Goal: Information Seeking & Learning: Learn about a topic

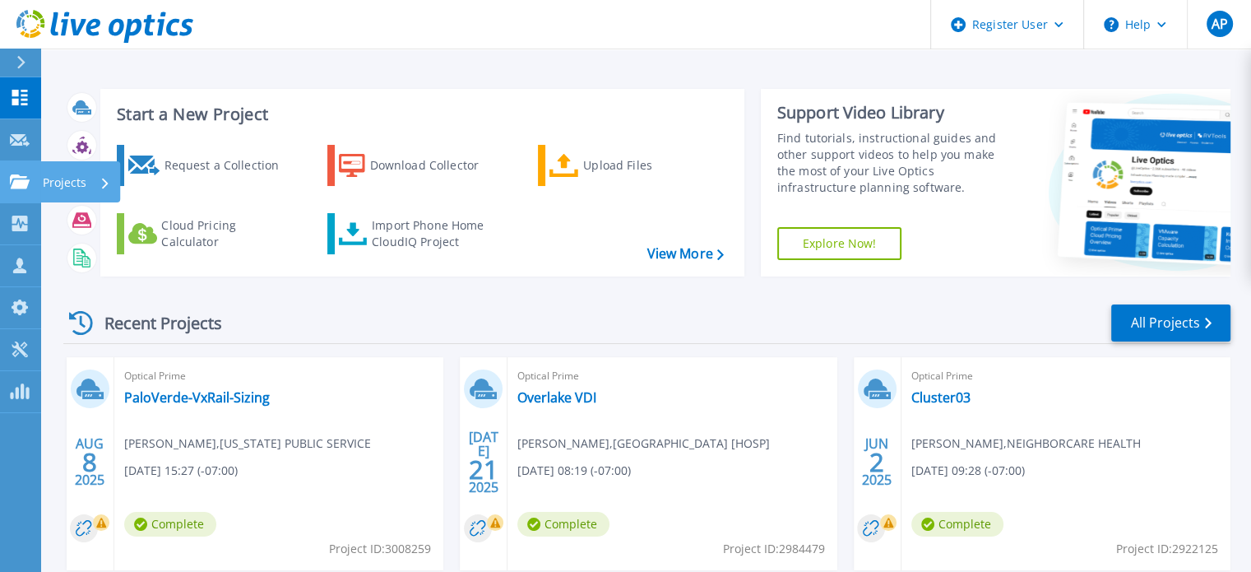
click at [20, 174] on div at bounding box center [20, 181] width 20 height 15
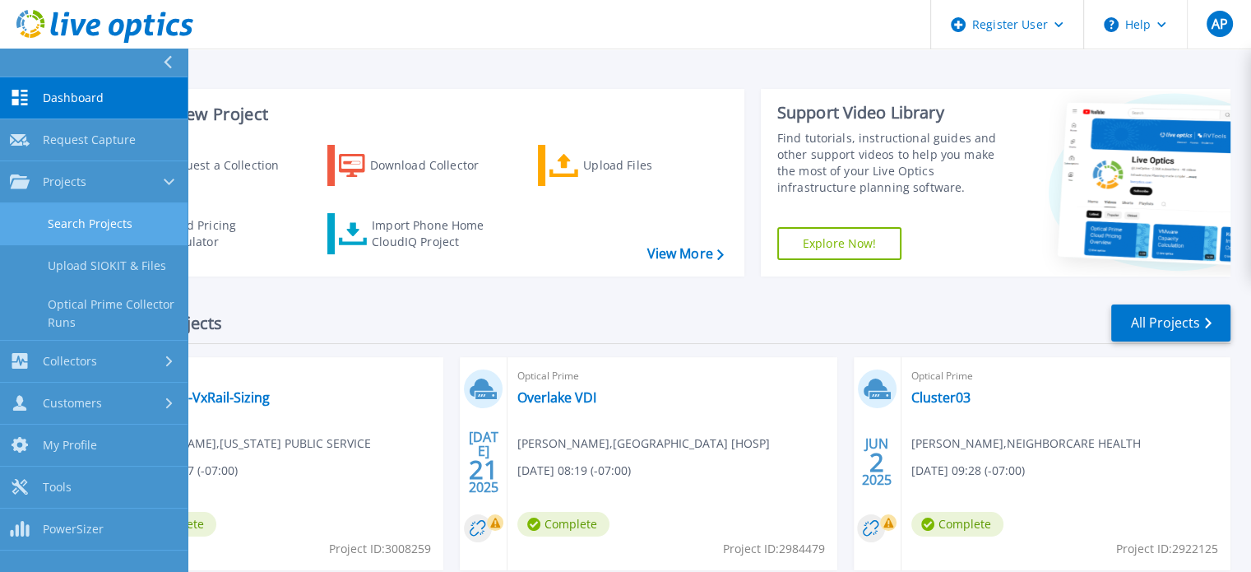
click at [73, 236] on link "Search Projects" at bounding box center [94, 224] width 188 height 42
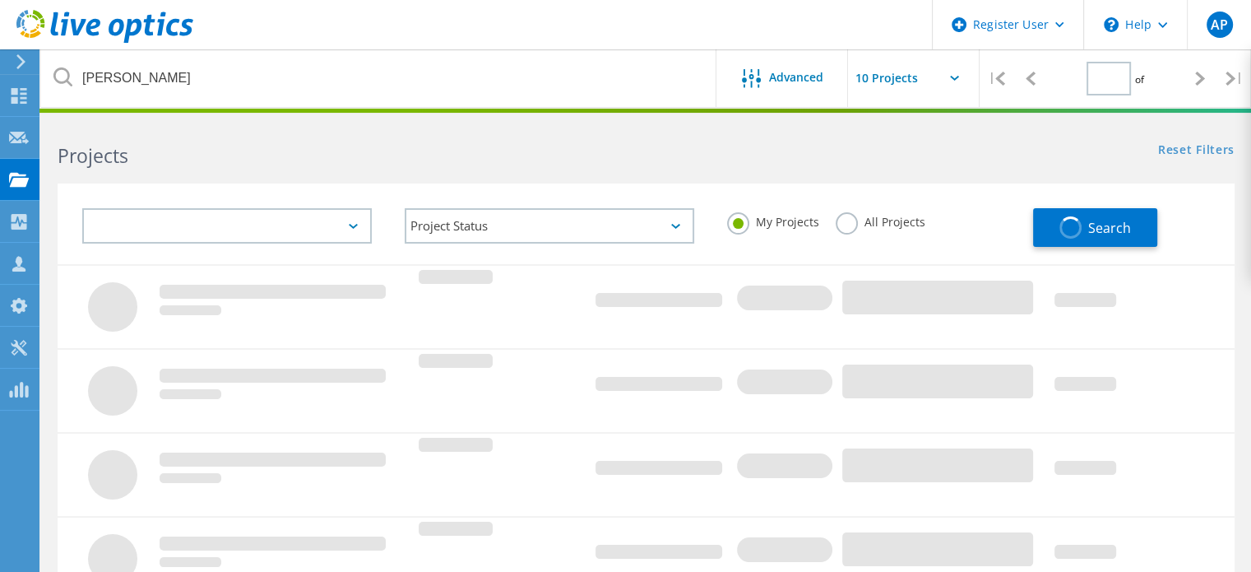
type input "1"
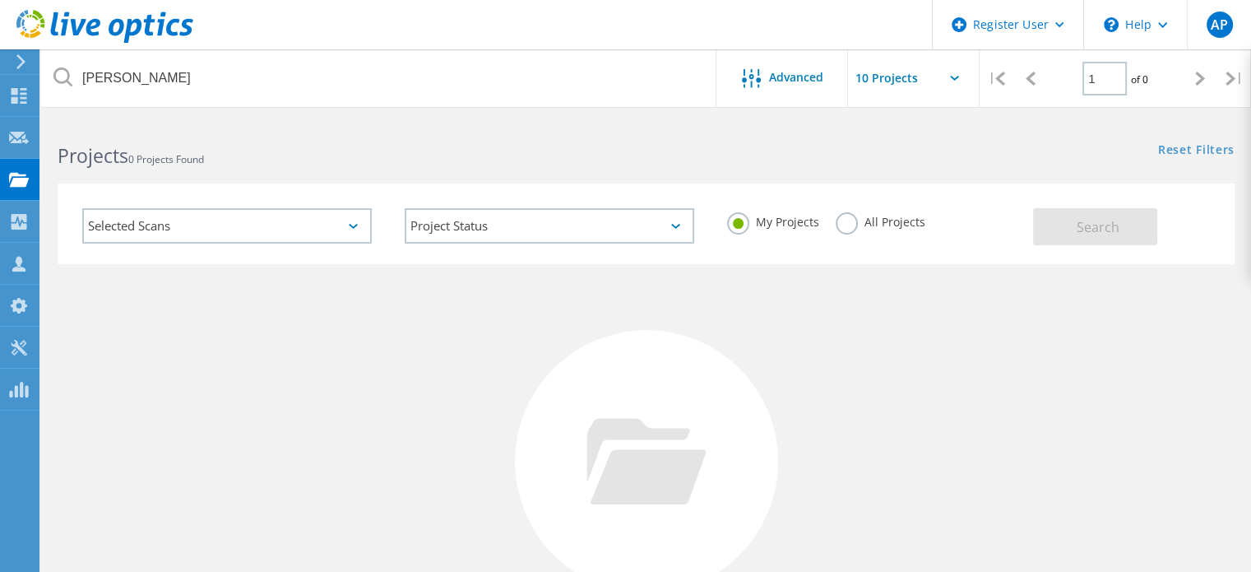
click at [912, 221] on label "All Projects" at bounding box center [881, 220] width 90 height 16
click at [0, 0] on input "All Projects" at bounding box center [0, 0] width 0 height 0
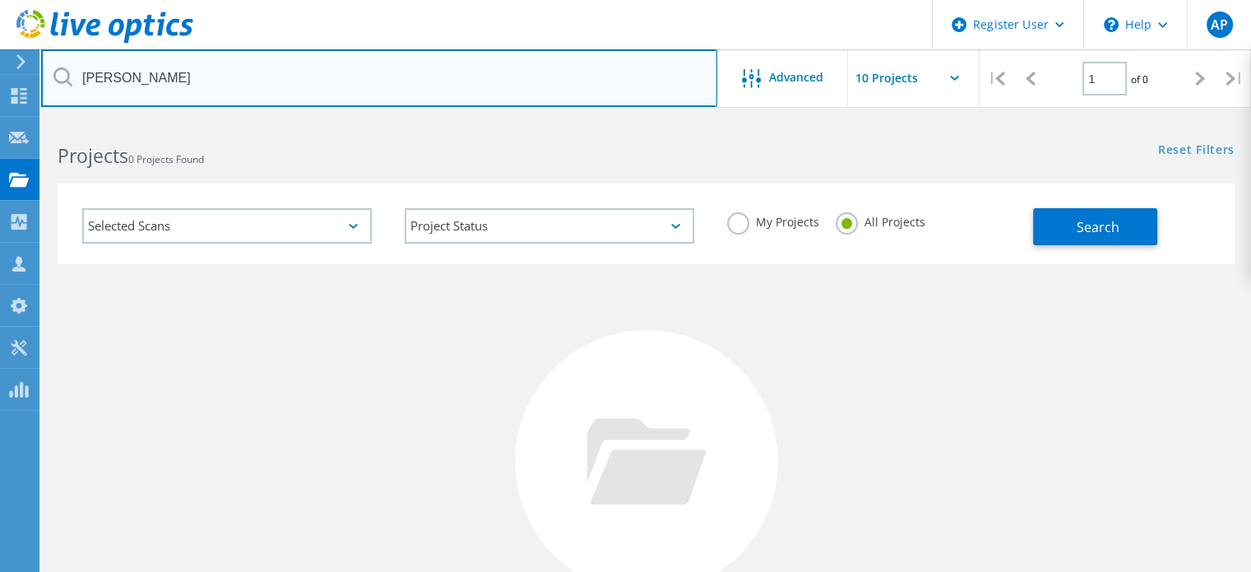
click at [322, 86] on input "bartlett" at bounding box center [379, 78] width 676 height 58
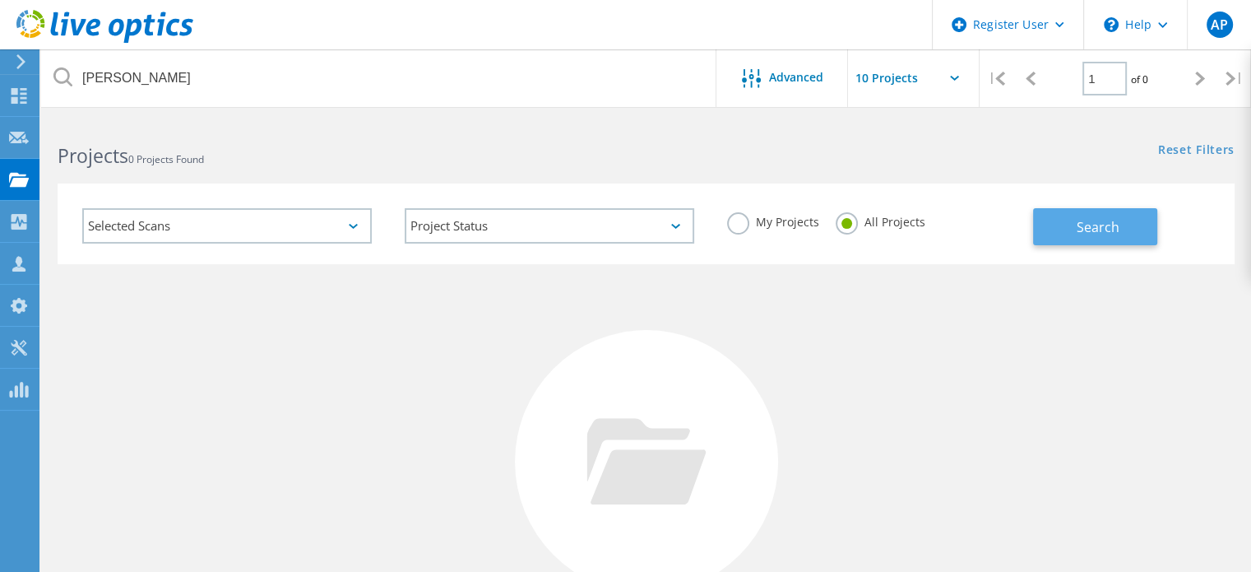
click at [1098, 213] on button "Search" at bounding box center [1095, 226] width 124 height 37
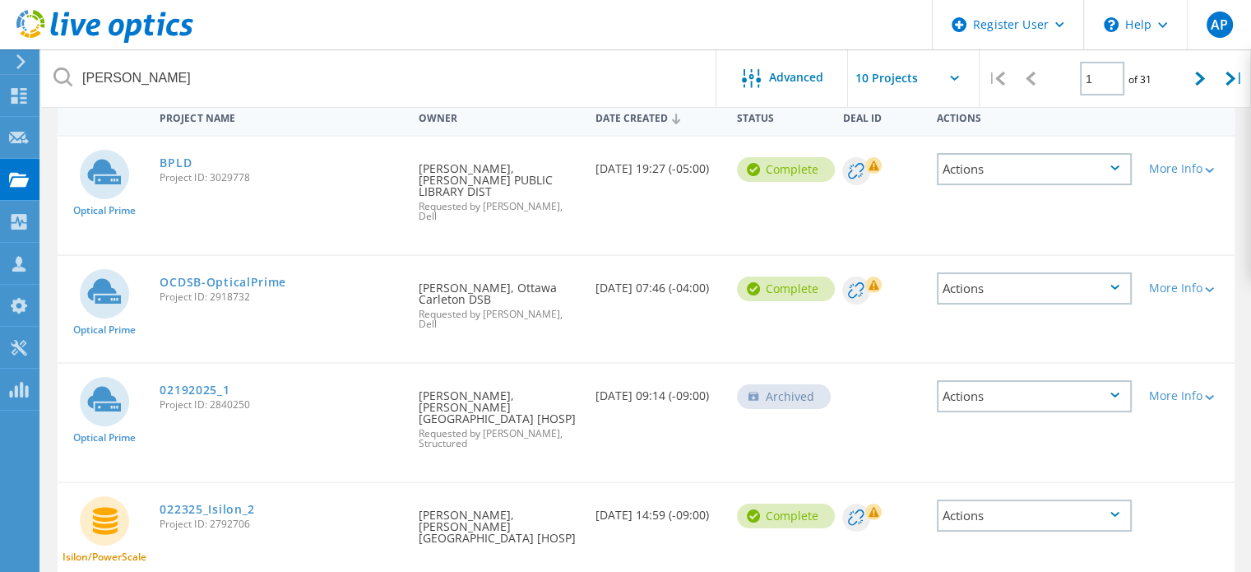
scroll to position [165, 0]
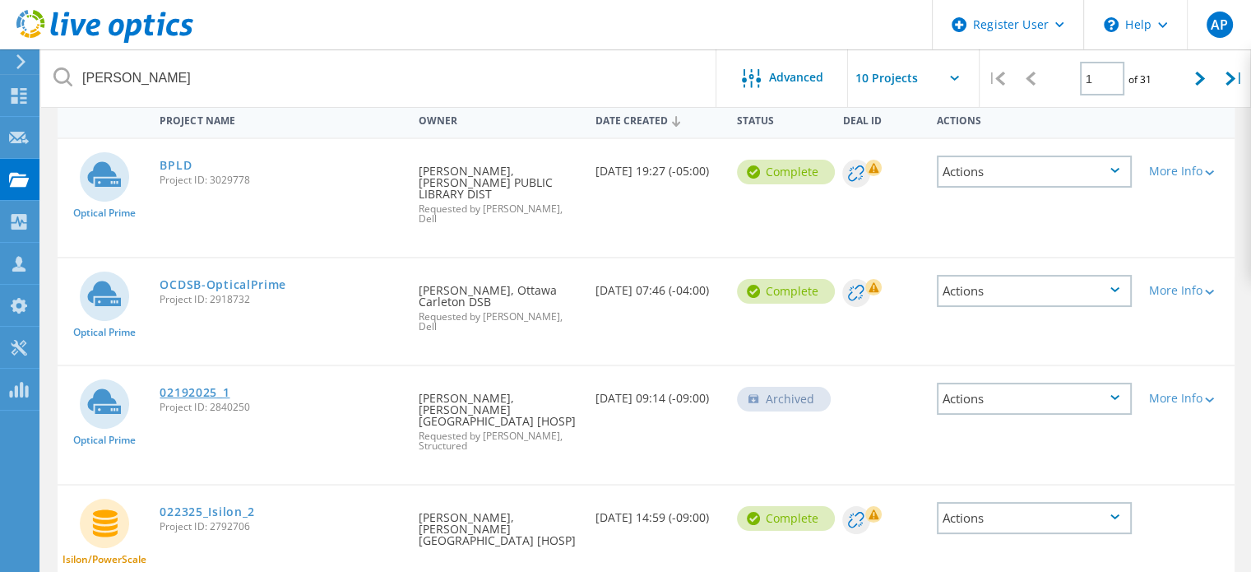
click at [200, 387] on link "02192025_1" at bounding box center [195, 393] width 70 height 12
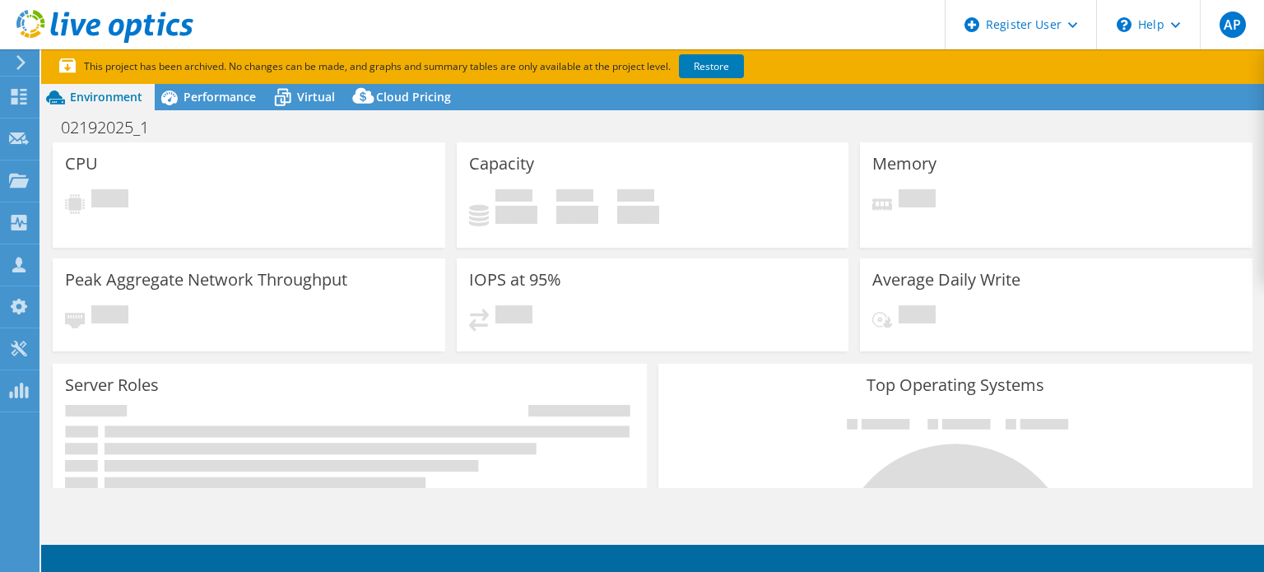
select select "USD"
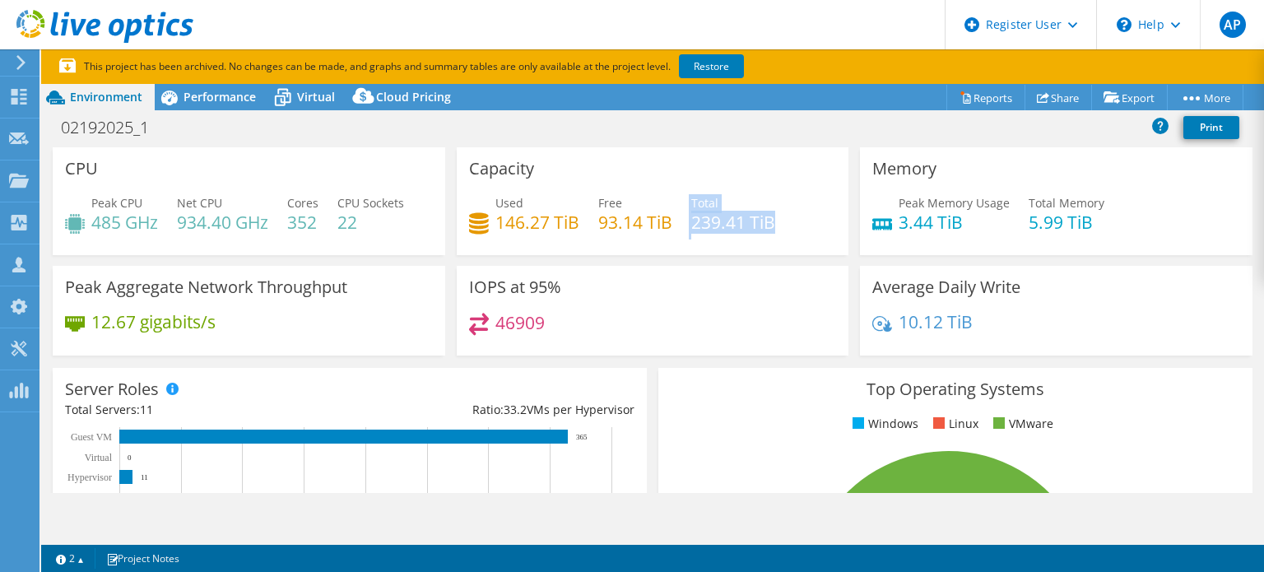
drag, startPoint x: 681, startPoint y: 221, endPoint x: 780, endPoint y: 230, distance: 99.1
click at [780, 230] on div "Used 146.27 TiB Free 93.14 TiB Total 239.41 TiB" at bounding box center [653, 220] width 368 height 53
click at [791, 211] on div "Used 146.27 TiB Free 93.14 TiB Total 239.41 TiB" at bounding box center [653, 220] width 368 height 53
click at [210, 101] on span "Performance" at bounding box center [219, 97] width 72 height 16
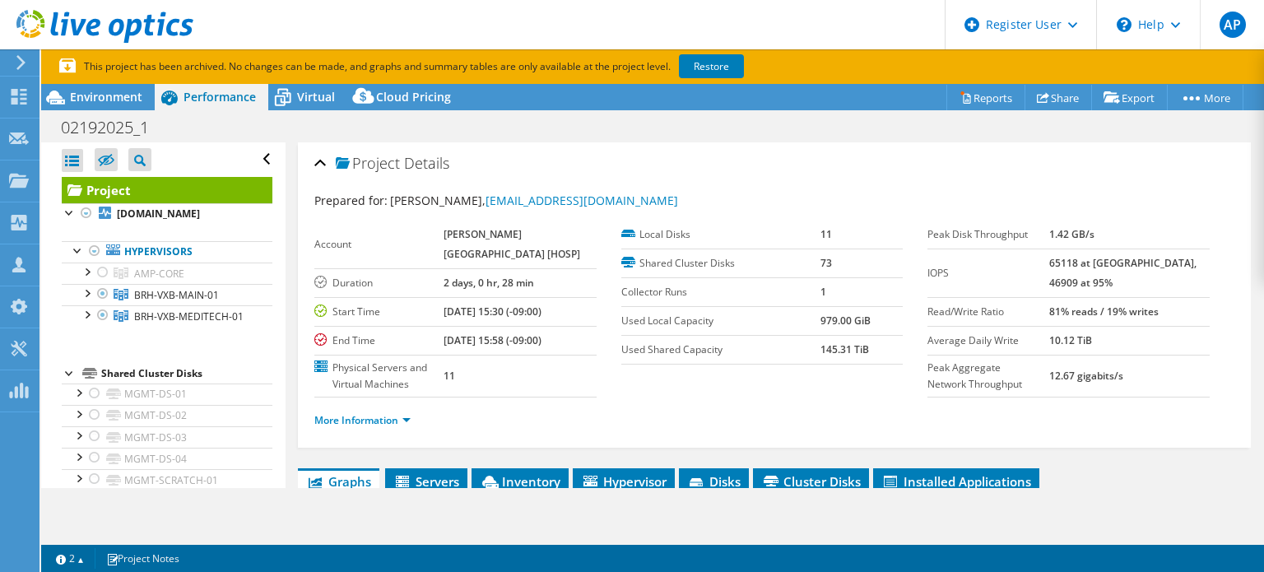
click at [1136, 267] on b "65118 at Peak, 46909 at 95%" at bounding box center [1122, 273] width 147 height 34
click at [1136, 266] on b "65118 at Peak, 46909 at 95%" at bounding box center [1122, 273] width 147 height 34
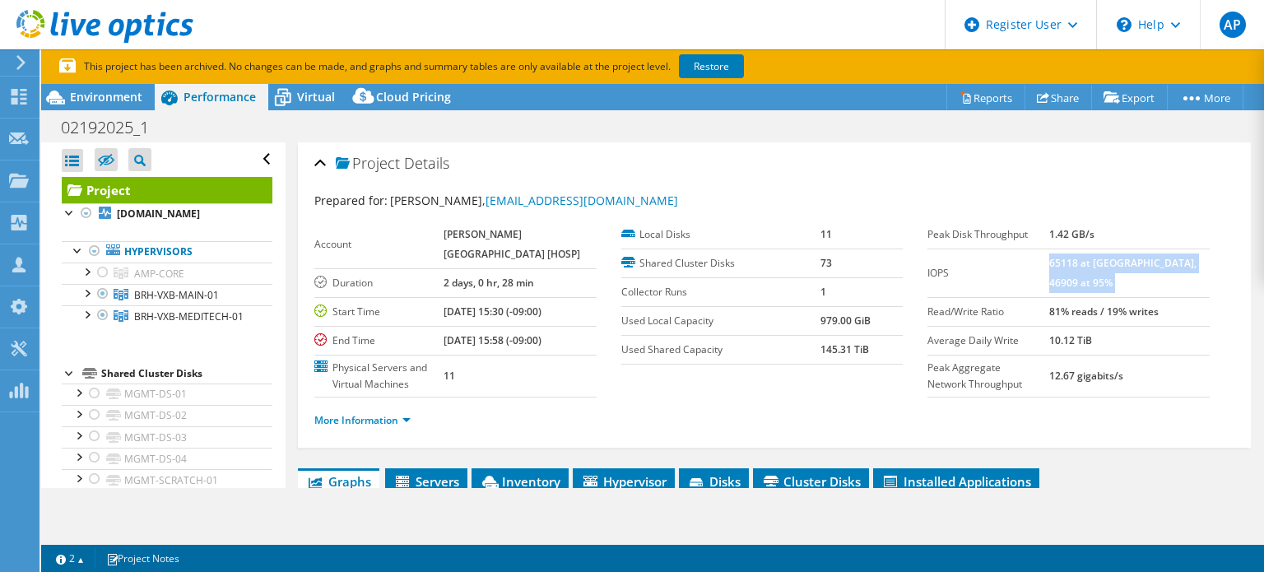
click at [1136, 266] on b "65118 at Peak, 46909 at 95%" at bounding box center [1122, 273] width 147 height 34
click at [880, 313] on td "979.00 GiB" at bounding box center [861, 320] width 82 height 29
click at [132, 100] on span "Environment" at bounding box center [106, 97] width 72 height 16
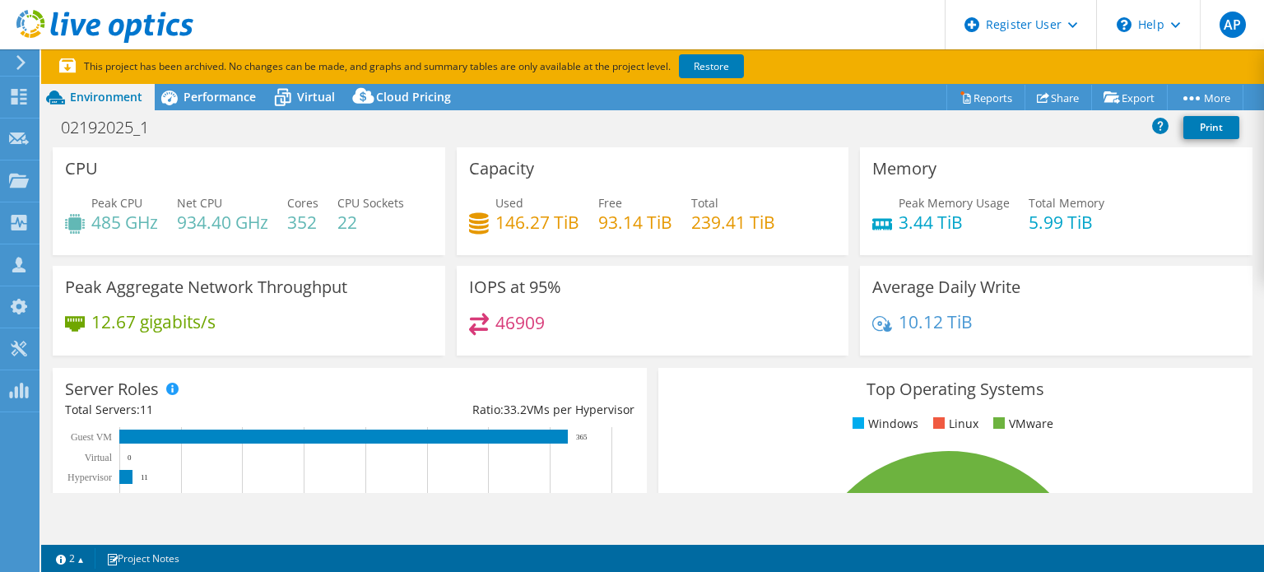
click at [556, 231] on h4 "146.27 TiB" at bounding box center [537, 222] width 84 height 18
click at [555, 230] on h4 "146.27 TiB" at bounding box center [537, 222] width 84 height 18
click at [523, 330] on h4 "46909" at bounding box center [519, 322] width 49 height 18
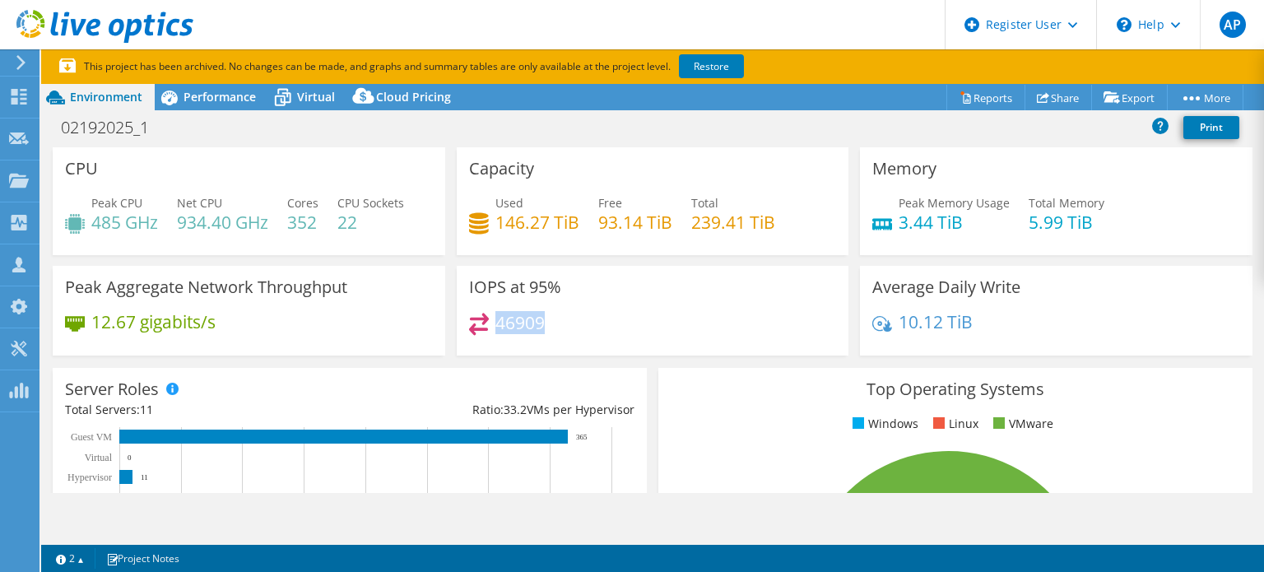
click at [523, 330] on h4 "46909" at bounding box center [519, 322] width 49 height 18
click at [666, 355] on div "IOPS at 95% 46909" at bounding box center [653, 311] width 392 height 90
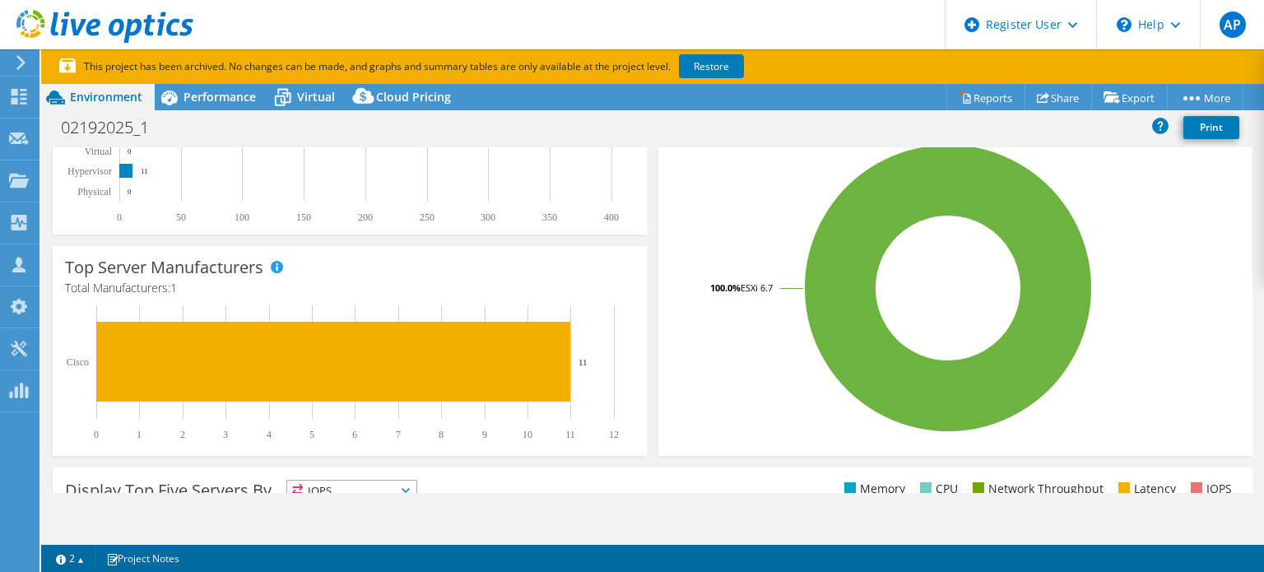
scroll to position [329, 0]
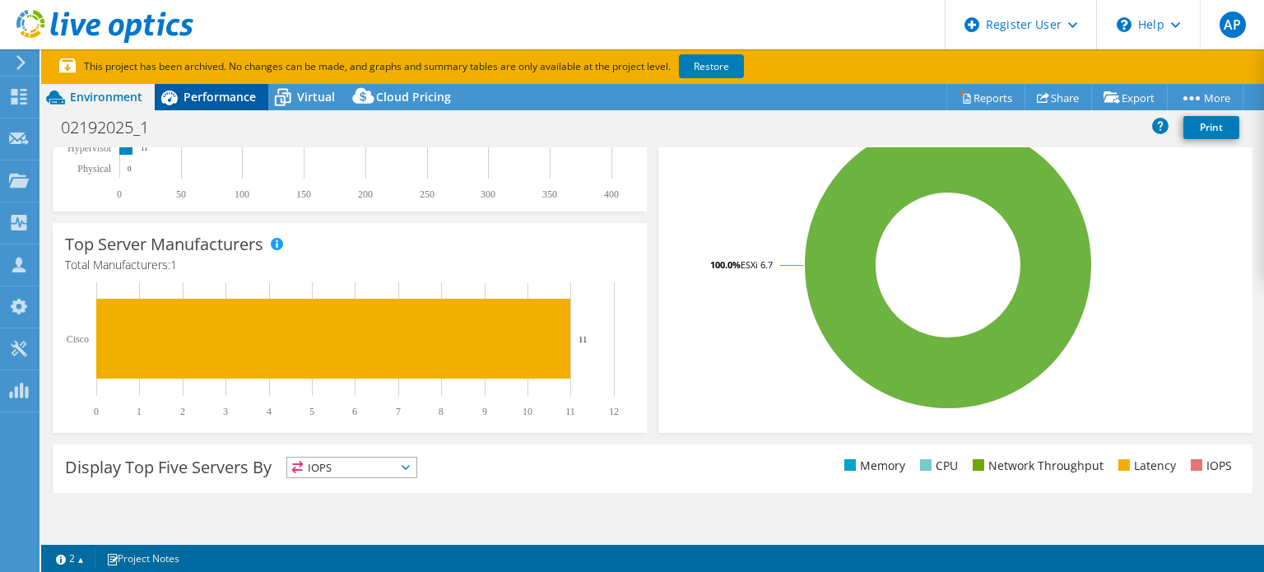
click at [237, 104] on span "Performance" at bounding box center [219, 97] width 72 height 16
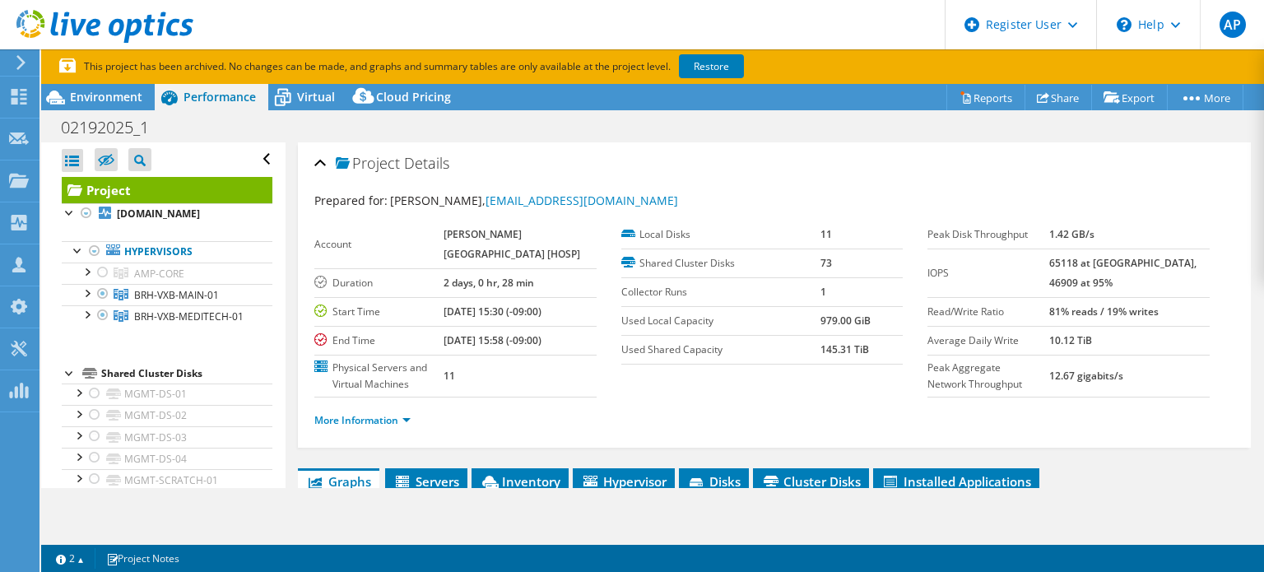
scroll to position [0, 0]
click at [108, 101] on span "Environment" at bounding box center [106, 97] width 72 height 16
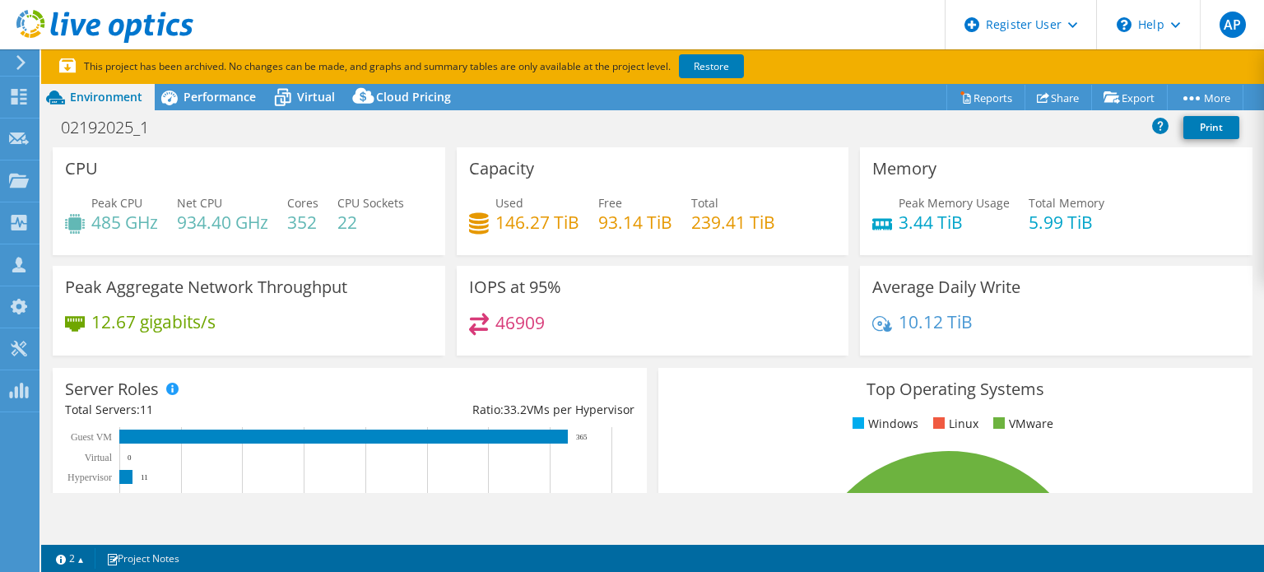
select select "USD"
click at [1124, 268] on div "Average Daily Write 10.12 TiB" at bounding box center [1056, 311] width 392 height 90
click at [739, 330] on div "46909" at bounding box center [653, 330] width 368 height 35
click at [740, 223] on h4 "239.41 TiB" at bounding box center [733, 222] width 84 height 18
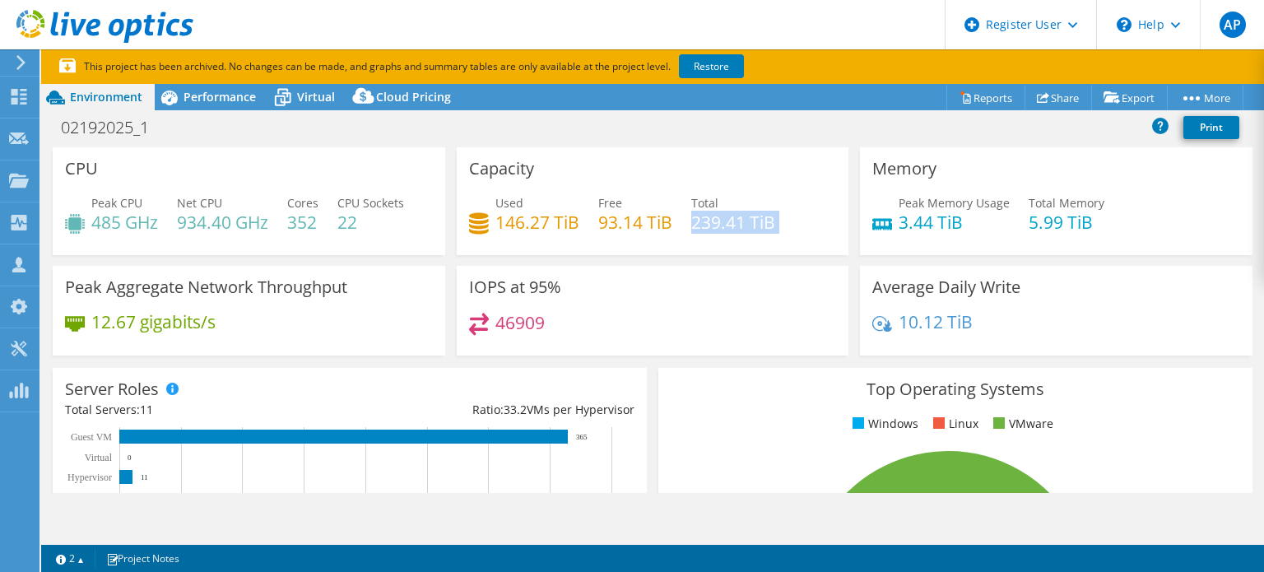
click at [740, 223] on h4 "239.41 TiB" at bounding box center [733, 222] width 84 height 18
select select "USD"
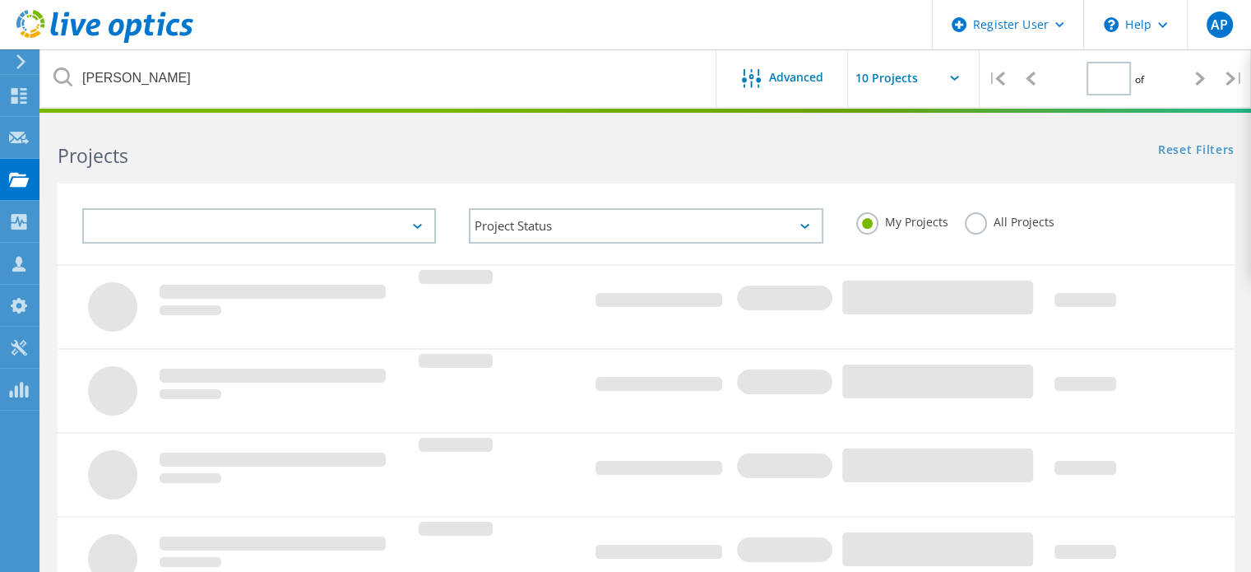
type input "1"
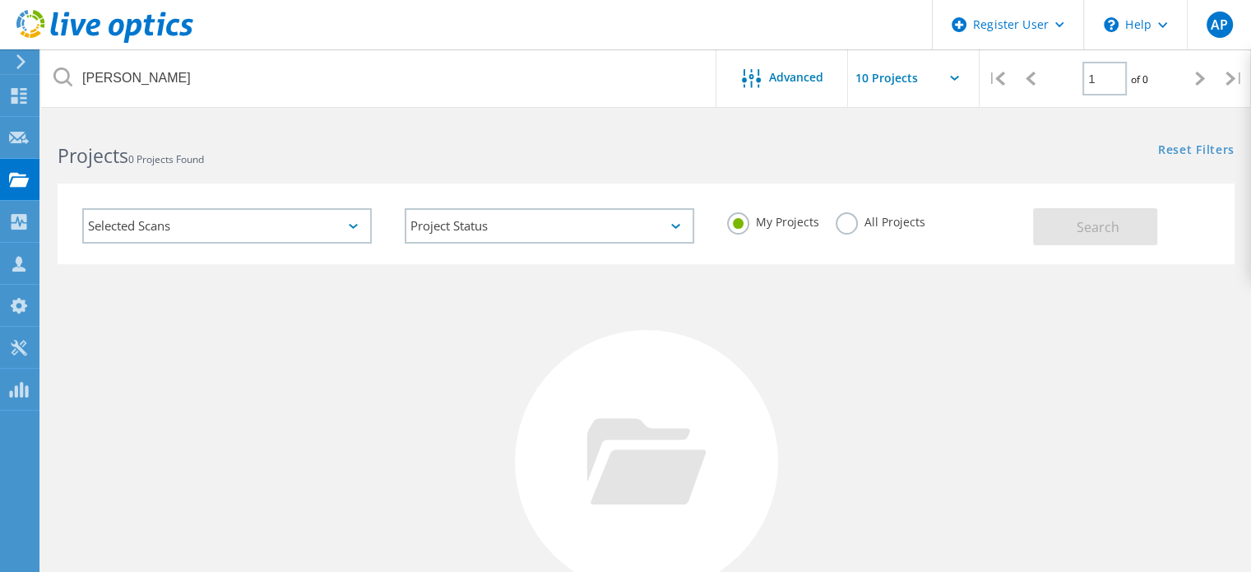
click at [839, 205] on div "My Projects All Projects" at bounding box center [872, 222] width 323 height 61
click at [843, 219] on label "All Projects" at bounding box center [881, 220] width 90 height 16
click at [0, 0] on input "All Projects" at bounding box center [0, 0] width 0 height 0
click at [1147, 224] on button "Search" at bounding box center [1095, 226] width 124 height 37
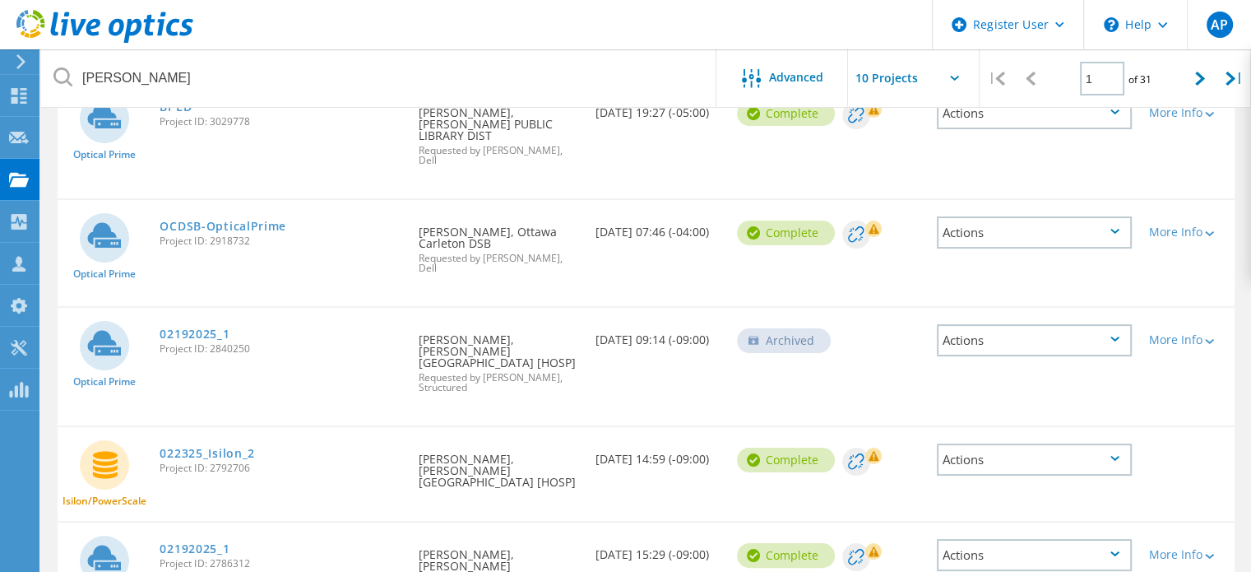
scroll to position [247, 0]
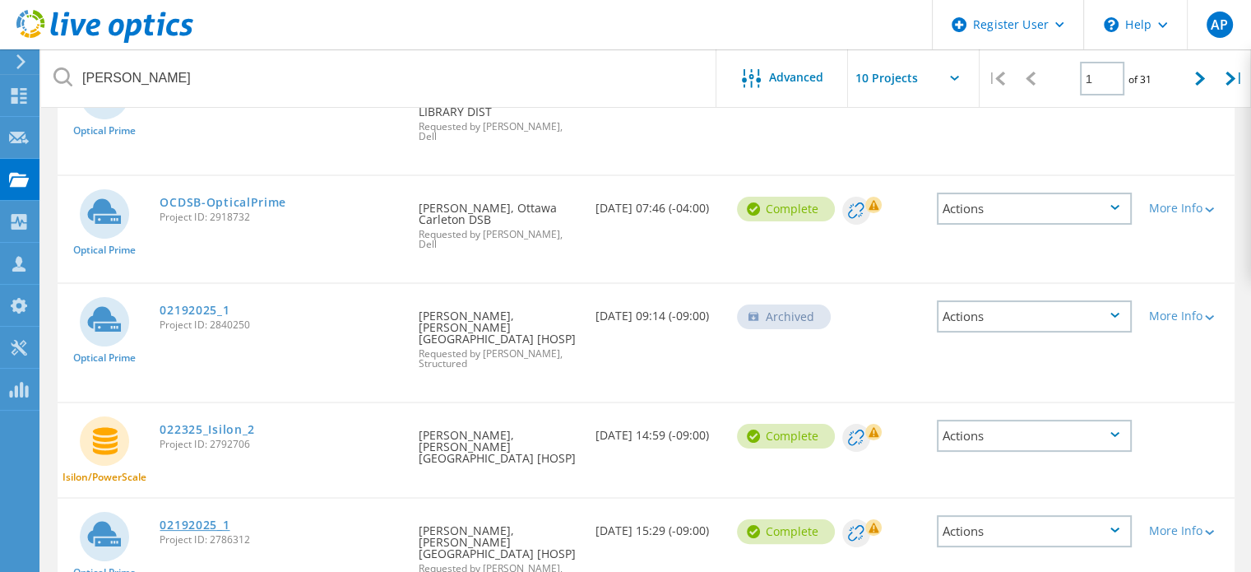
click at [201, 519] on link "02192025_1" at bounding box center [195, 525] width 70 height 12
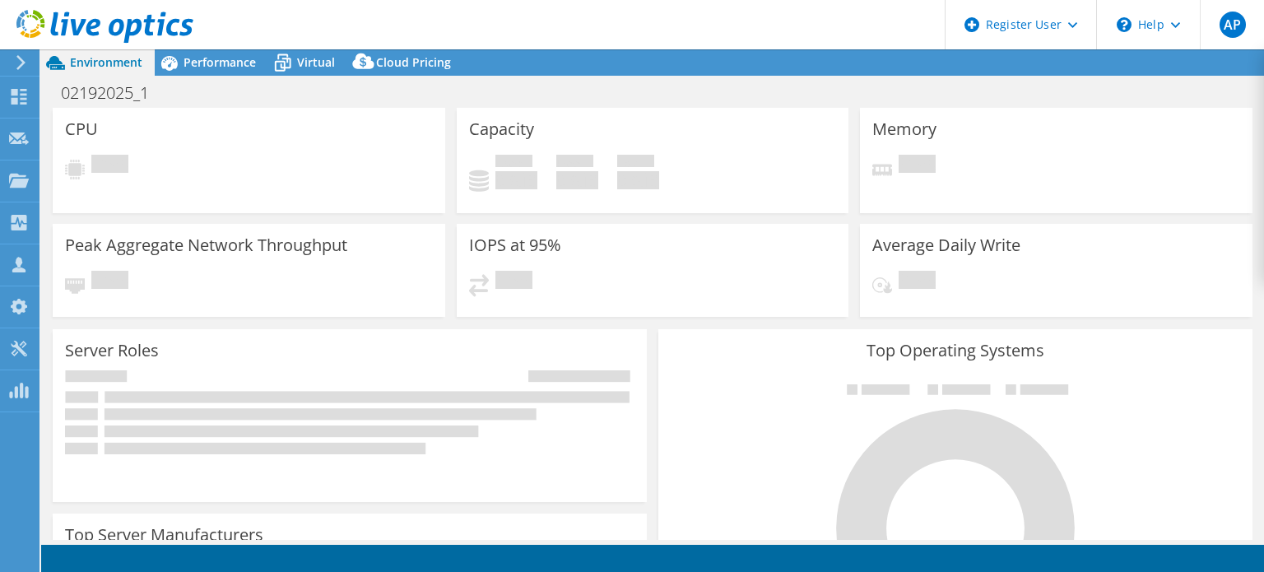
select select "USWest"
select select "USD"
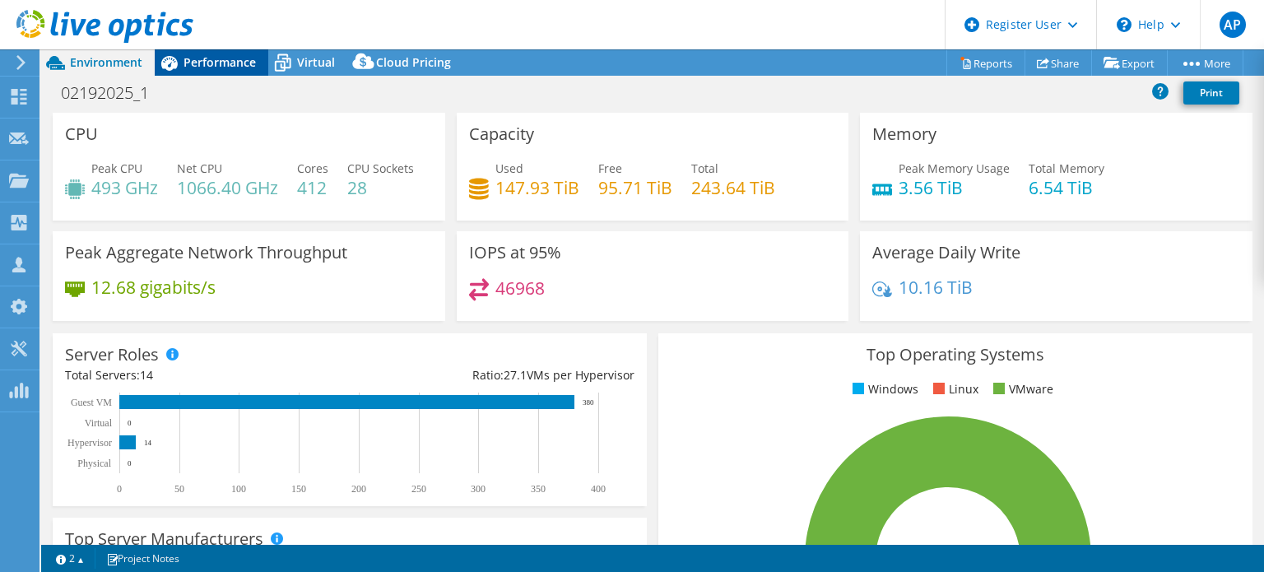
click at [183, 72] on icon at bounding box center [169, 63] width 29 height 29
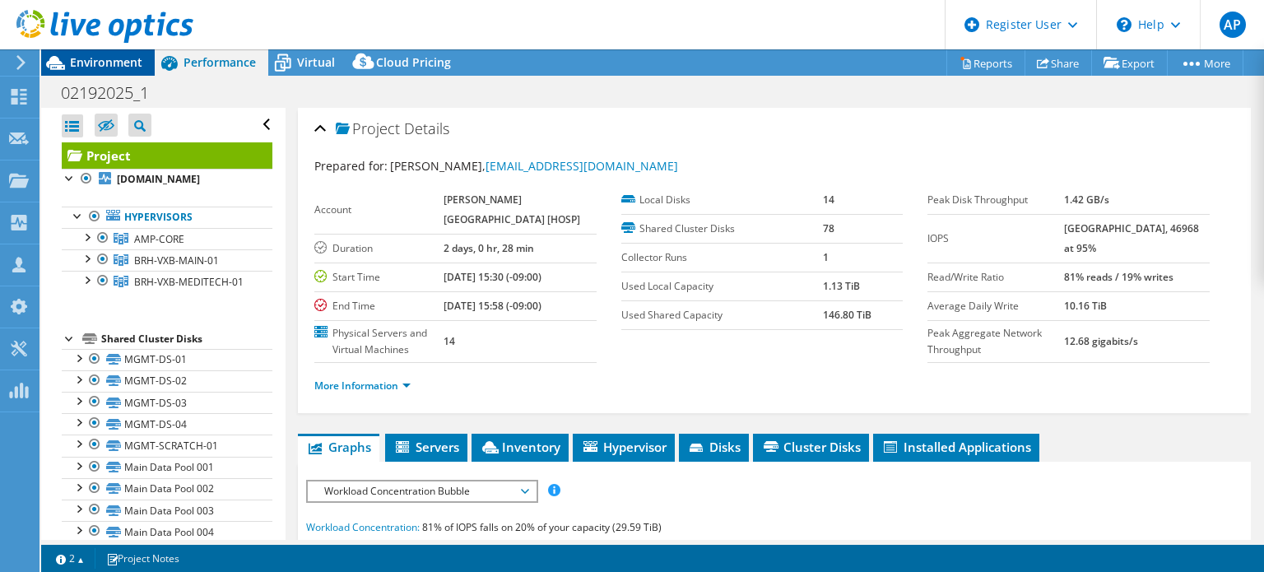
click at [126, 75] on div "Environment" at bounding box center [98, 62] width 114 height 26
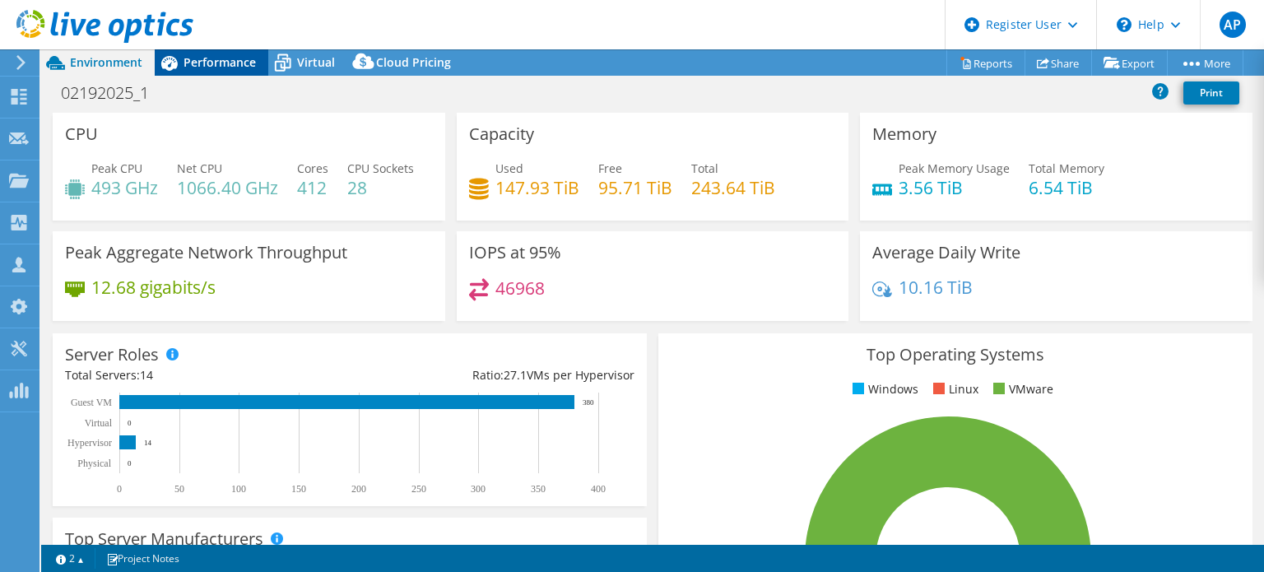
click at [204, 65] on span "Performance" at bounding box center [219, 62] width 72 height 16
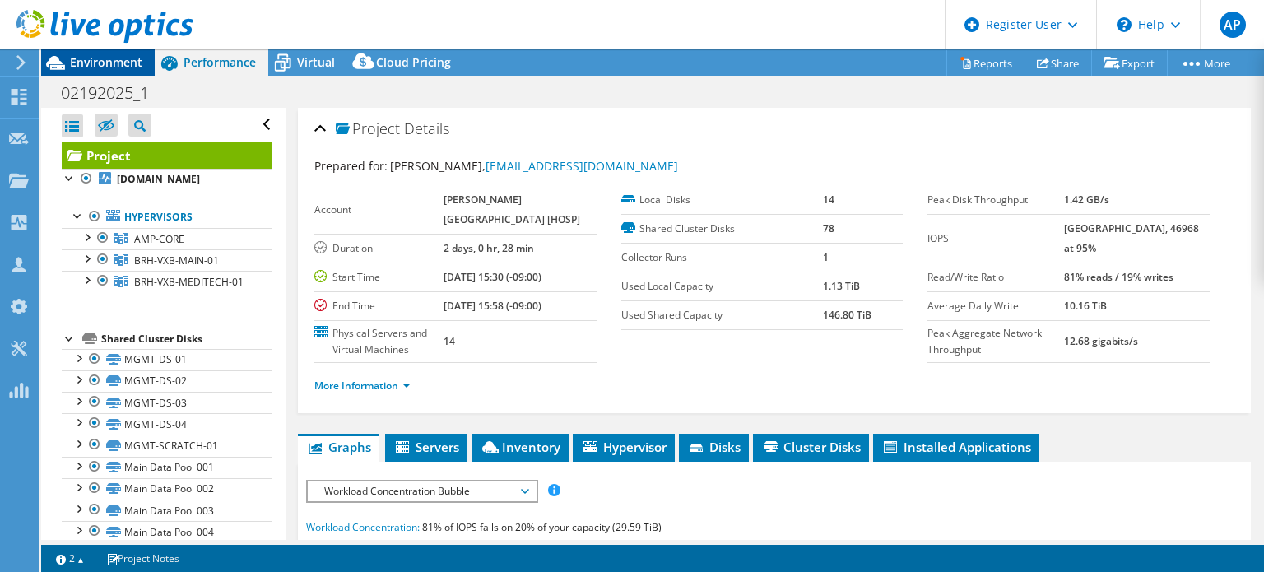
click at [132, 68] on span "Environment" at bounding box center [106, 62] width 72 height 16
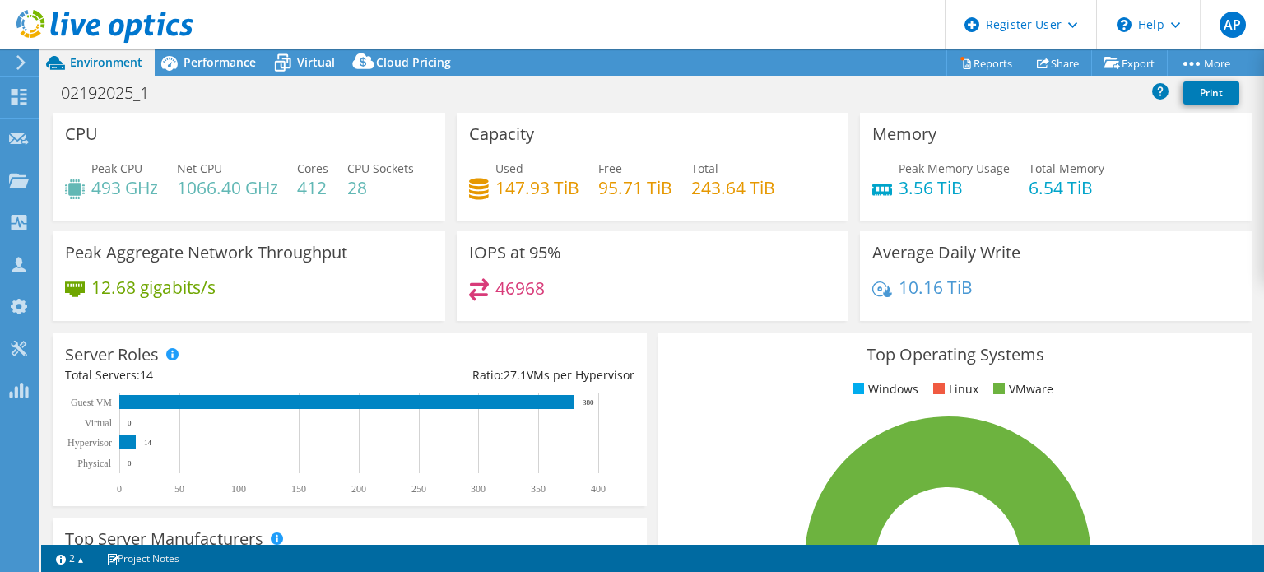
click at [703, 193] on h4 "243.64 TiB" at bounding box center [733, 188] width 84 height 18
drag, startPoint x: 703, startPoint y: 193, endPoint x: 723, endPoint y: 193, distance: 20.6
click at [720, 200] on div "Used 147.93 TiB Free 95.71 TiB Total 243.64 TiB" at bounding box center [653, 186] width 368 height 53
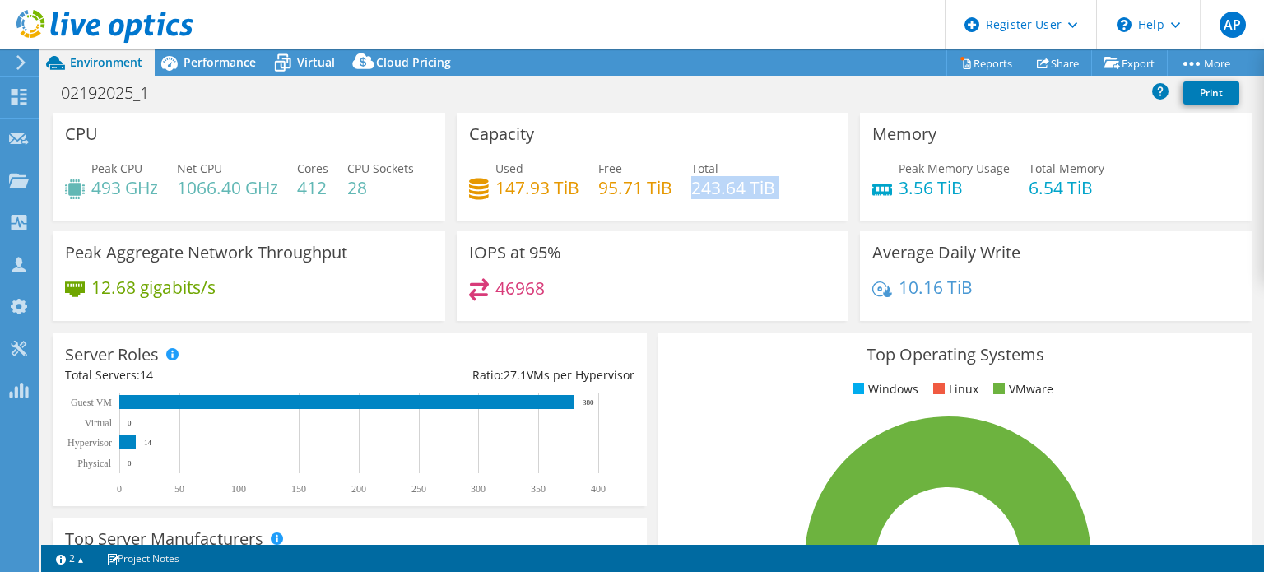
click at [739, 185] on h4 "243.64 TiB" at bounding box center [733, 188] width 84 height 18
drag, startPoint x: 739, startPoint y: 185, endPoint x: 688, endPoint y: 188, distance: 51.1
click at [691, 188] on h4 "243.64 TiB" at bounding box center [733, 188] width 84 height 18
click at [770, 216] on div "Capacity Used 147.93 TiB Free 95.71 TiB Total 243.64 TiB" at bounding box center [653, 167] width 392 height 108
click at [1067, 191] on h4 "6.54 TiB" at bounding box center [1066, 188] width 76 height 18
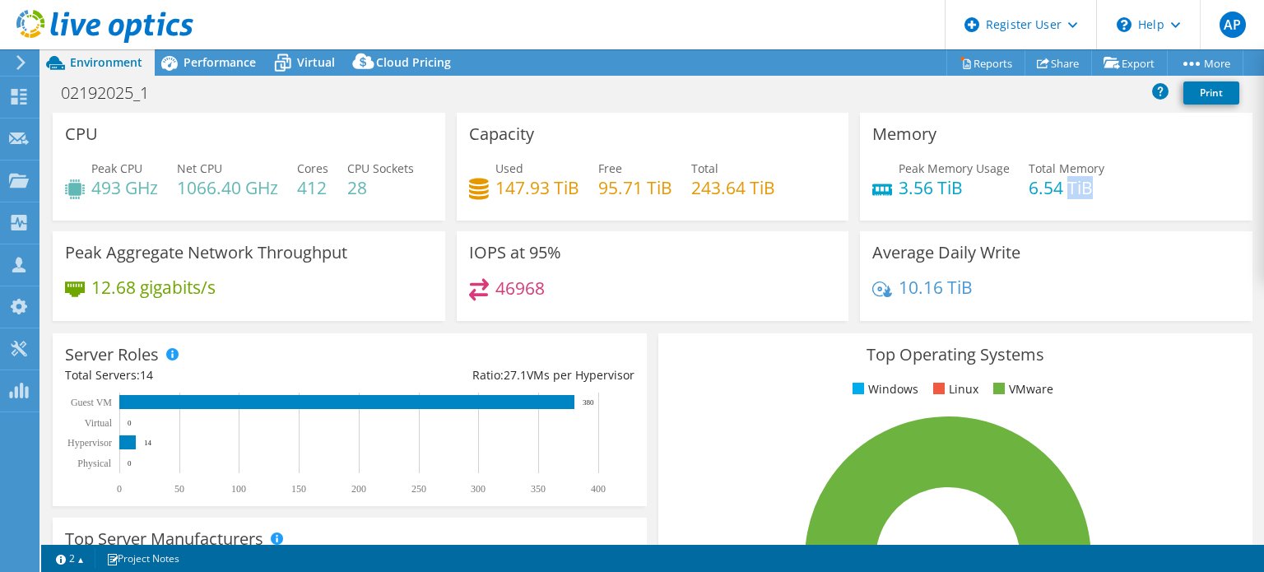
click at [1067, 191] on h4 "6.54 TiB" at bounding box center [1066, 188] width 76 height 18
click at [1105, 221] on div "Memory Peak Memory Usage 3.56 TiB Total Memory 6.54 TiB" at bounding box center [1056, 167] width 392 height 108
click at [219, 72] on div "Performance" at bounding box center [212, 62] width 114 height 26
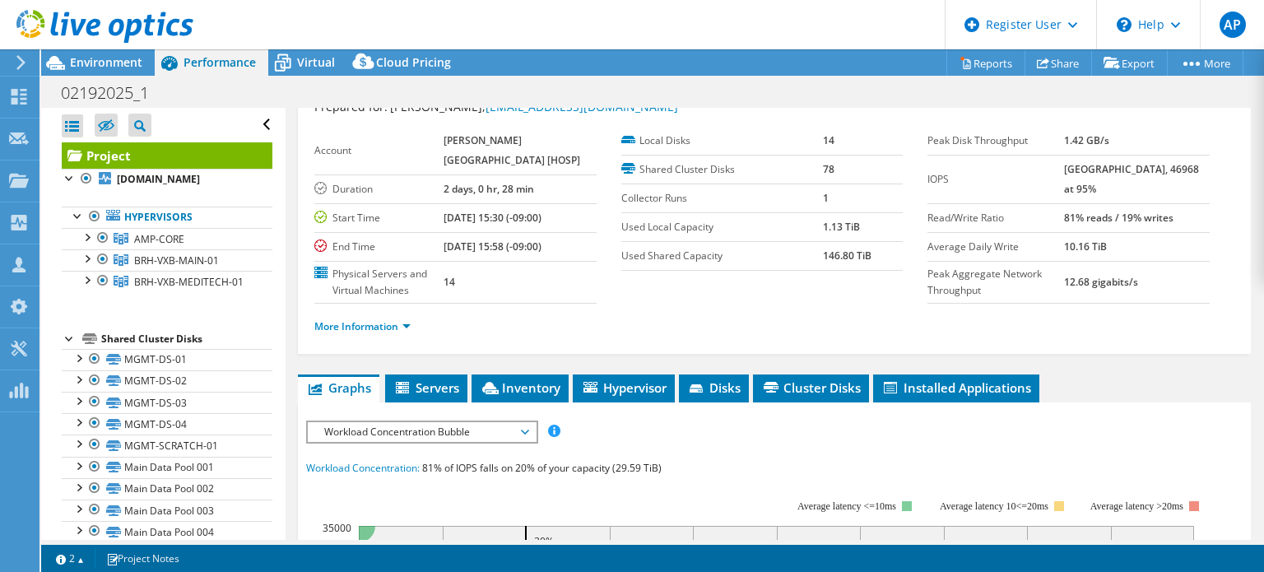
scroll to position [82, 0]
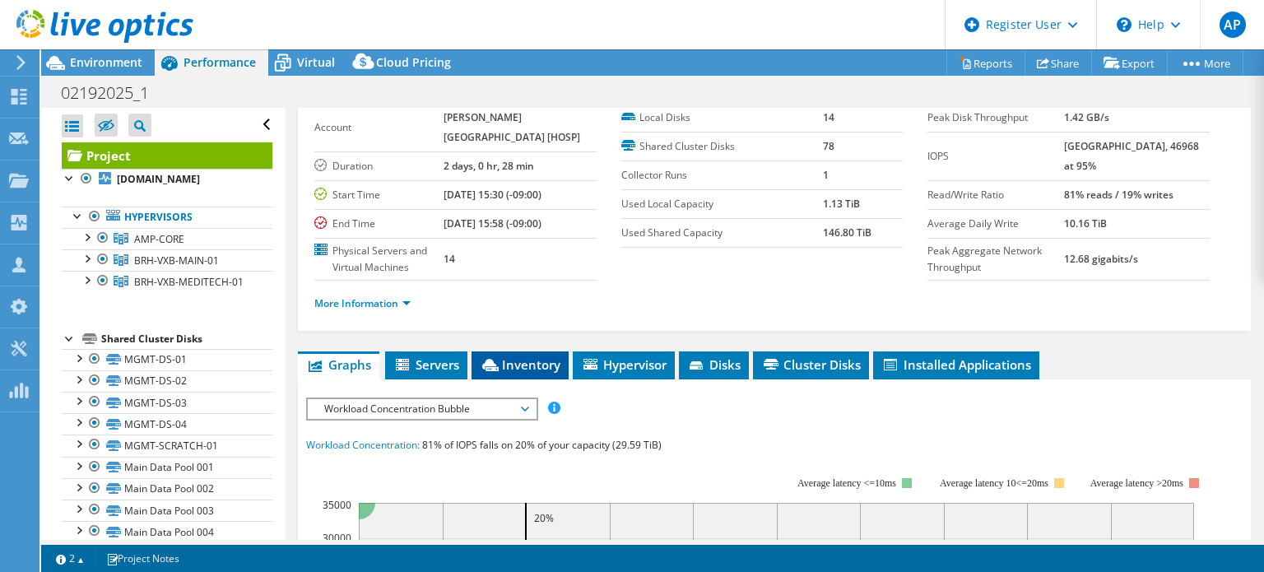
click at [507, 356] on span "Inventory" at bounding box center [520, 364] width 81 height 16
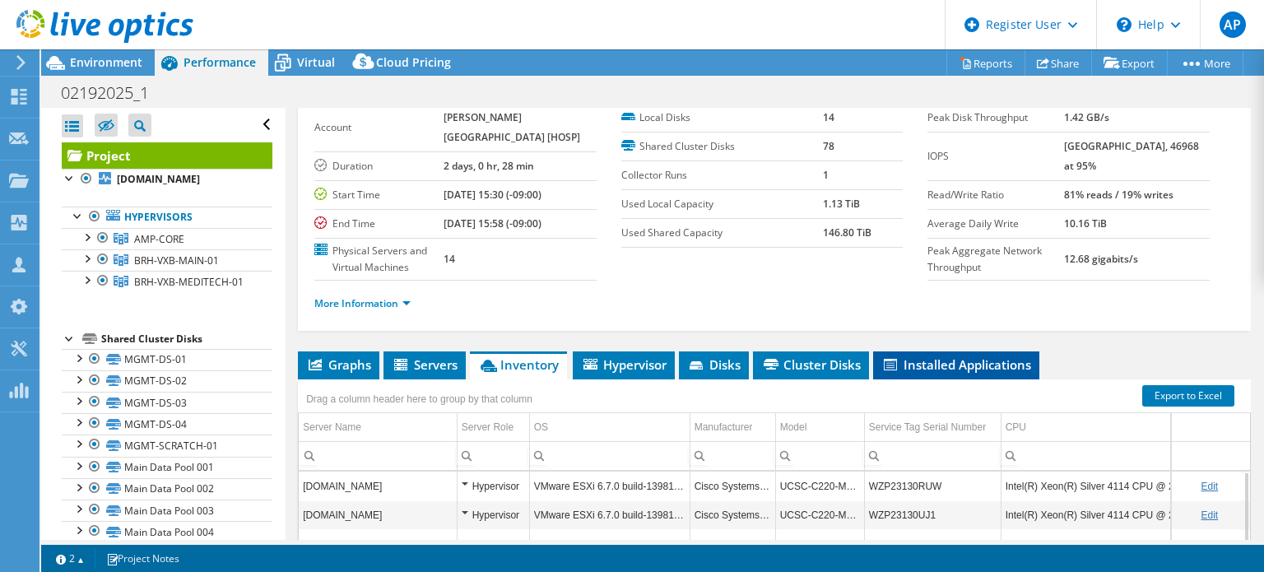
click at [961, 351] on li "Installed Applications" at bounding box center [956, 365] width 166 height 28
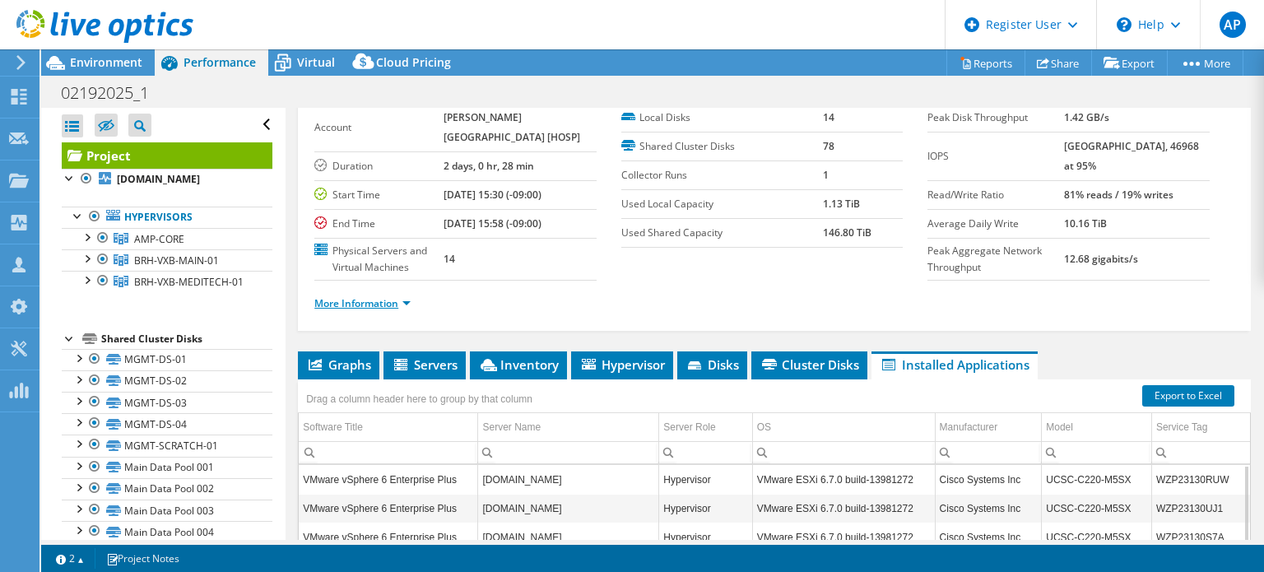
click at [368, 299] on link "More Information" at bounding box center [362, 303] width 96 height 14
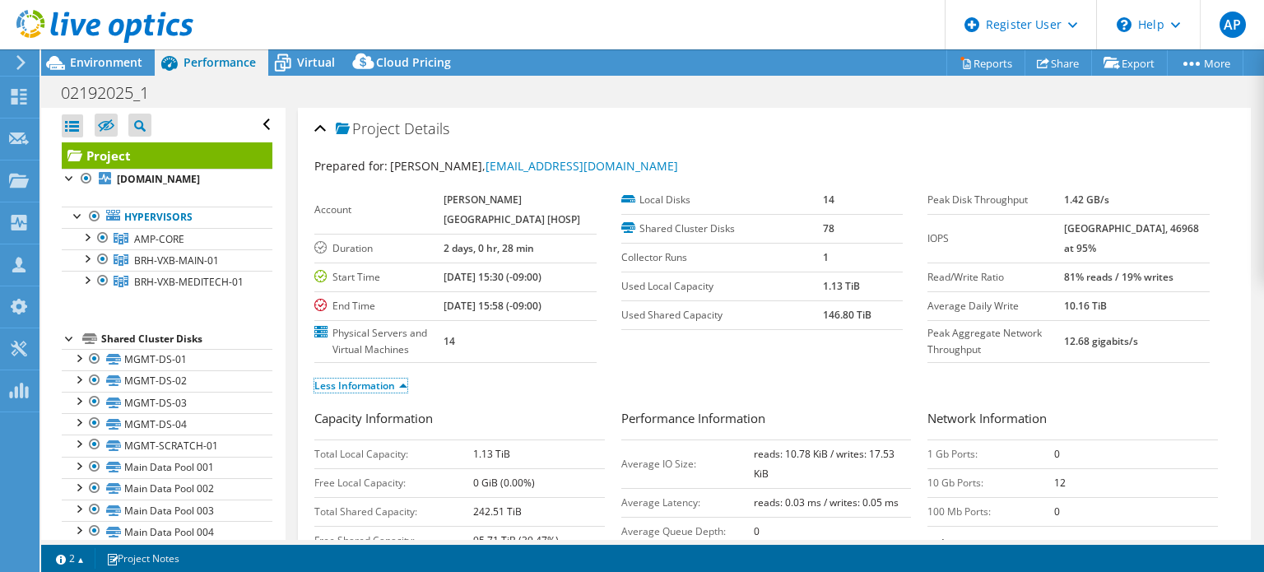
scroll to position [165, 0]
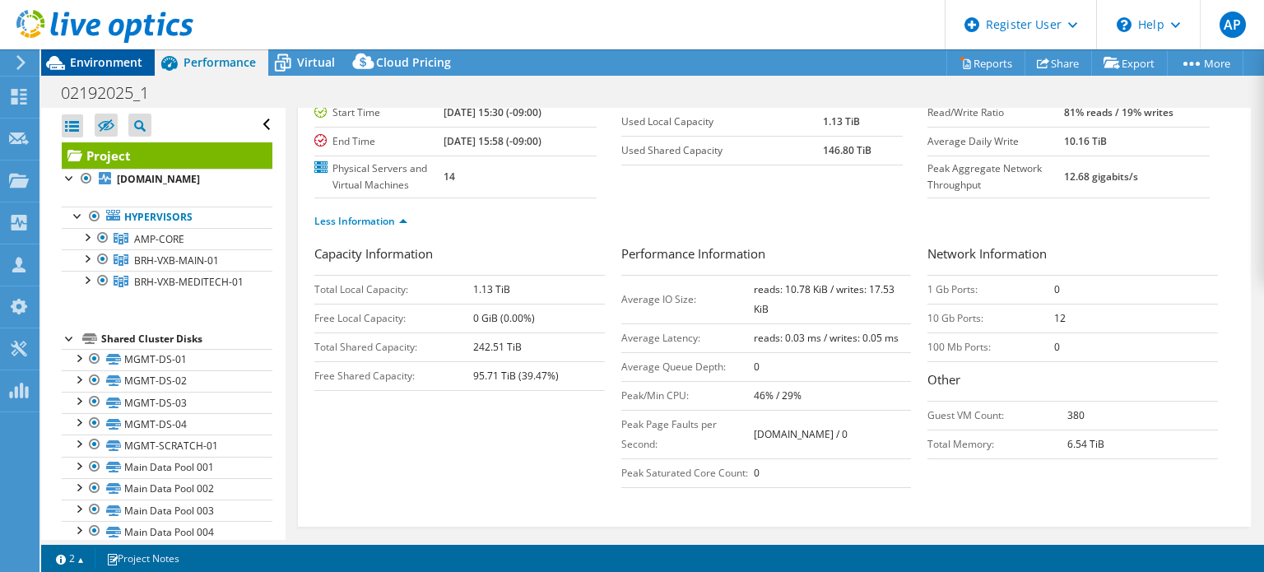
click at [89, 65] on span "Environment" at bounding box center [106, 62] width 72 height 16
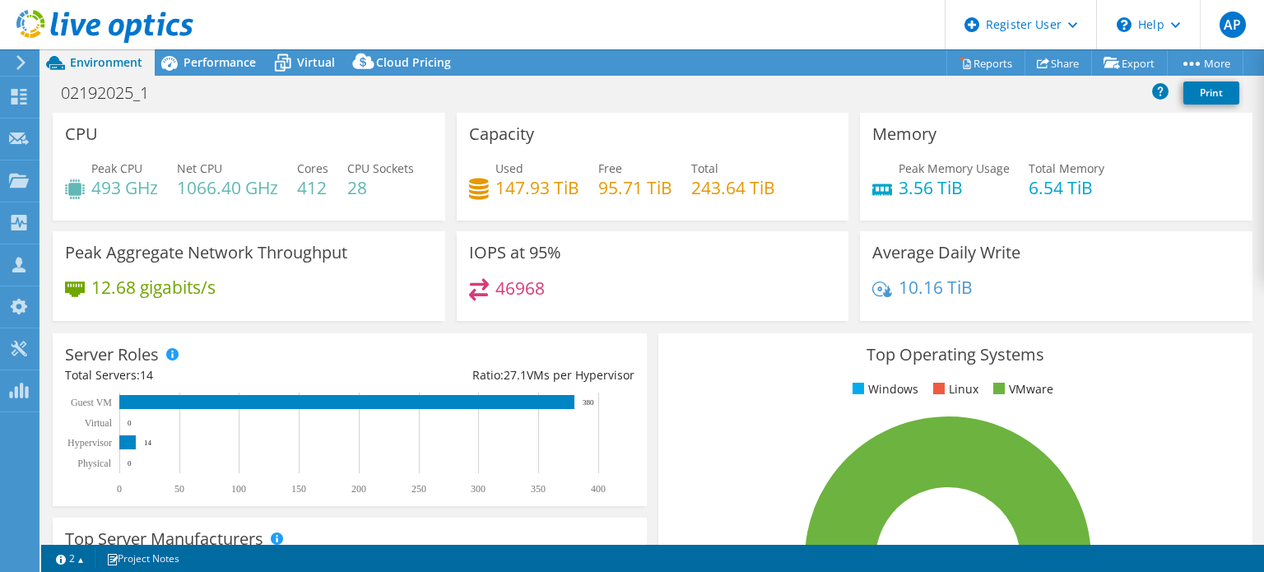
click at [532, 297] on h4 "46968" at bounding box center [519, 288] width 49 height 18
click at [660, 313] on div "46968" at bounding box center [653, 295] width 368 height 35
click at [339, 213] on div "Peak CPU 493 GHz Net CPU 1066.40 GHz Cores 412 CPU Sockets 28" at bounding box center [249, 186] width 368 height 53
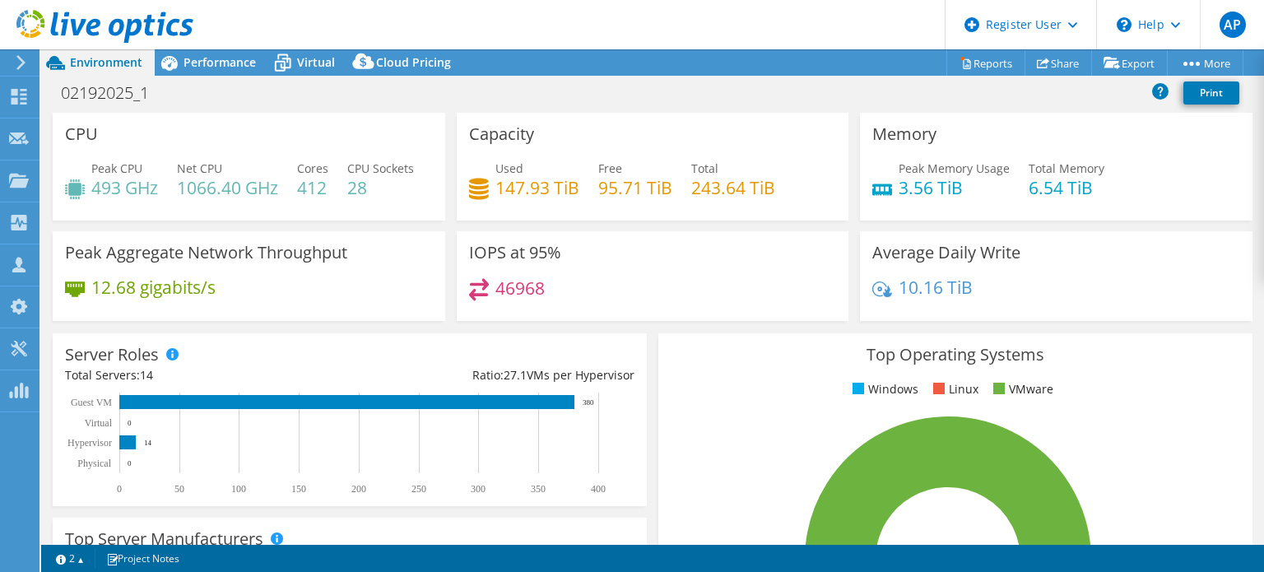
click at [727, 221] on div "Capacity Used 147.93 TiB Free 95.71 TiB Total 243.64 TiB" at bounding box center [653, 167] width 392 height 108
click at [740, 121] on div "Capacity Used 147.93 TiB Free 95.71 TiB Total 243.64 TiB" at bounding box center [653, 167] width 392 height 108
click at [226, 55] on span "Performance" at bounding box center [219, 62] width 72 height 16
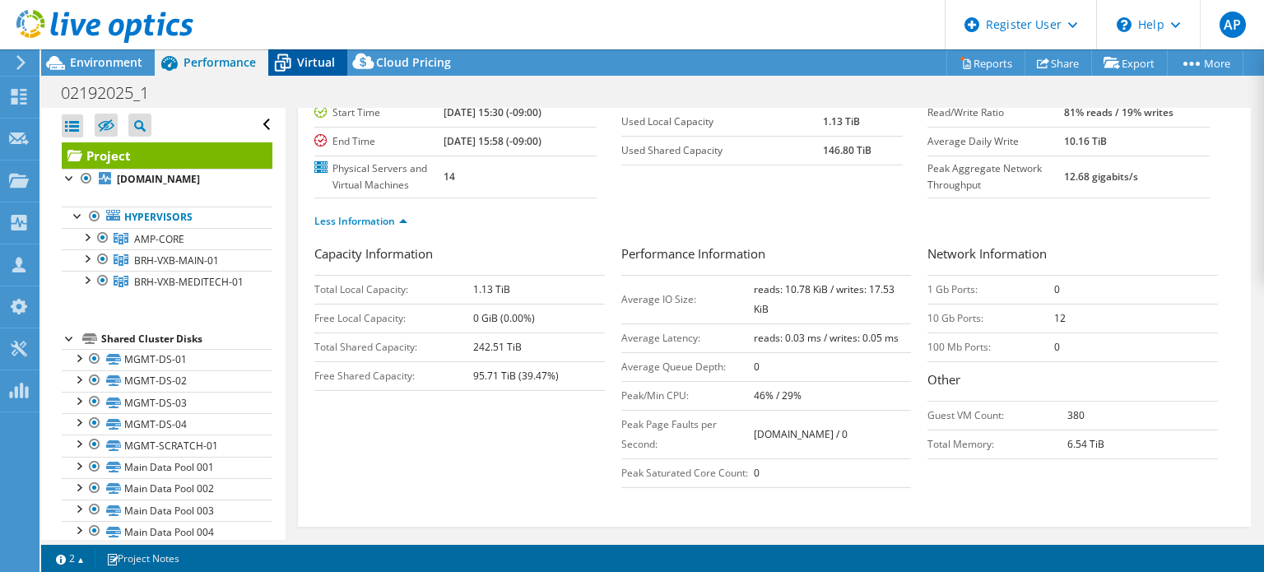
click at [323, 65] on span "Virtual" at bounding box center [316, 62] width 38 height 16
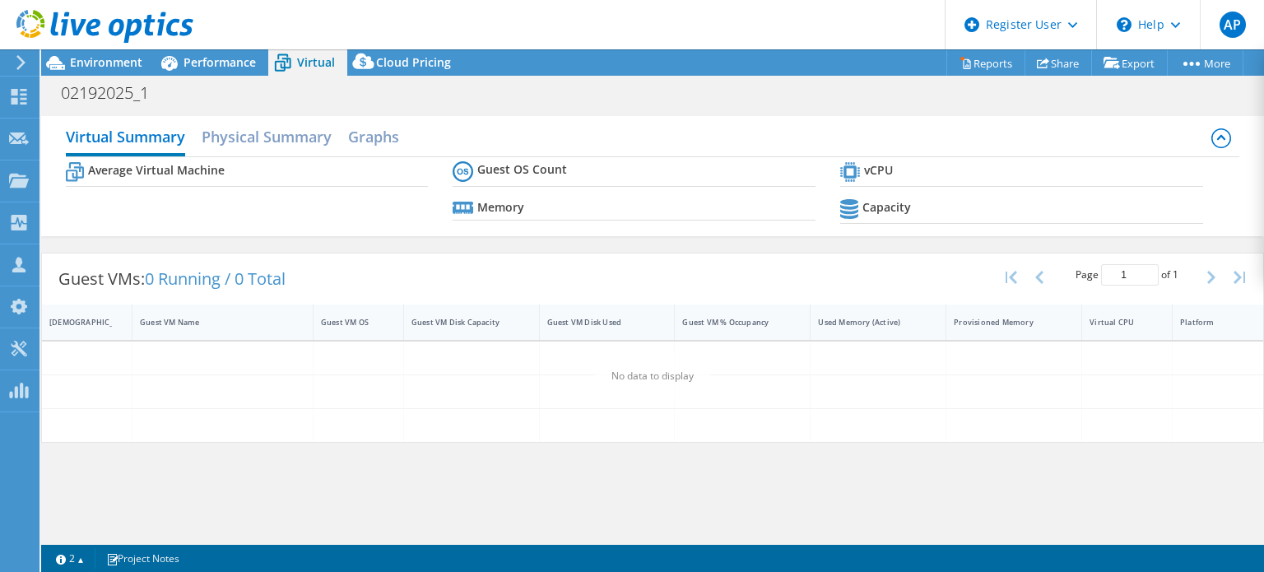
click at [376, 153] on div "Virtual Summary Physical Summary Graphs" at bounding box center [653, 138] width 1174 height 37
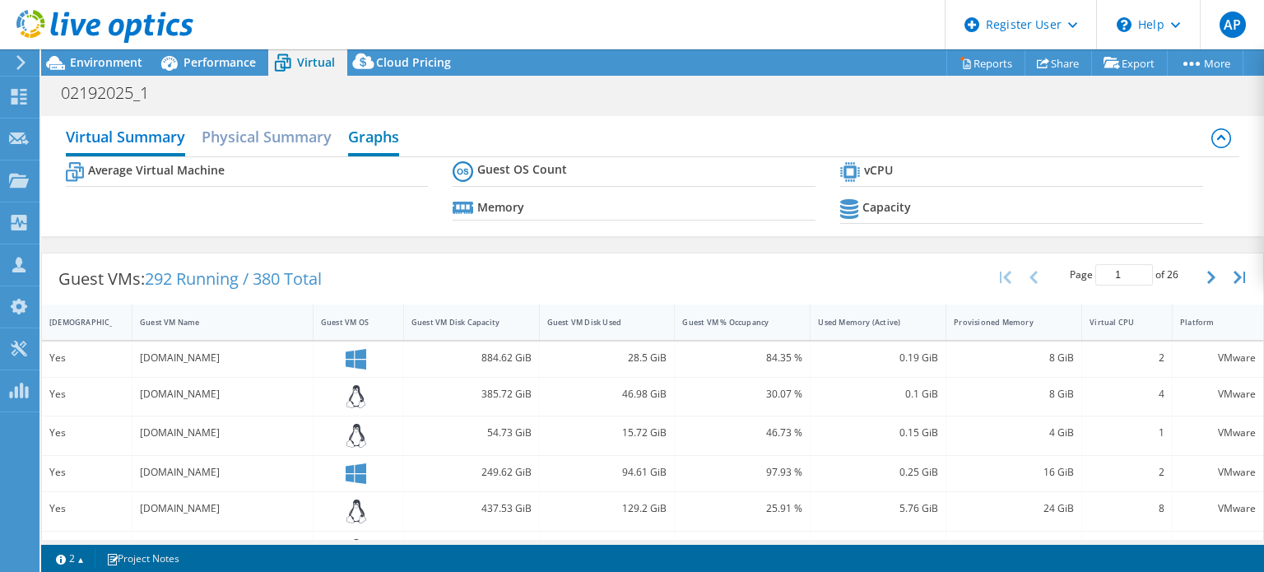
click at [374, 139] on h2 "Graphs" at bounding box center [373, 138] width 51 height 36
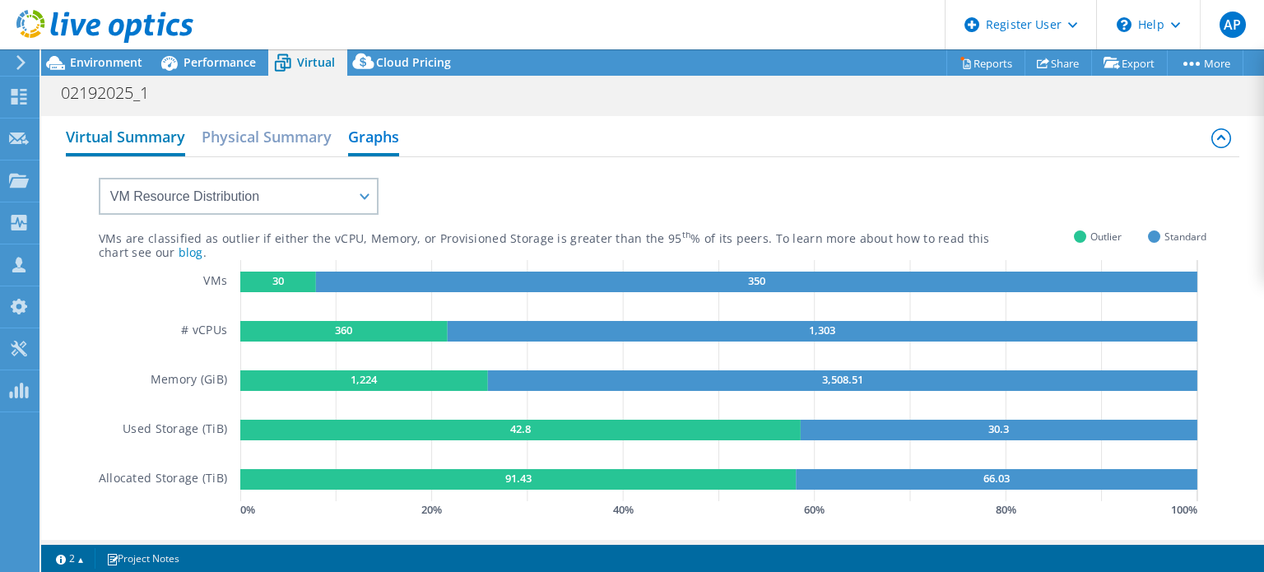
click at [155, 139] on h2 "Virtual Summary" at bounding box center [125, 138] width 119 height 36
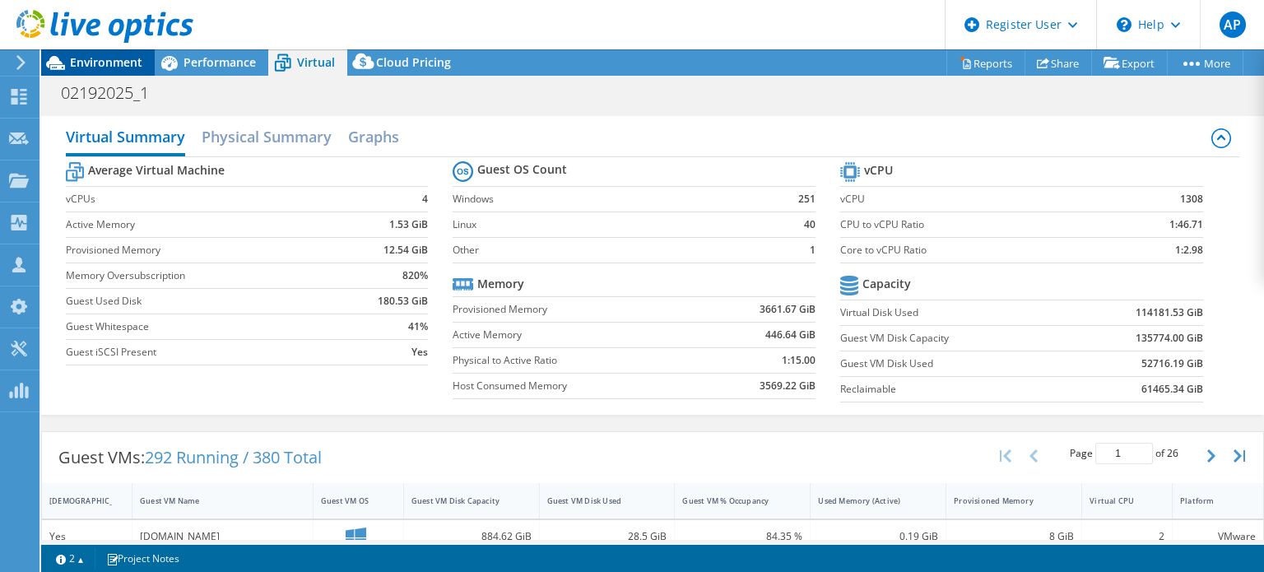
click at [114, 73] on div "Environment" at bounding box center [98, 62] width 114 height 26
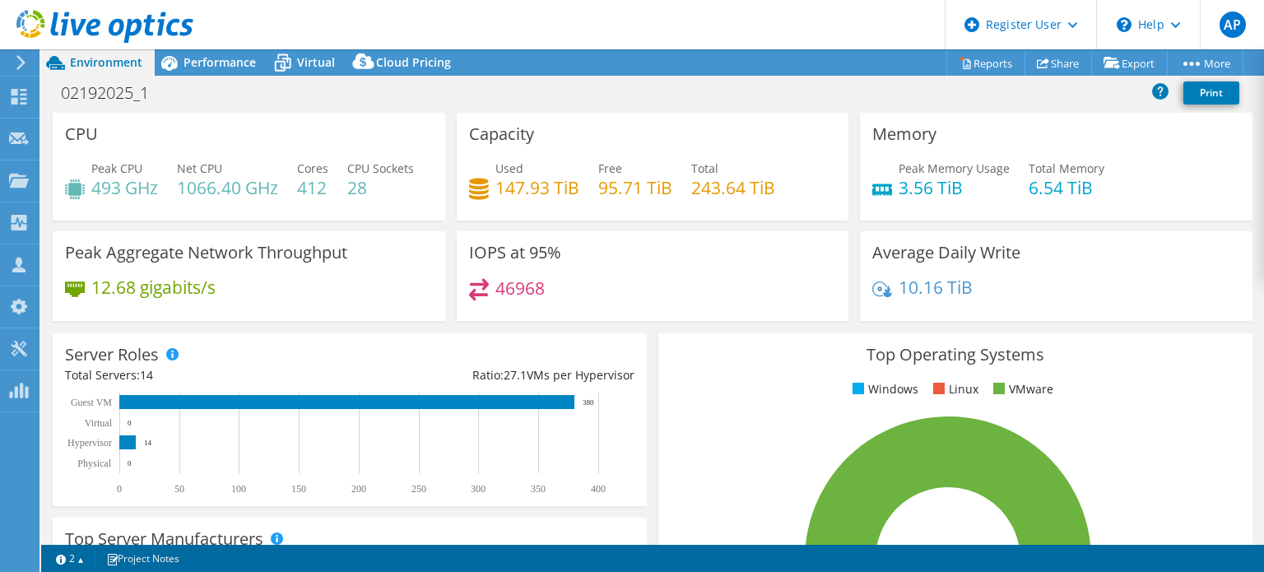
click at [313, 194] on h4 "412" at bounding box center [312, 188] width 31 height 18
click at [361, 213] on div "Peak CPU 493 GHz Net CPU 1066.40 GHz Cores 412 CPU Sockets 28" at bounding box center [249, 186] width 368 height 53
click at [332, 190] on div "Peak CPU 493 GHz Net CPU 1066.40 GHz Cores 412 CPU Sockets 28" at bounding box center [249, 186] width 368 height 53
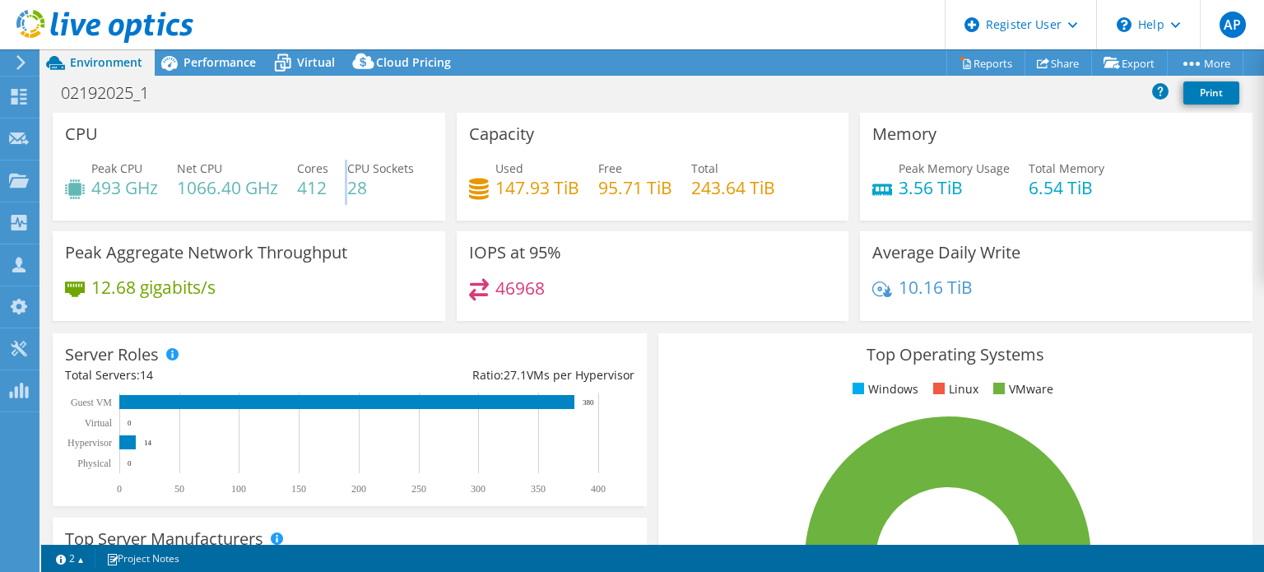
click at [332, 190] on div "Peak CPU 493 GHz Net CPU 1066.40 GHz Cores 412 CPU Sockets 28" at bounding box center [249, 186] width 368 height 53
click at [303, 199] on div "Peak CPU 493 GHz Net CPU 1066.40 GHz Cores 412 CPU Sockets 28" at bounding box center [249, 186] width 368 height 53
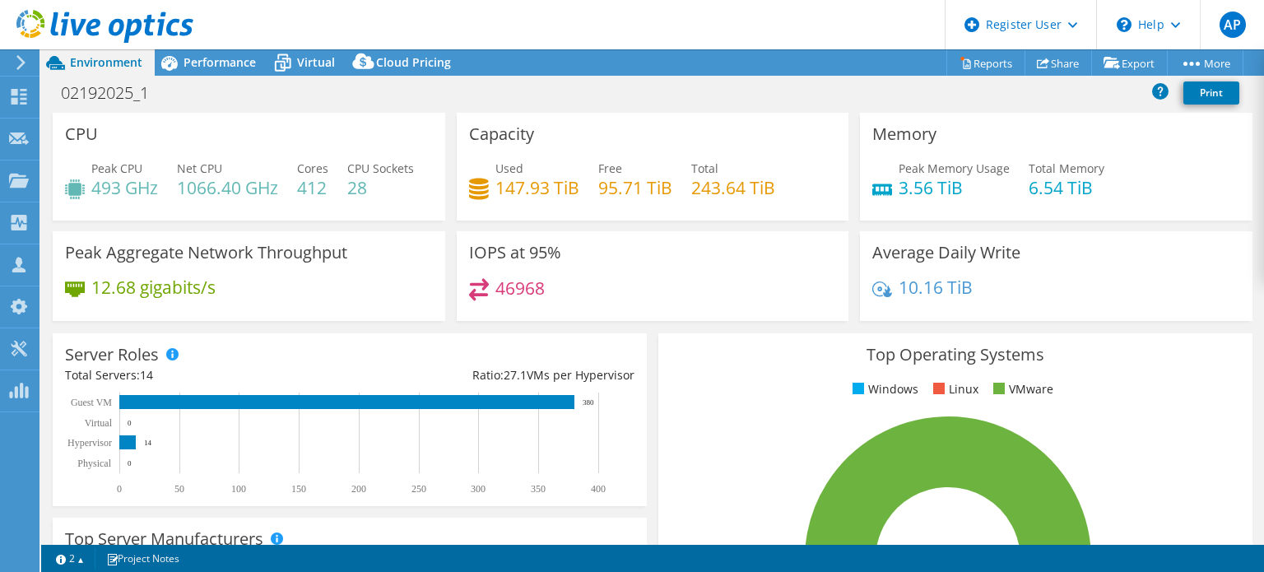
click at [304, 183] on h4 "412" at bounding box center [312, 188] width 31 height 18
click at [378, 205] on div "Peak CPU 493 GHz Net CPU 1066.40 GHz Cores 412 CPU Sockets 28" at bounding box center [249, 186] width 368 height 53
click at [303, 168] on span "Cores" at bounding box center [312, 168] width 31 height 16
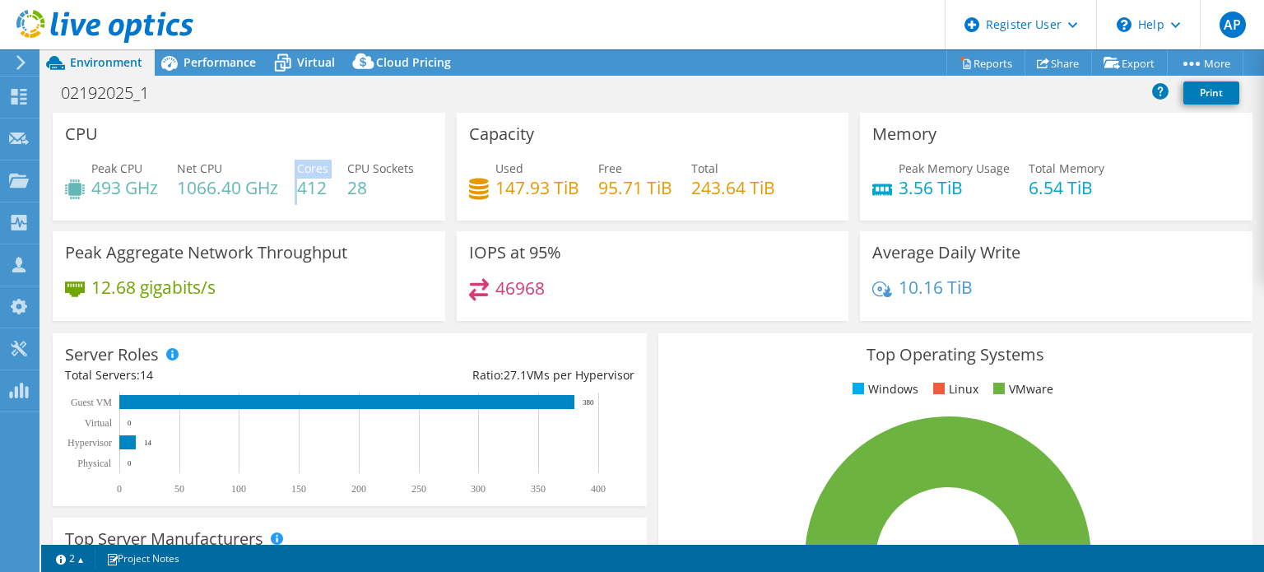
click at [303, 168] on span "Cores" at bounding box center [312, 168] width 31 height 16
click at [312, 187] on h4 "412" at bounding box center [312, 188] width 31 height 18
click at [312, 172] on span "Cores" at bounding box center [312, 168] width 31 height 16
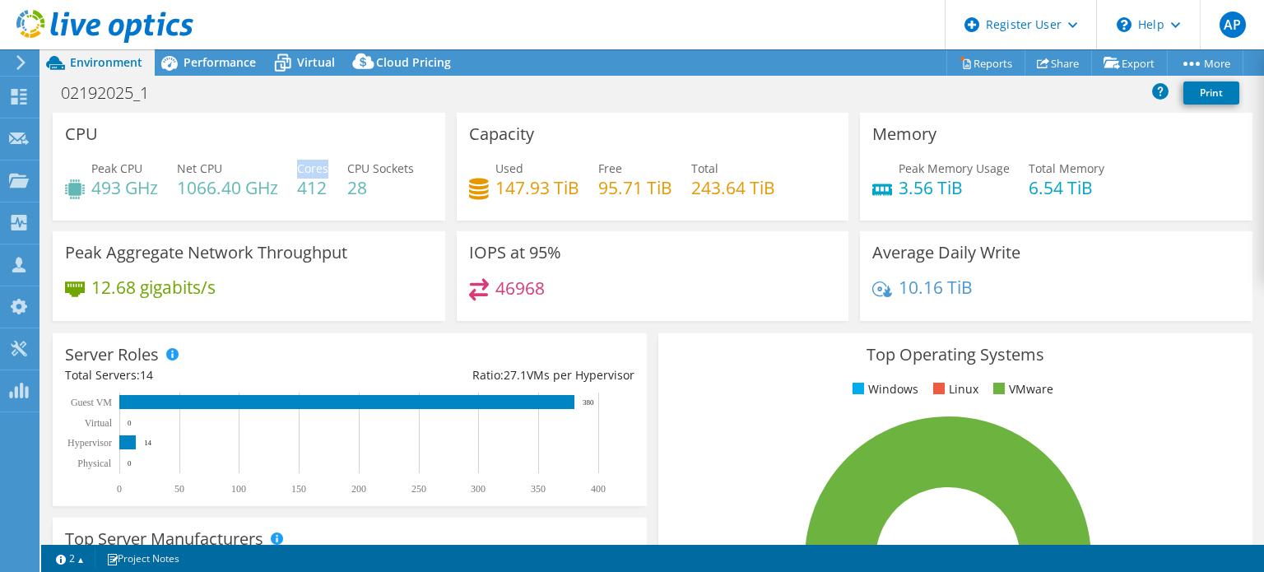
click at [312, 172] on span "Cores" at bounding box center [312, 168] width 31 height 16
click at [312, 182] on h4 "412" at bounding box center [312, 188] width 31 height 18
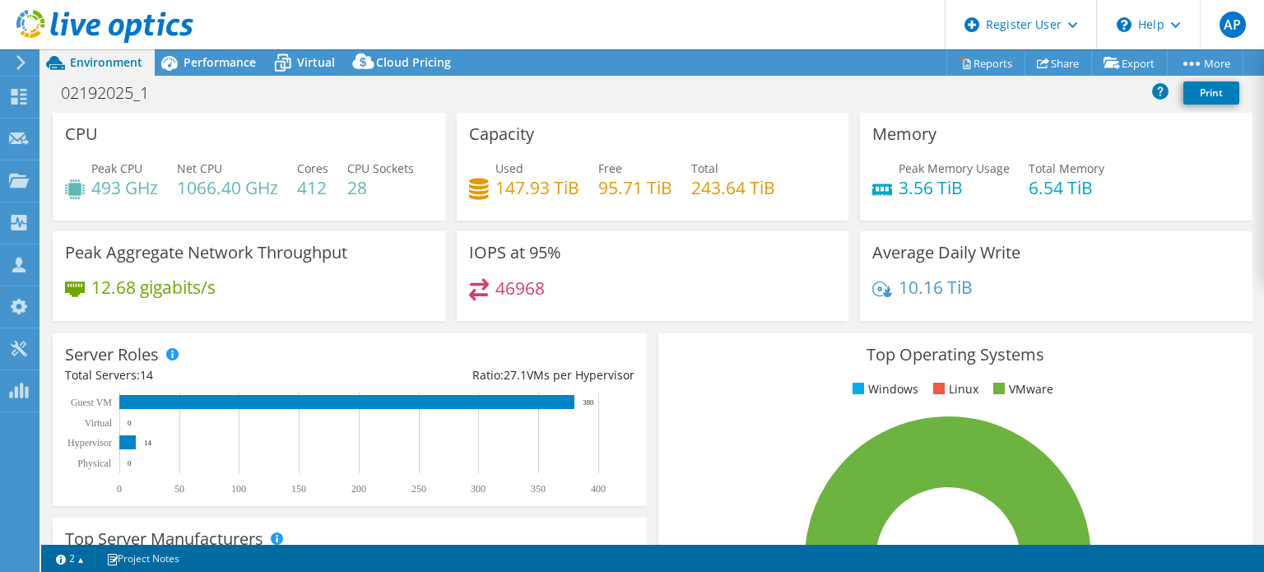
click at [313, 167] on span "Cores" at bounding box center [312, 168] width 31 height 16
click at [323, 186] on h4 "412" at bounding box center [312, 188] width 31 height 18
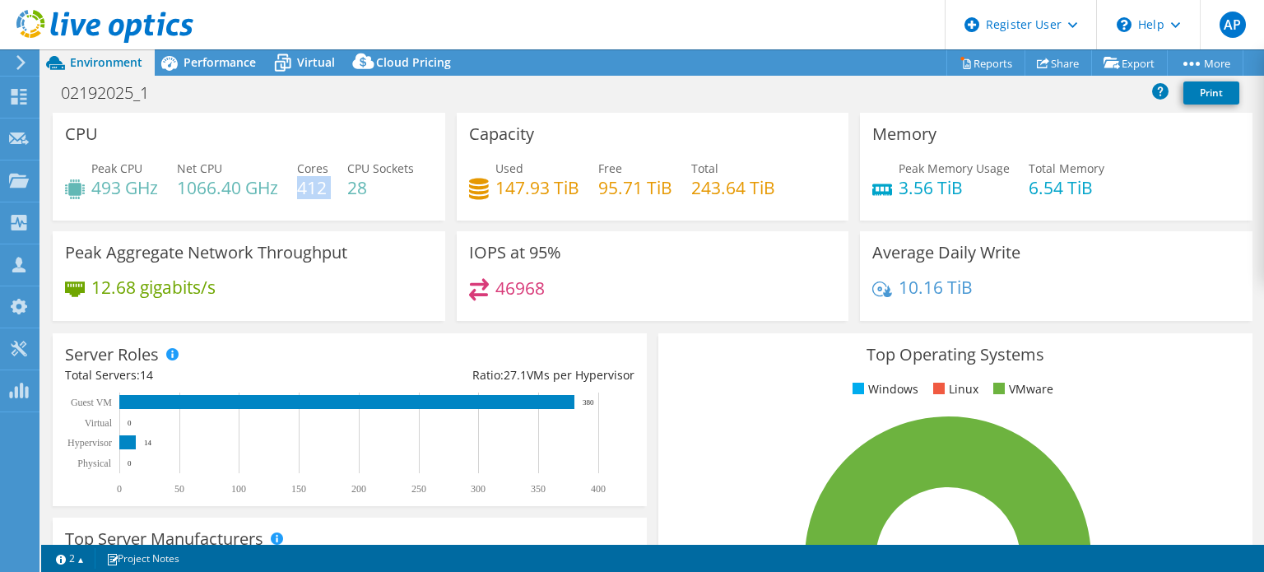
click at [323, 186] on h4 "412" at bounding box center [312, 188] width 31 height 18
click at [323, 167] on span "Cores" at bounding box center [312, 168] width 31 height 16
click at [319, 190] on h4 "412" at bounding box center [312, 188] width 31 height 18
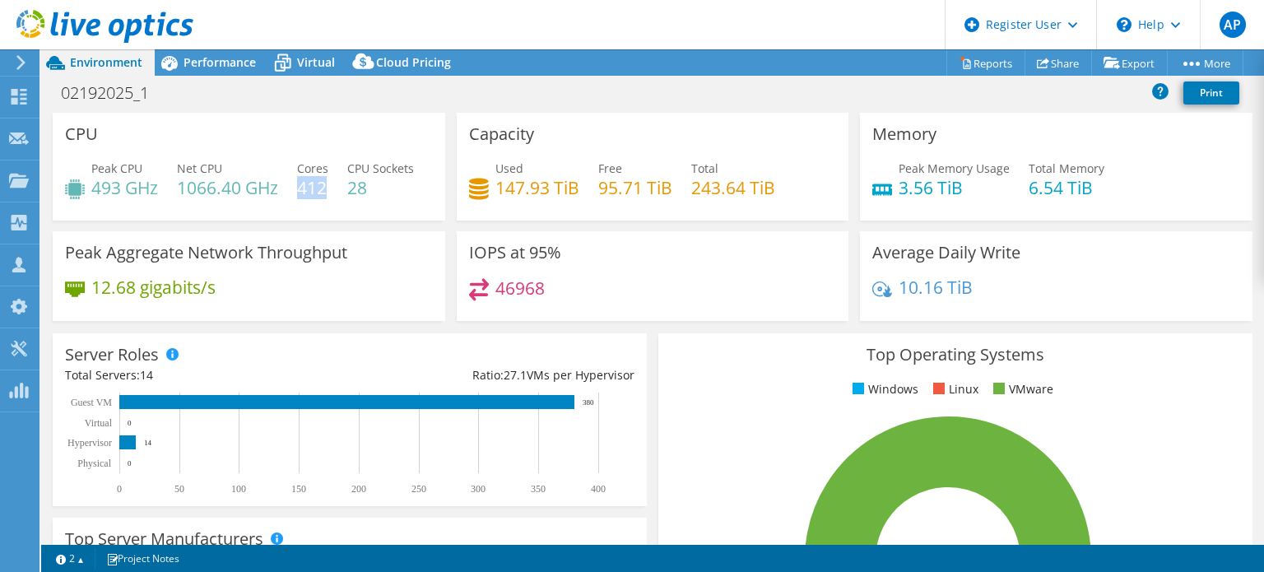
click at [319, 190] on h4 "412" at bounding box center [312, 188] width 31 height 18
click at [372, 189] on div "Peak CPU 493 GHz Net CPU 1066.40 GHz Cores 412 CPU Sockets 28" at bounding box center [249, 186] width 368 height 53
click at [708, 179] on h4 "243.64 TiB" at bounding box center [733, 188] width 84 height 18
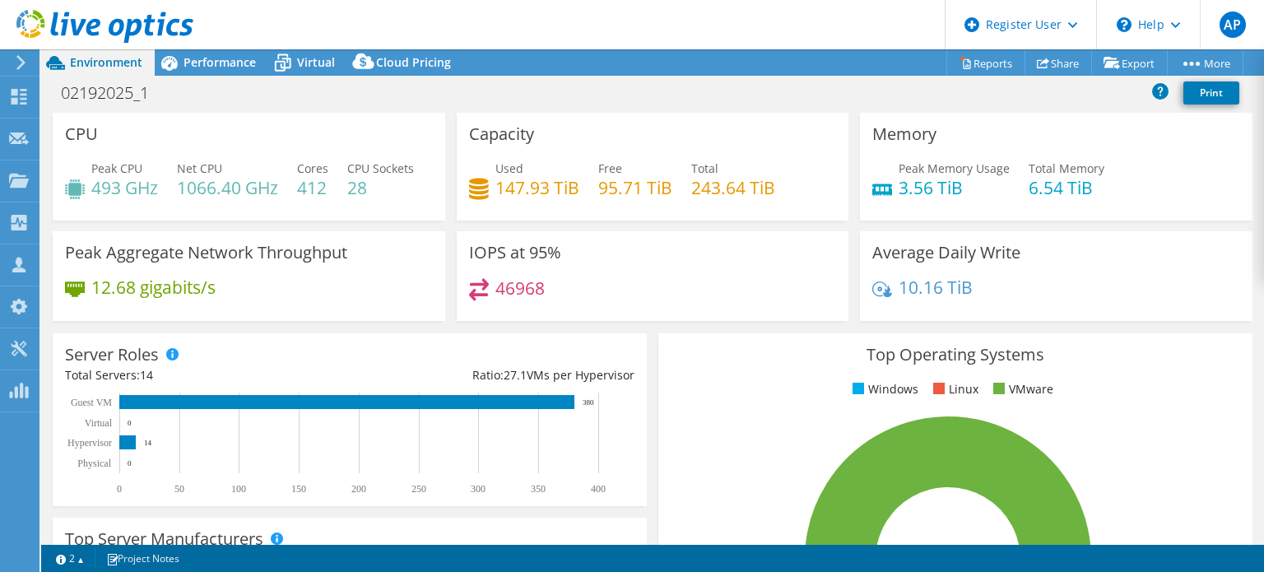
click at [736, 132] on div "Capacity Used 147.93 TiB Free 95.71 TiB Total 243.64 TiB" at bounding box center [653, 167] width 392 height 108
click at [968, 61] on link "Reports" at bounding box center [985, 63] width 79 height 26
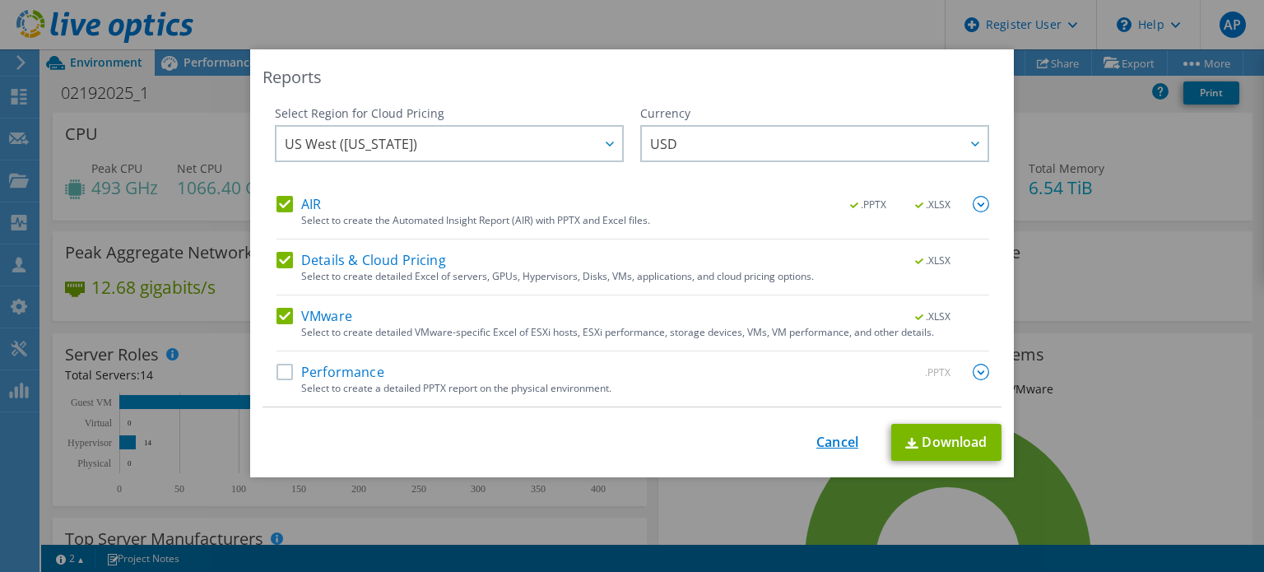
click at [832, 447] on link "Cancel" at bounding box center [837, 442] width 42 height 16
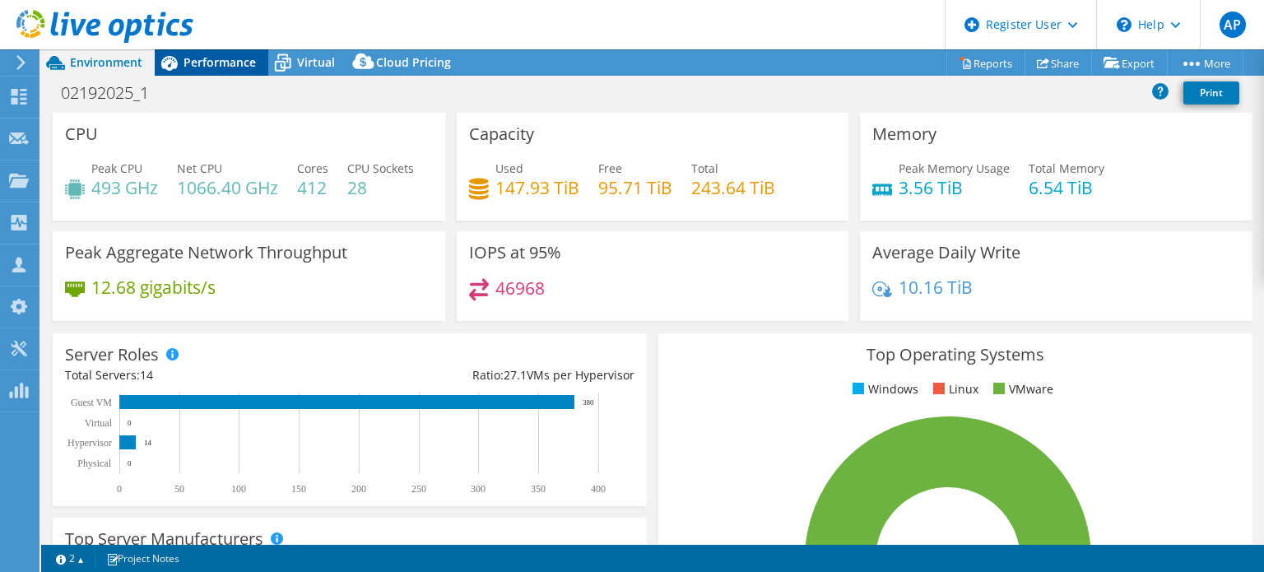
click at [174, 62] on icon at bounding box center [169, 63] width 29 height 29
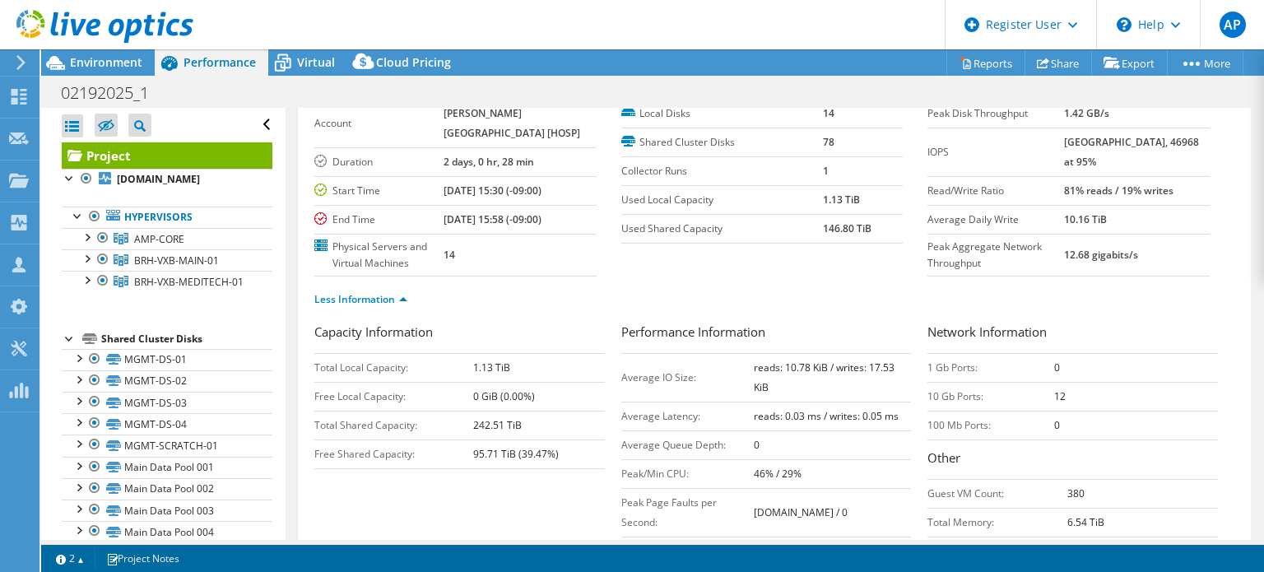
scroll to position [165, 0]
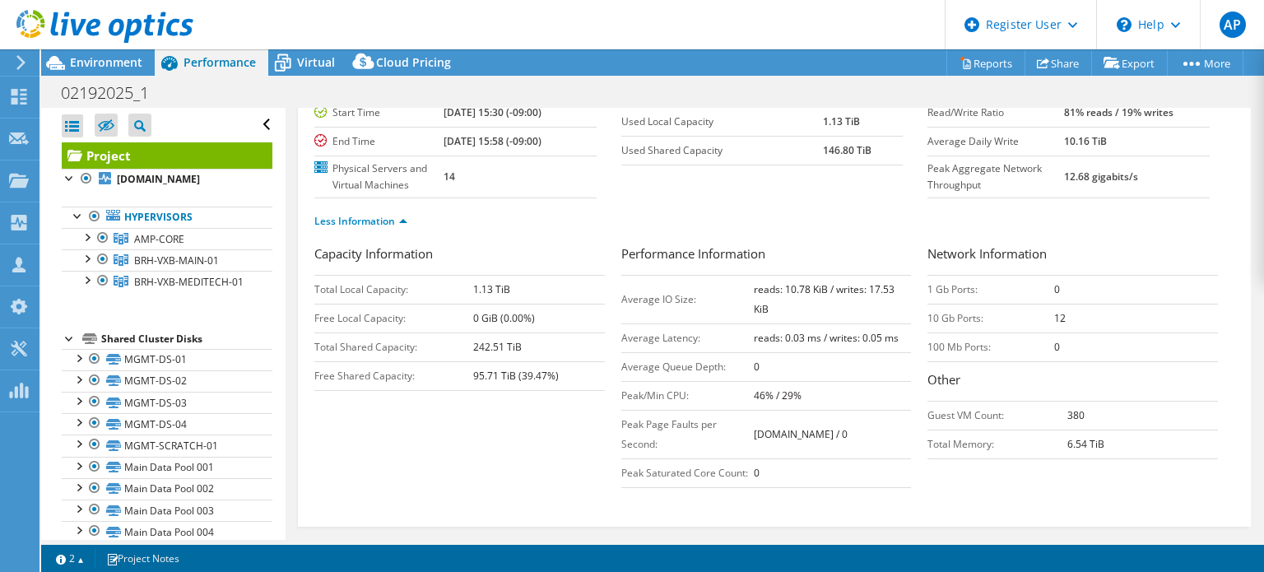
click at [319, 77] on div "02192025_1 Print" at bounding box center [652, 92] width 1223 height 30
click at [316, 58] on span "Virtual" at bounding box center [316, 62] width 38 height 16
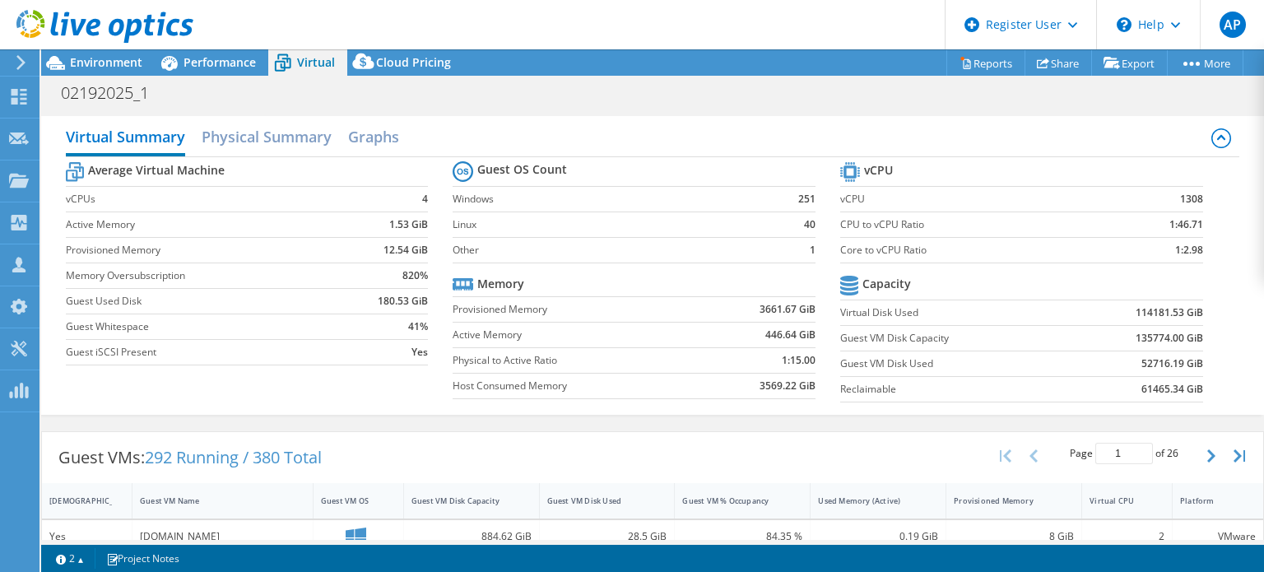
click at [1147, 340] on b "135774.00 GiB" at bounding box center [1168, 338] width 67 height 16
click at [1141, 308] on b "114181.53 GiB" at bounding box center [1168, 312] width 67 height 16
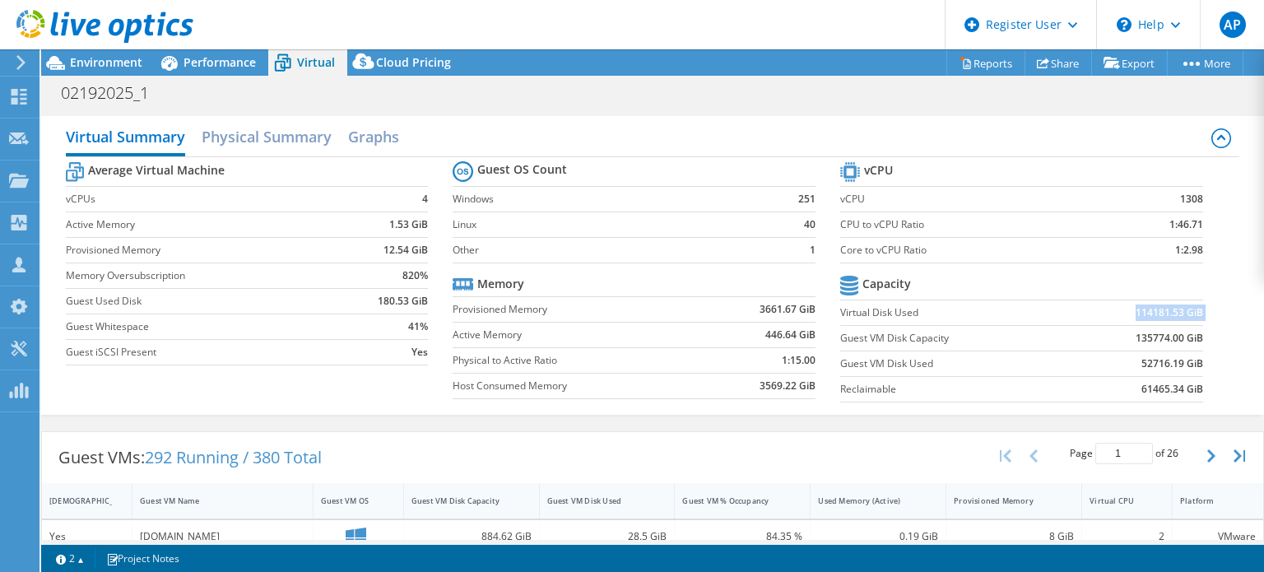
click at [1141, 308] on b "114181.53 GiB" at bounding box center [1168, 312] width 67 height 16
click at [1154, 364] on b "52716.19 GiB" at bounding box center [1172, 363] width 62 height 16
click at [941, 345] on td "Guest VM Disk Capacity" at bounding box center [955, 338] width 230 height 26
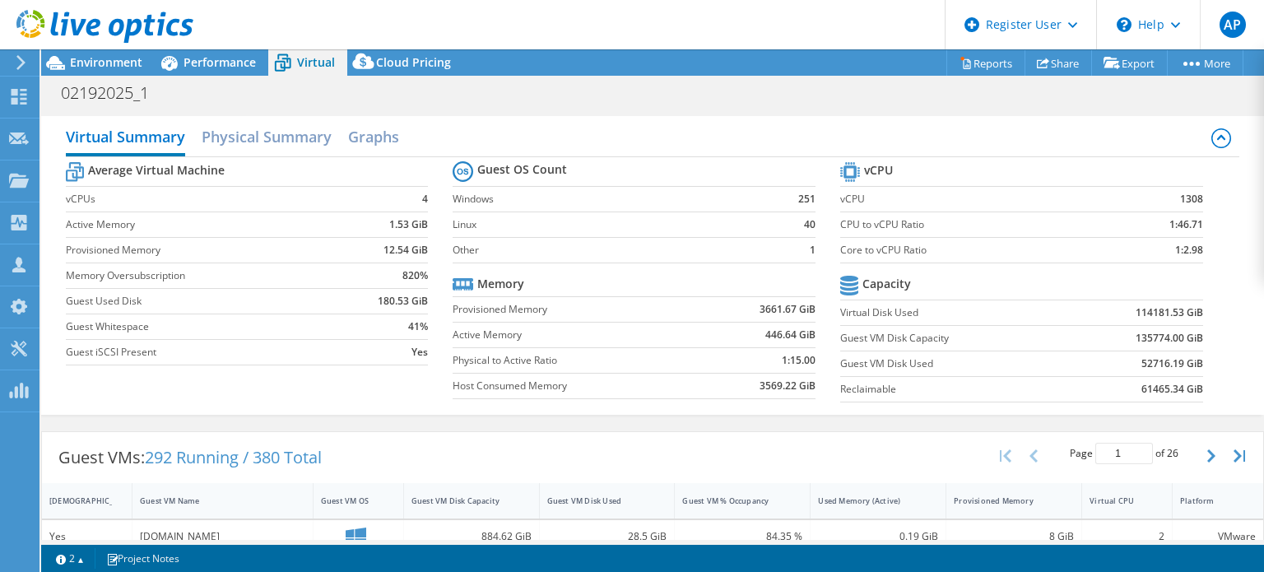
click at [1039, 257] on td "Core to vCPU Ratio" at bounding box center [973, 250] width 267 height 26
click at [1150, 315] on b "114181.53 GiB" at bounding box center [1168, 312] width 67 height 16
copy b "114181.53 GiB"
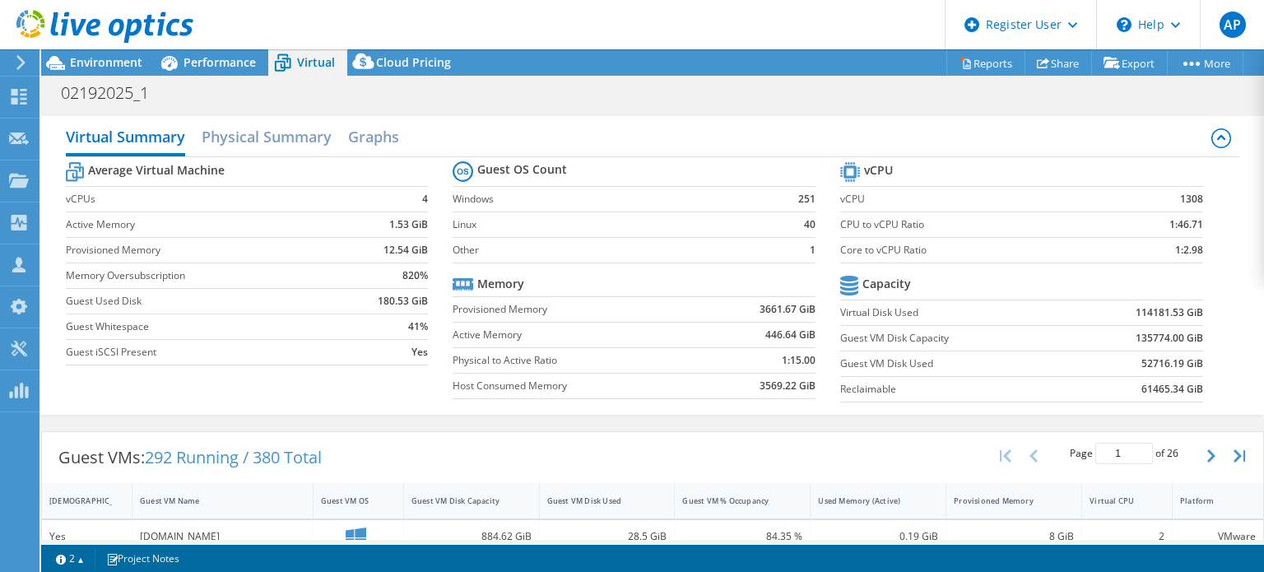
click at [1073, 339] on td "135774.00 GiB" at bounding box center [1136, 338] width 132 height 26
click at [848, 319] on td "Virtual Disk Used" at bounding box center [955, 312] width 230 height 26
click at [970, 318] on label "Virtual Disk Used" at bounding box center [955, 312] width 230 height 16
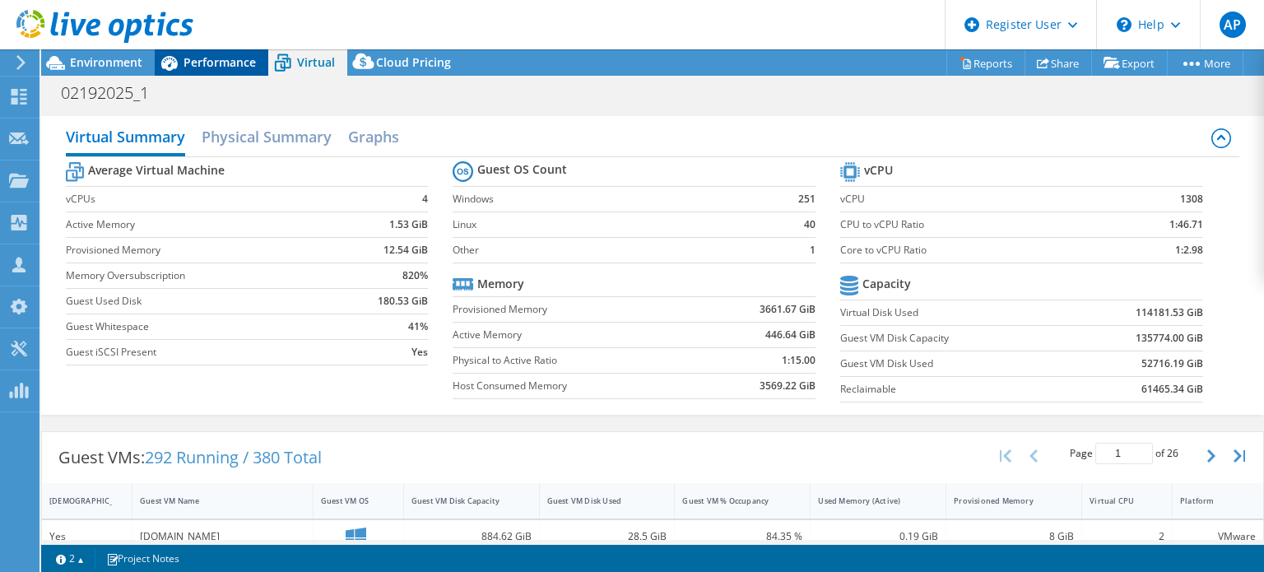
click at [250, 75] on div "Performance" at bounding box center [212, 62] width 114 height 26
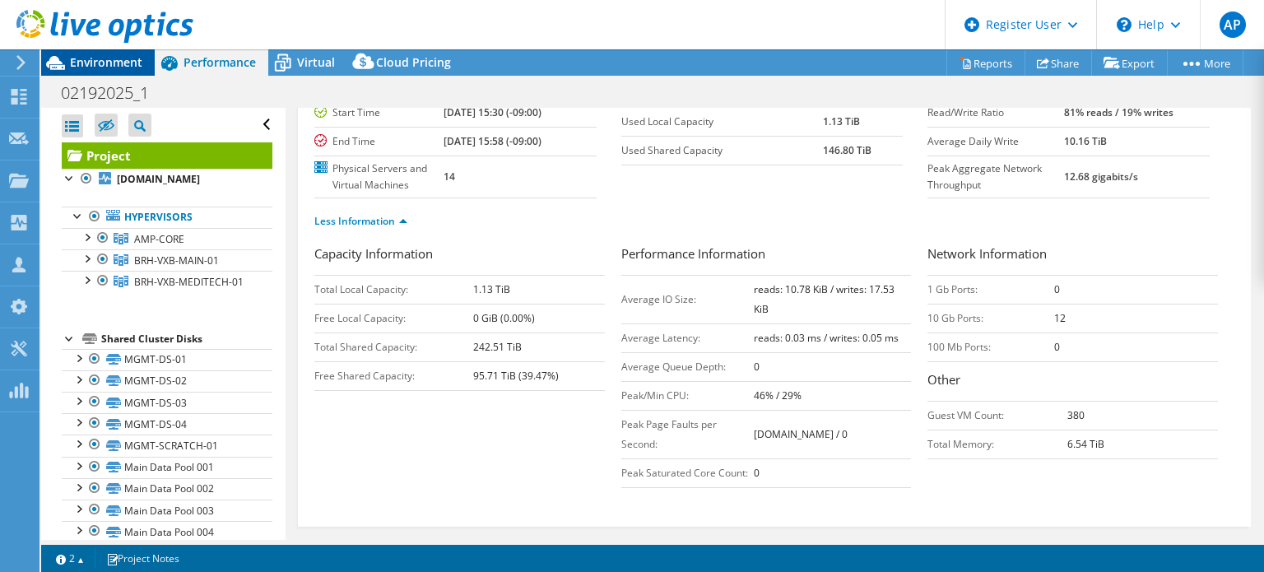
click at [135, 70] on div "Environment" at bounding box center [98, 62] width 114 height 26
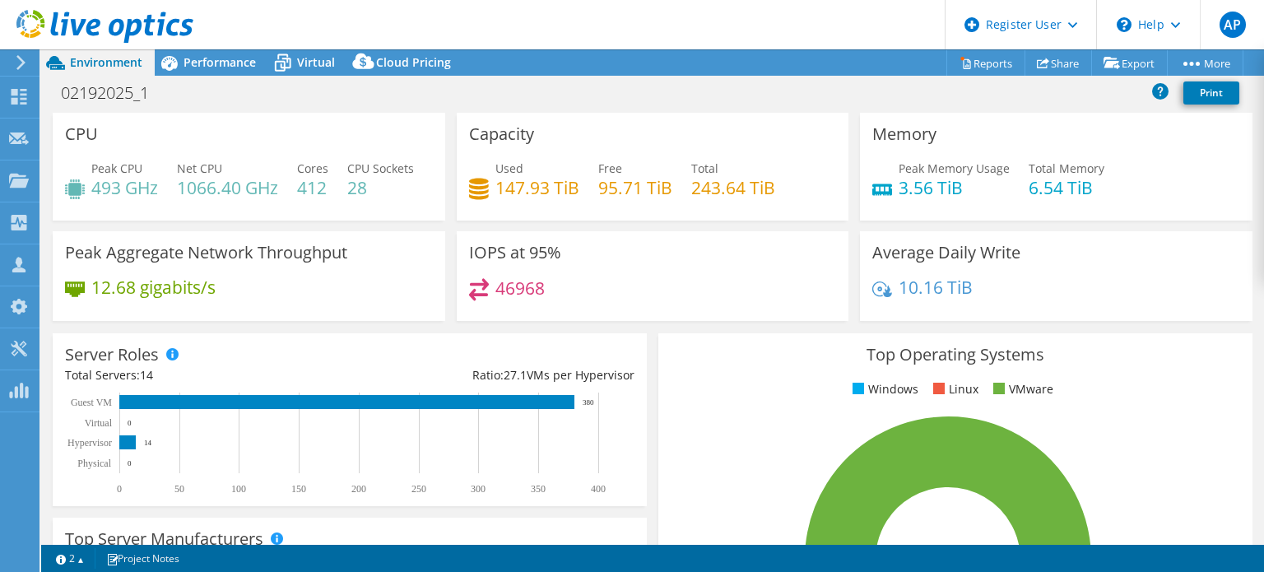
click at [591, 221] on div "Capacity Used 147.93 TiB Free 95.71 TiB Total 243.64 TiB" at bounding box center [653, 167] width 392 height 108
click at [515, 188] on h4 "147.93 TiB" at bounding box center [537, 188] width 84 height 18
click at [562, 196] on h4 "147.93 TiB" at bounding box center [537, 188] width 84 height 18
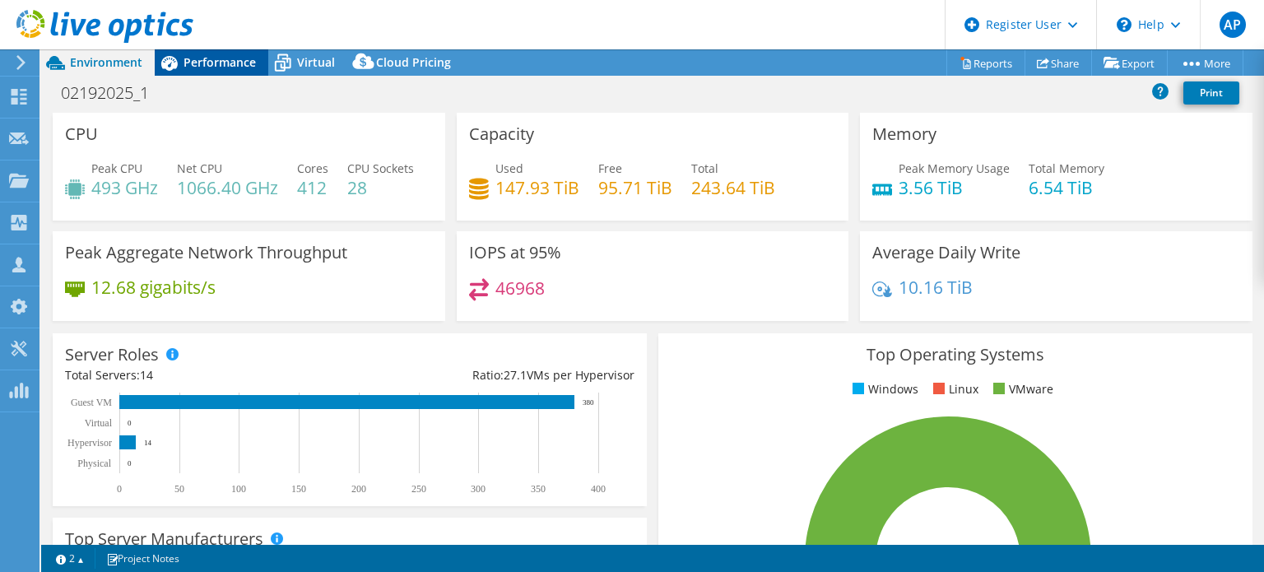
click at [224, 71] on div "Performance" at bounding box center [212, 62] width 114 height 26
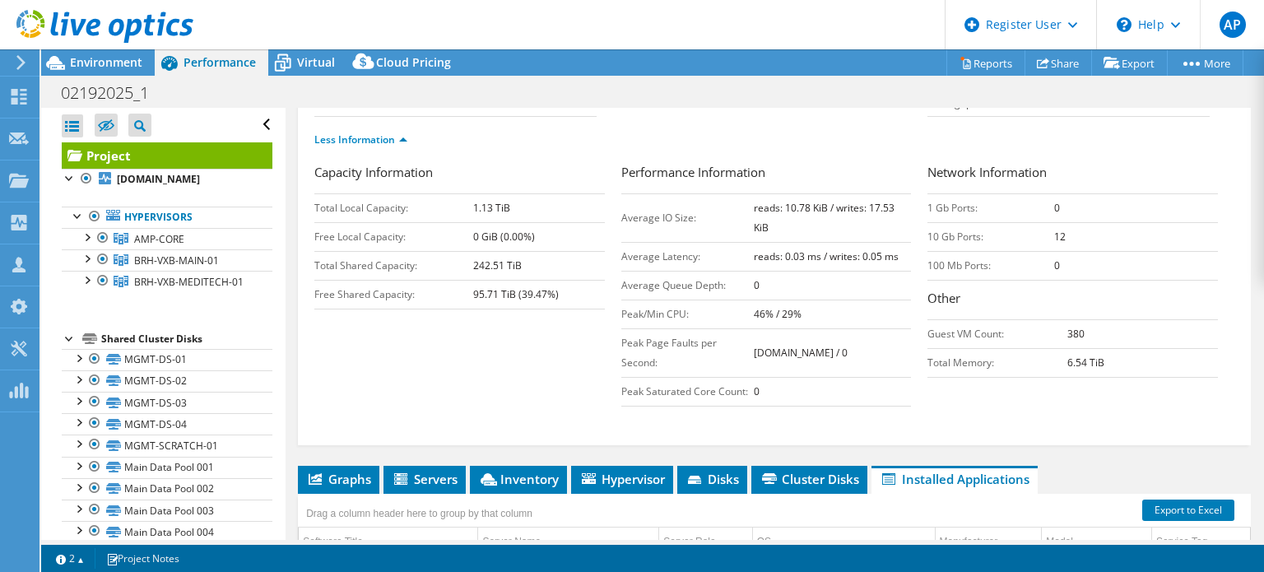
scroll to position [247, 0]
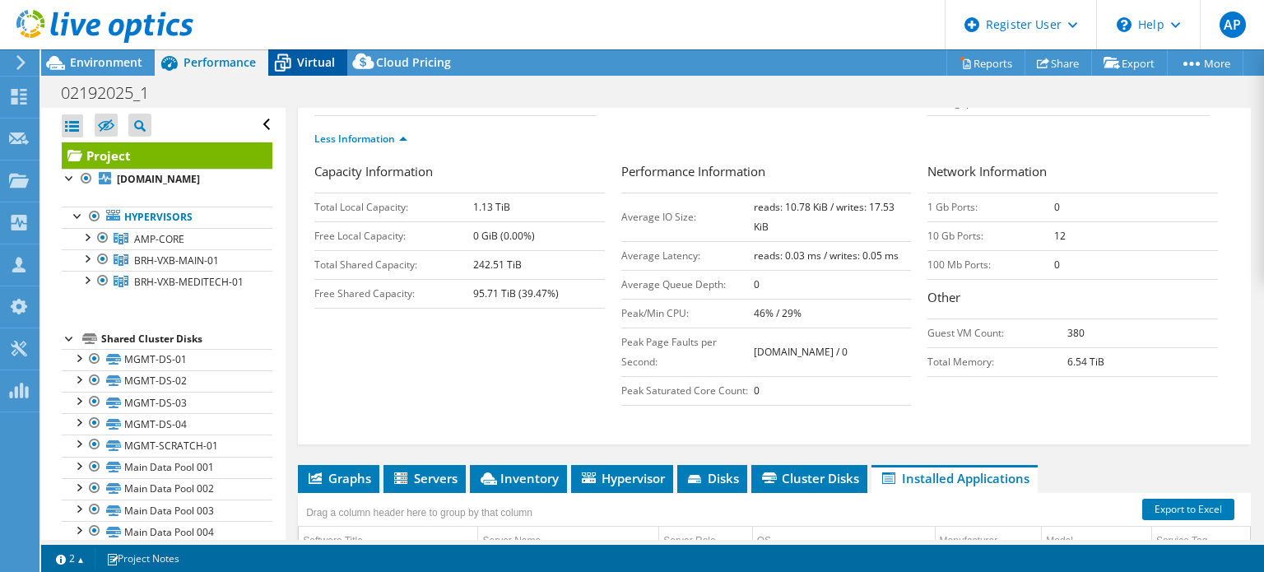
click at [287, 53] on icon at bounding box center [282, 63] width 29 height 29
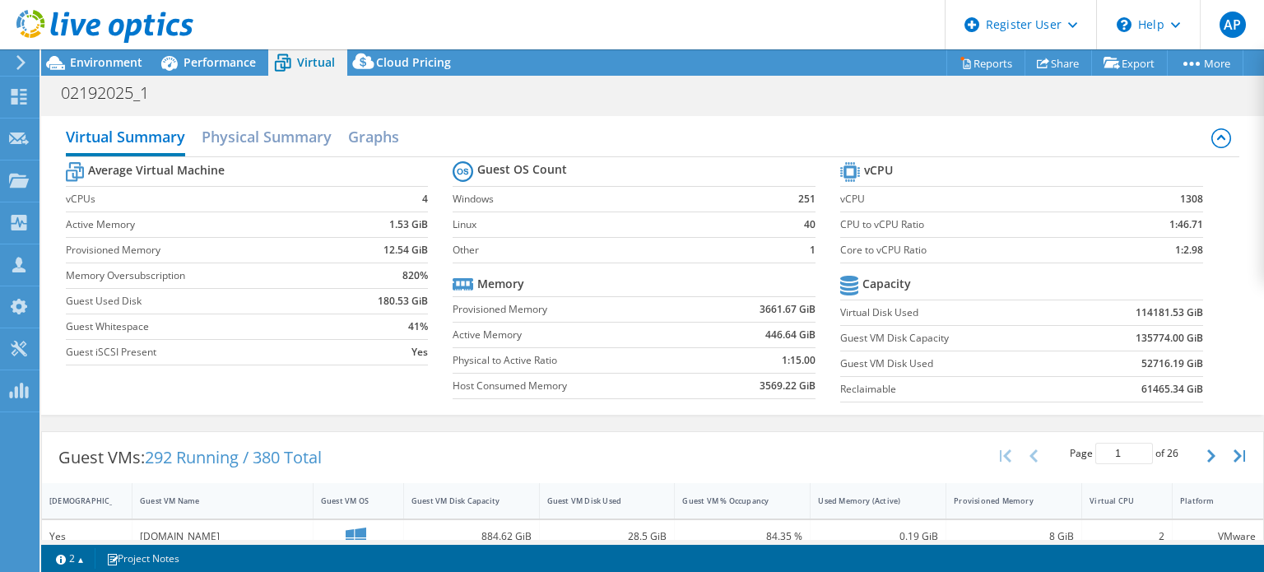
click at [1141, 332] on b "135774.00 GiB" at bounding box center [1168, 338] width 67 height 16
click at [1163, 341] on b "135774.00 GiB" at bounding box center [1168, 338] width 67 height 16
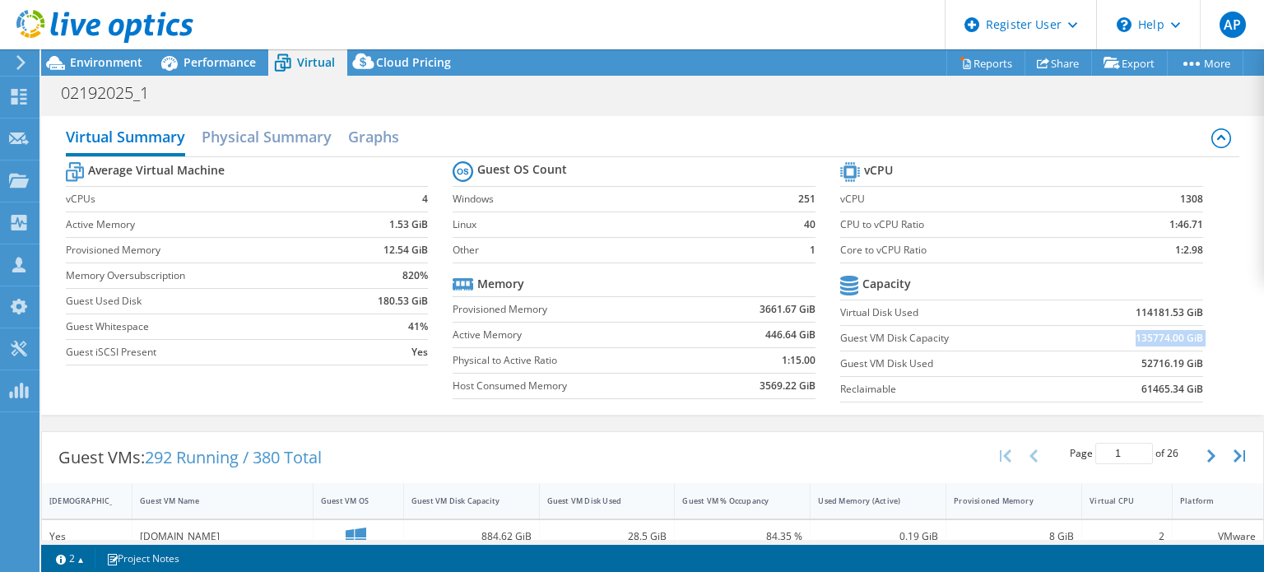
click at [1163, 341] on b "135774.00 GiB" at bounding box center [1168, 338] width 67 height 16
click at [1163, 361] on b "52716.19 GiB" at bounding box center [1172, 363] width 62 height 16
click at [1162, 392] on b "61465.34 GiB" at bounding box center [1172, 389] width 62 height 16
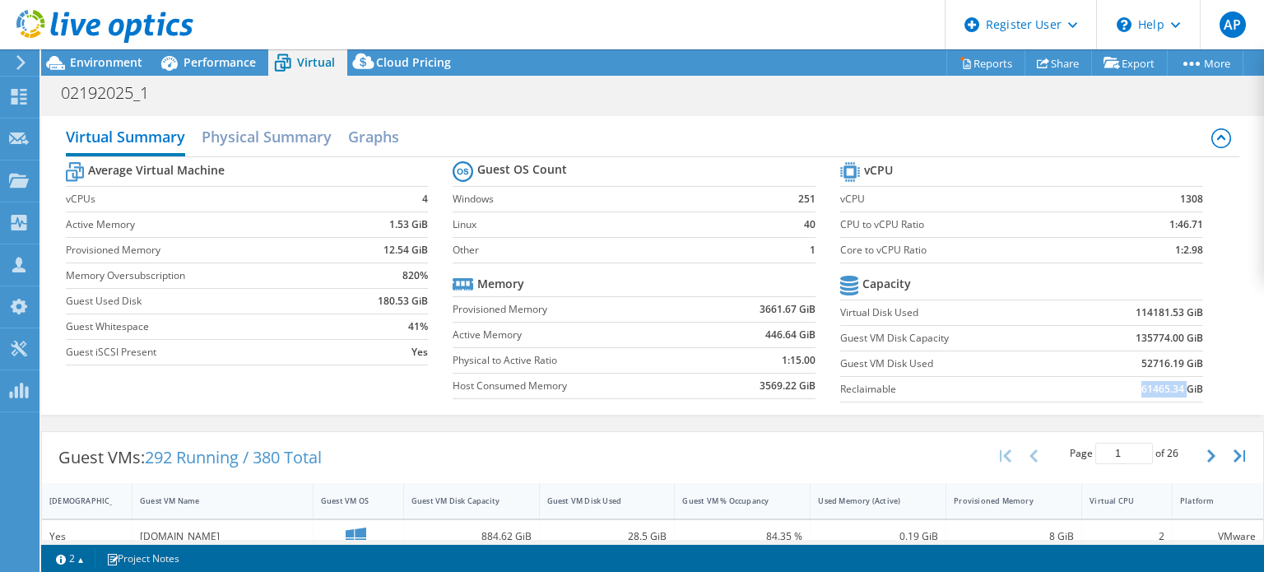
click at [1162, 392] on b "61465.34 GiB" at bounding box center [1172, 389] width 62 height 16
click at [1165, 355] on b "52716.19 GiB" at bounding box center [1172, 363] width 62 height 16
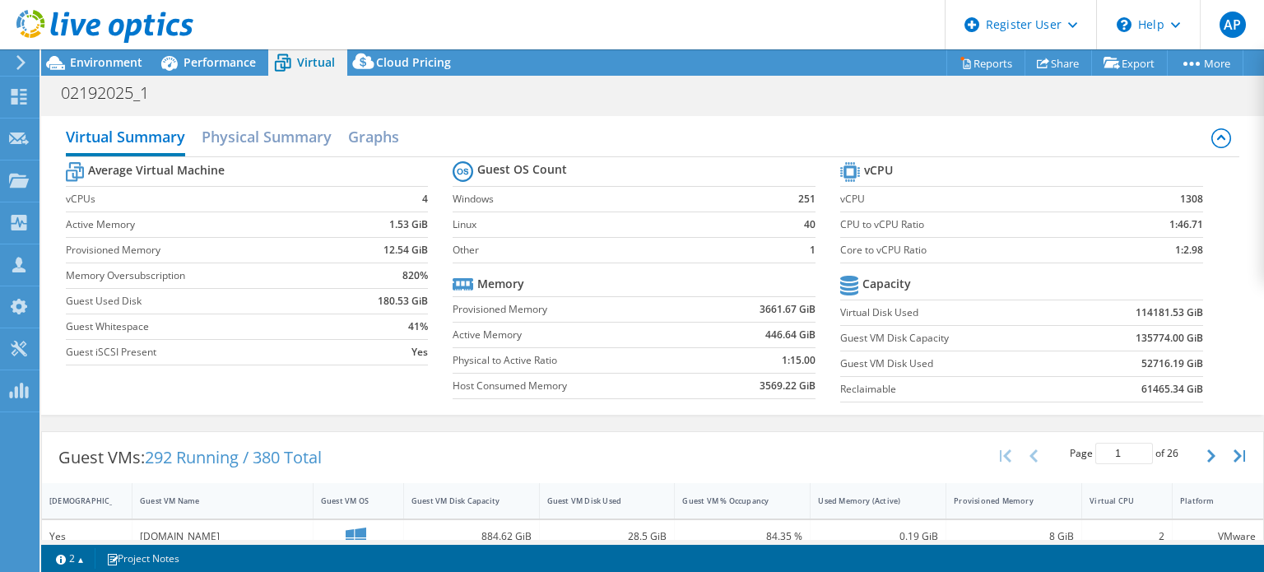
click at [1159, 337] on b "135774.00 GiB" at bounding box center [1168, 338] width 67 height 16
click at [1159, 389] on b "61465.34 GiB" at bounding box center [1172, 389] width 62 height 16
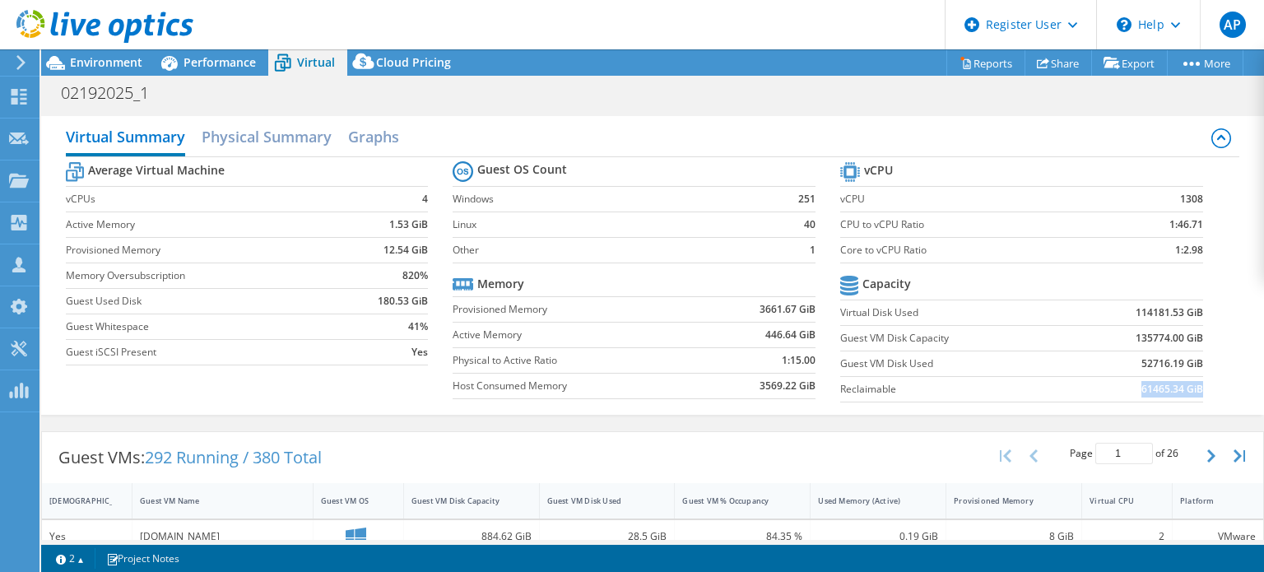
click at [1159, 389] on b "61465.34 GiB" at bounding box center [1172, 389] width 62 height 16
click at [92, 57] on span "Environment" at bounding box center [106, 62] width 72 height 16
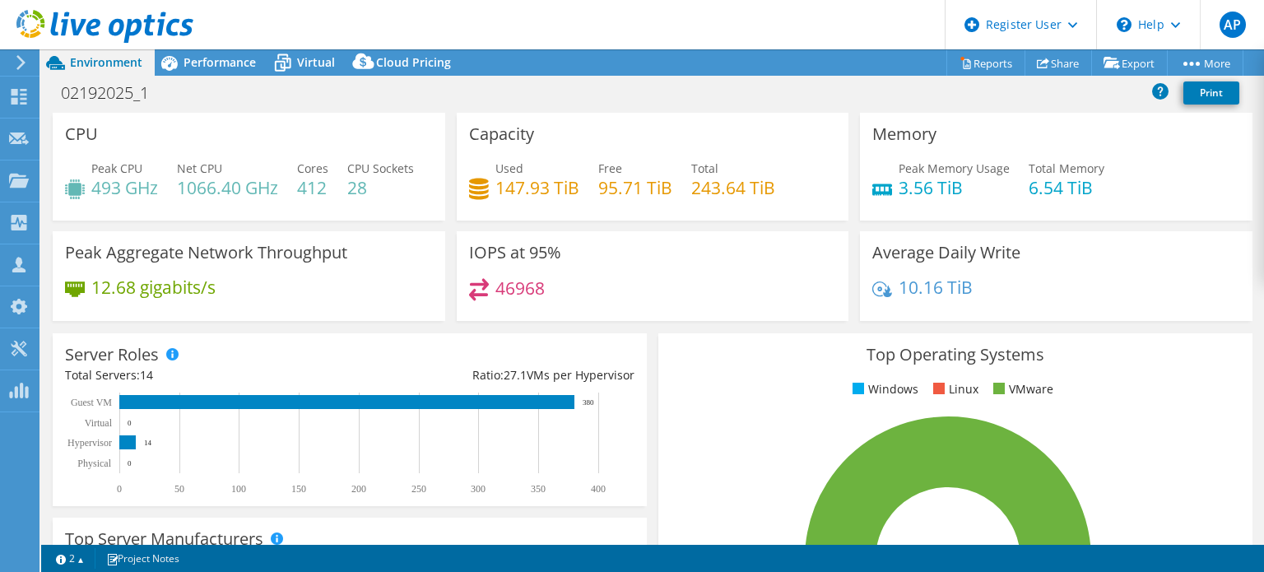
click at [508, 313] on div "46968" at bounding box center [653, 295] width 368 height 35
click at [563, 313] on div "46968" at bounding box center [653, 295] width 368 height 35
click at [731, 193] on h4 "243.64 TiB" at bounding box center [733, 188] width 84 height 18
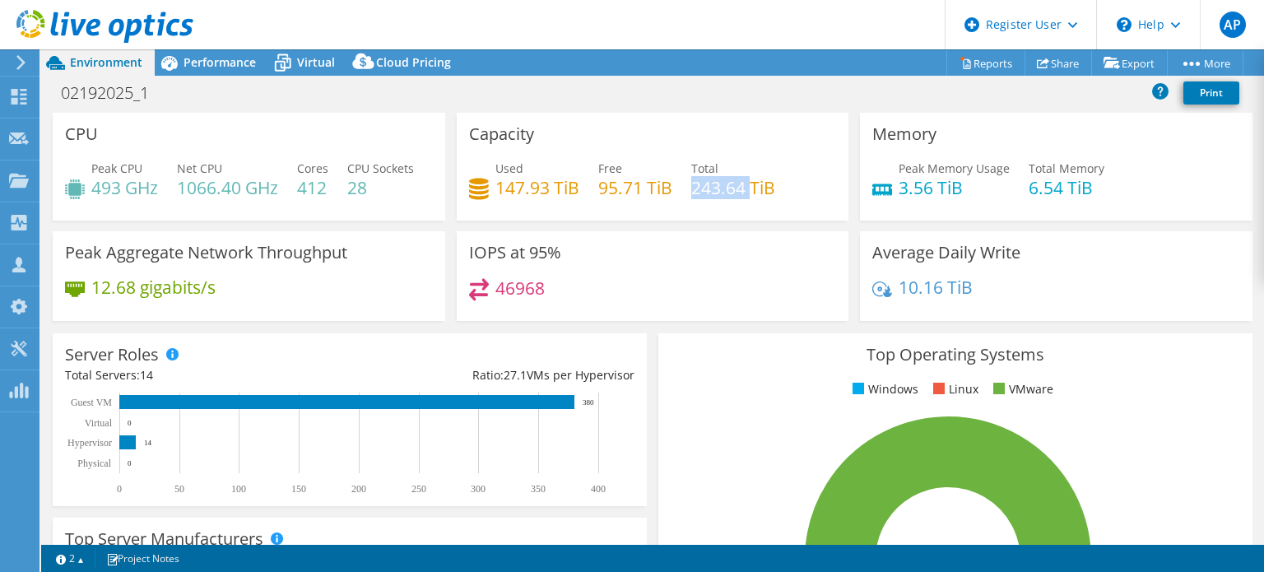
click at [731, 193] on h4 "243.64 TiB" at bounding box center [733, 188] width 84 height 18
click at [761, 231] on div "Capacity Used 147.93 TiB Free 95.71 TiB Total 243.64 TiB" at bounding box center [653, 172] width 404 height 118
click at [767, 201] on div "Used 147.93 TiB Free 95.71 TiB Total 243.64 TiB" at bounding box center [653, 186] width 368 height 53
click at [214, 46] on header "AP Dell User [PERSON_NAME] [PERSON_NAME][EMAIL_ADDRESS][DOMAIN_NAME] Dell My Pr…" at bounding box center [632, 24] width 1264 height 49
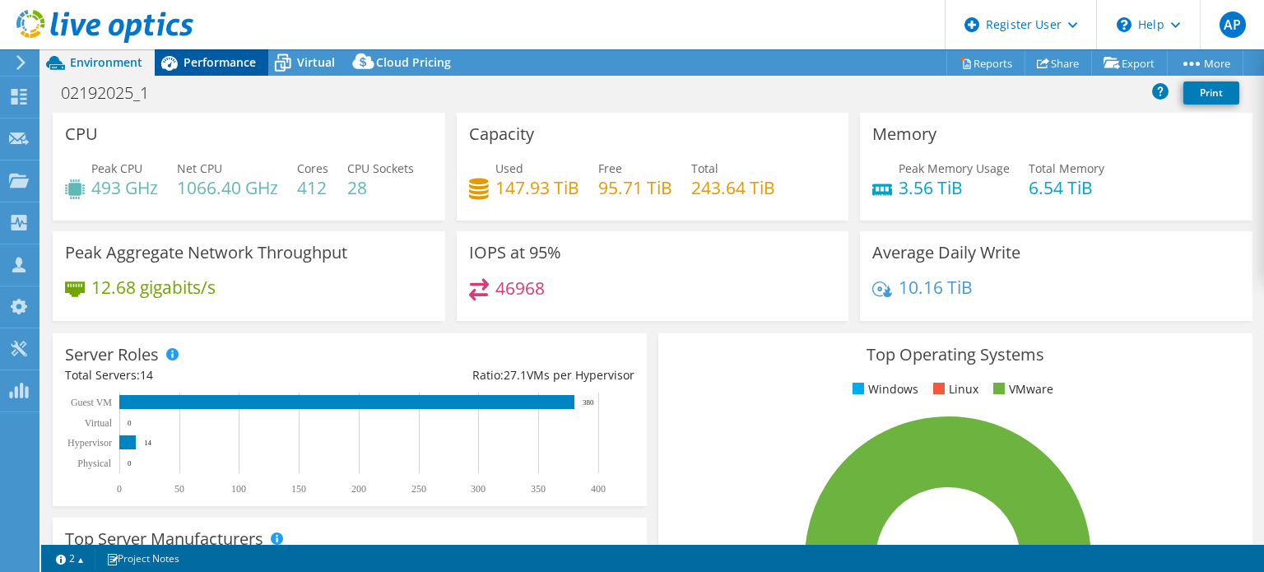
click at [217, 62] on span "Performance" at bounding box center [219, 62] width 72 height 16
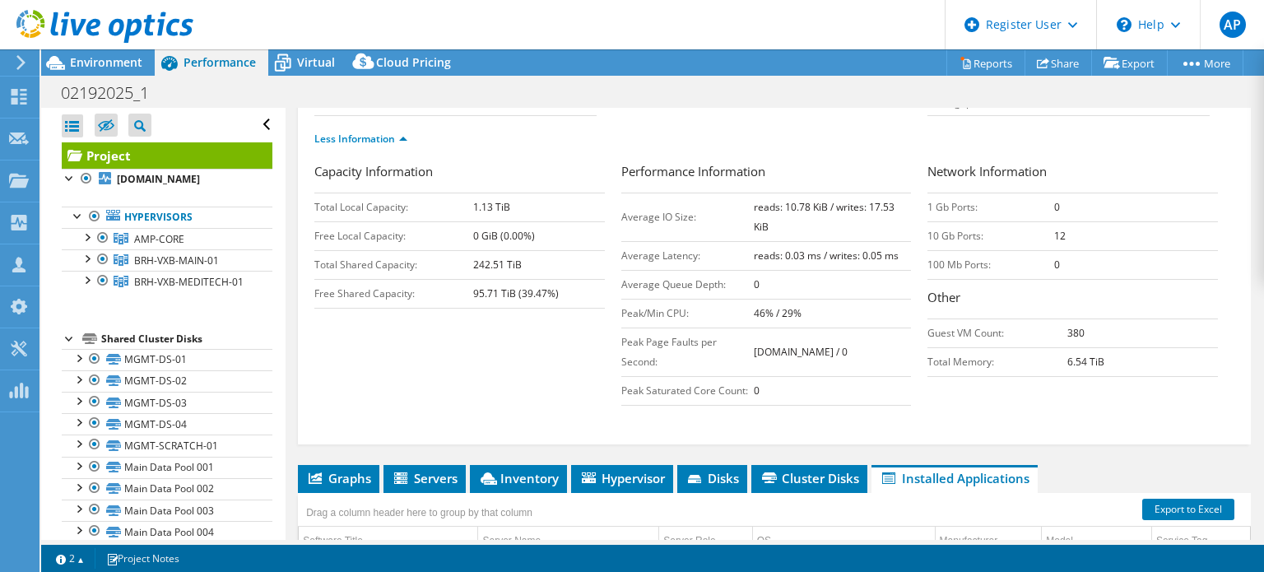
click at [540, 374] on div "Capacity Information Total Local Capacity: 1.13 TiB Free Local Capacity: 0 GiB …" at bounding box center [774, 288] width 920 height 252
click at [845, 299] on td "46% / 29%" at bounding box center [832, 313] width 157 height 29
click at [547, 329] on div "Capacity Information Total Local Capacity: 1.13 TiB Free Local Capacity: 0 GiB …" at bounding box center [774, 288] width 920 height 252
click at [367, 482] on li "Graphs" at bounding box center [338, 479] width 81 height 28
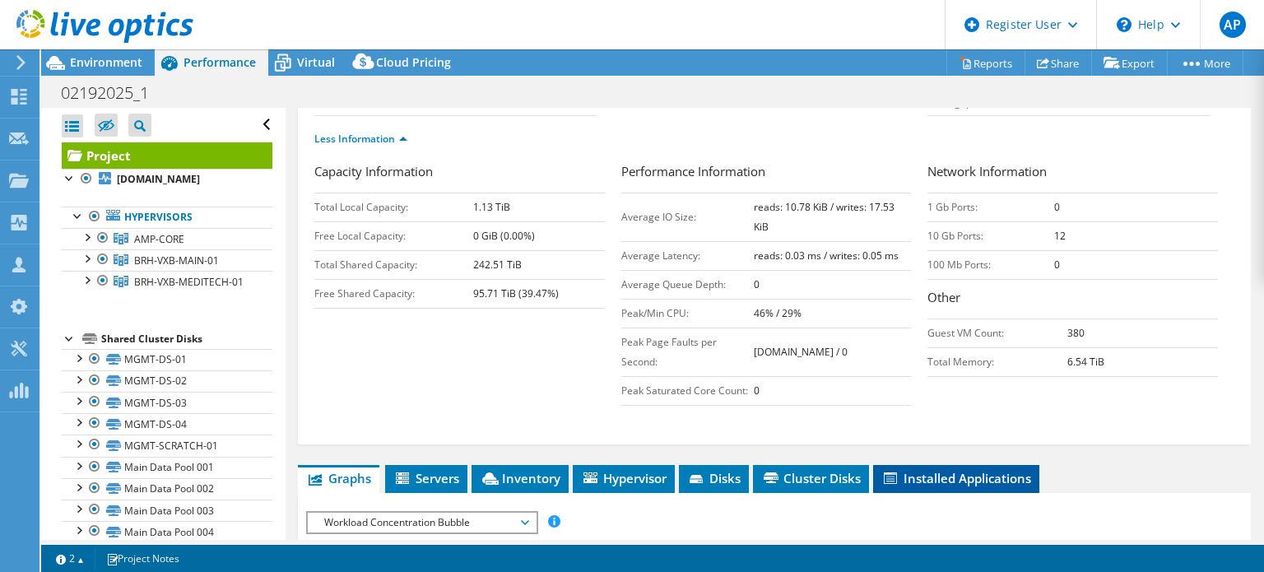
click at [954, 472] on span "Installed Applications" at bounding box center [956, 478] width 150 height 16
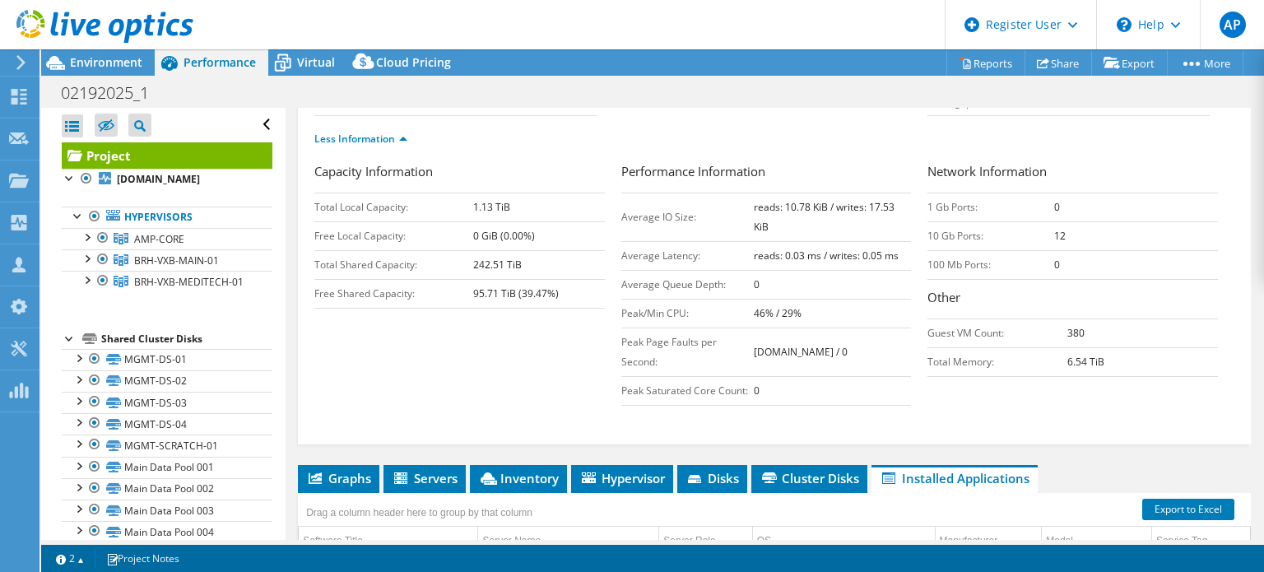
click at [118, 51] on div at bounding box center [96, 27] width 193 height 55
click at [119, 58] on span "Environment" at bounding box center [106, 62] width 72 height 16
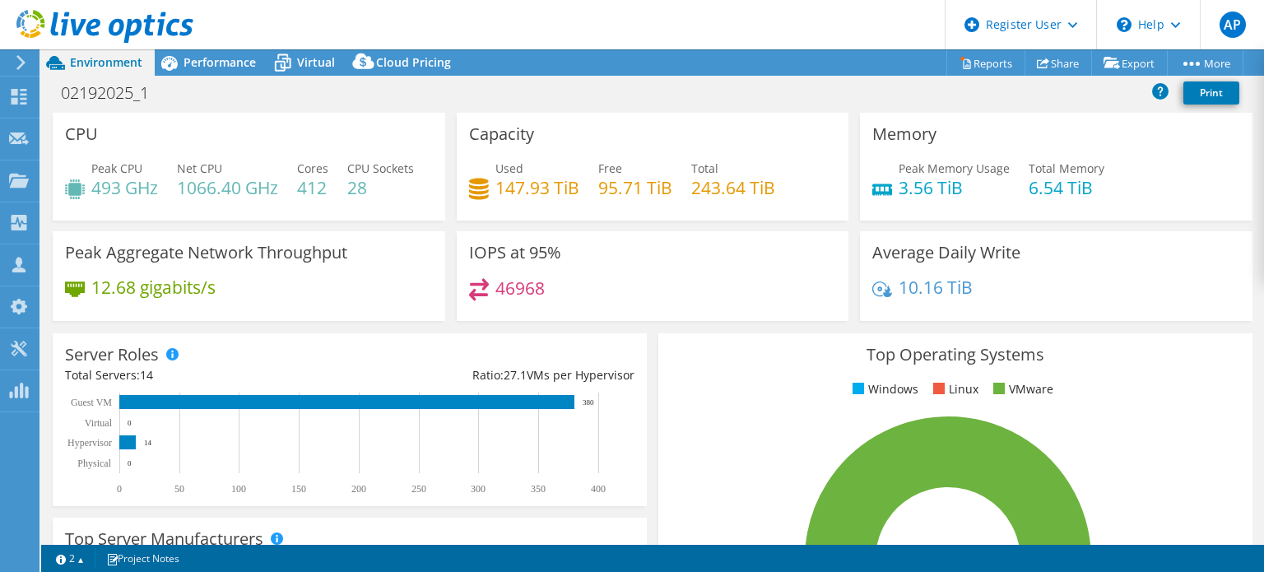
click at [782, 313] on div "46968" at bounding box center [653, 295] width 368 height 35
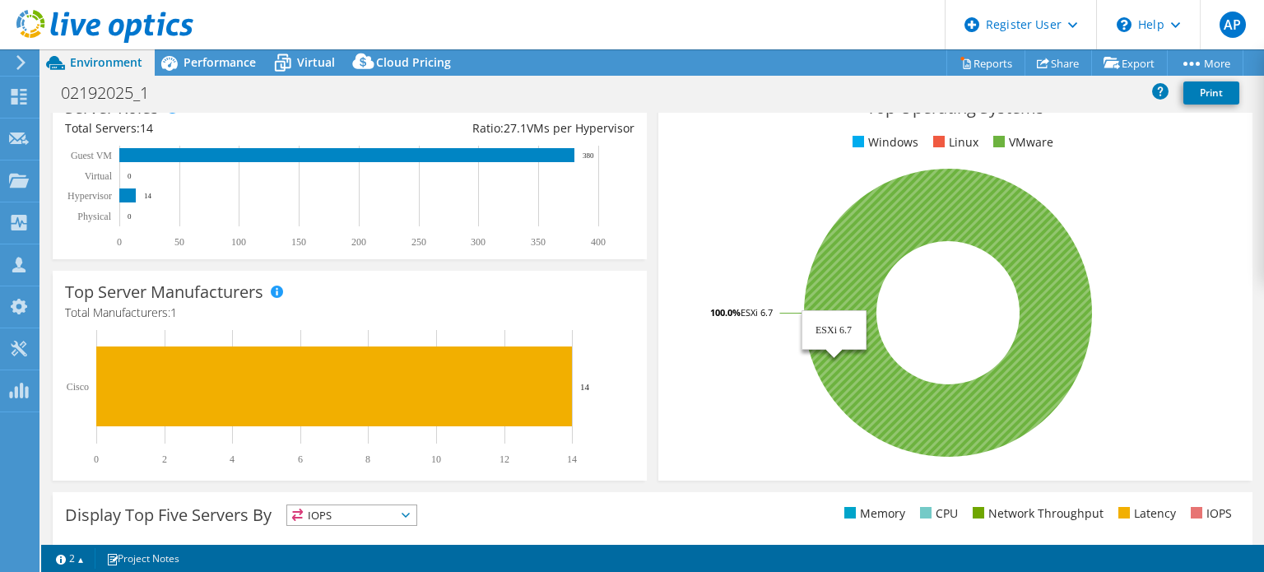
click at [710, 318] on tspan "100.0%" at bounding box center [725, 312] width 30 height 12
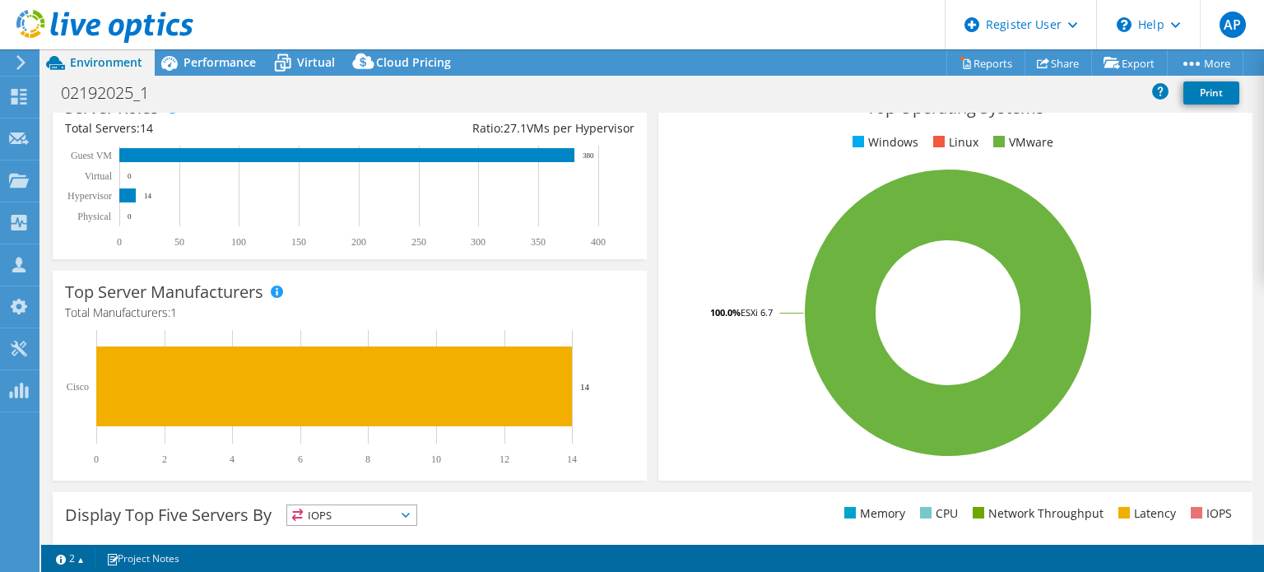
click at [706, 310] on rect at bounding box center [948, 313] width 555 height 288
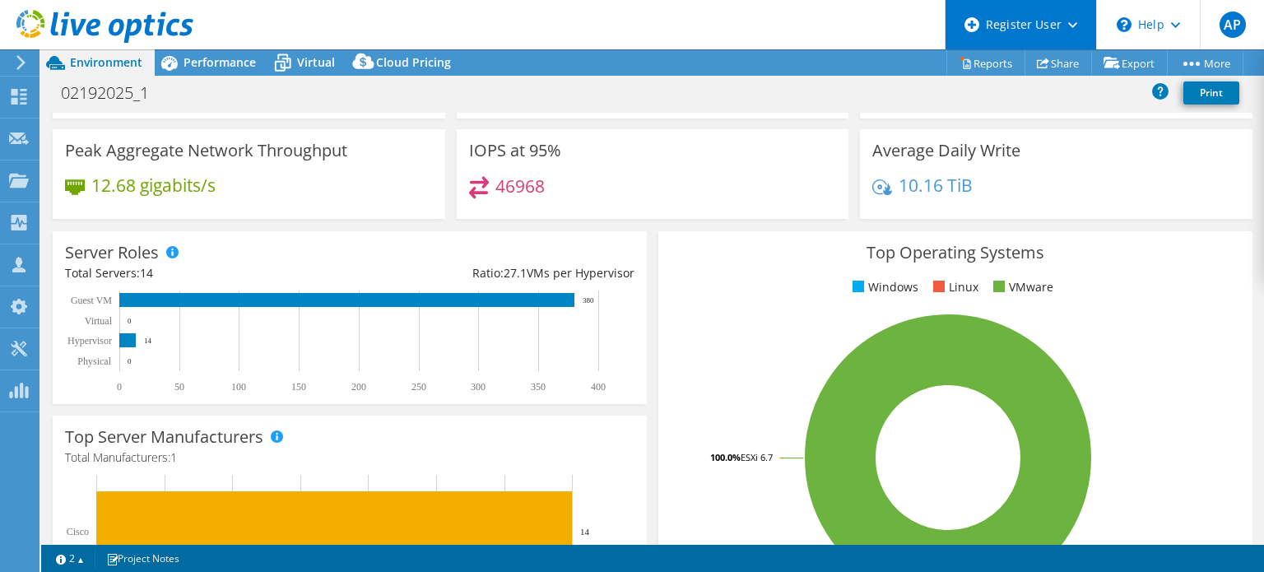
scroll to position [0, 0]
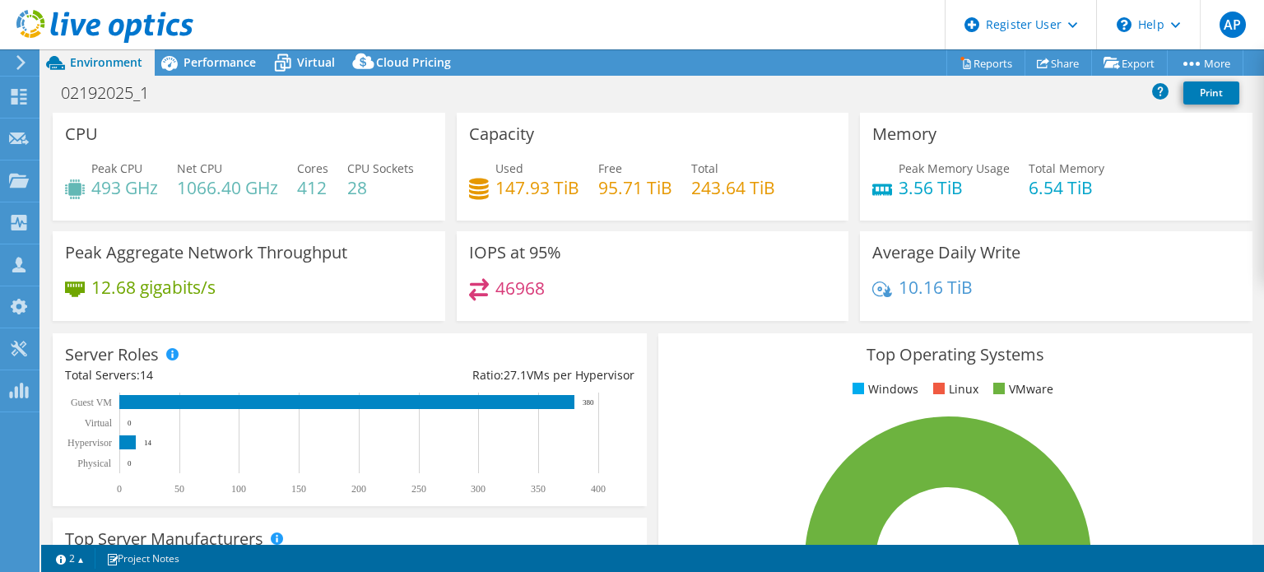
click at [1031, 279] on div "Average Daily Write 10.16 TiB" at bounding box center [1056, 276] width 392 height 90
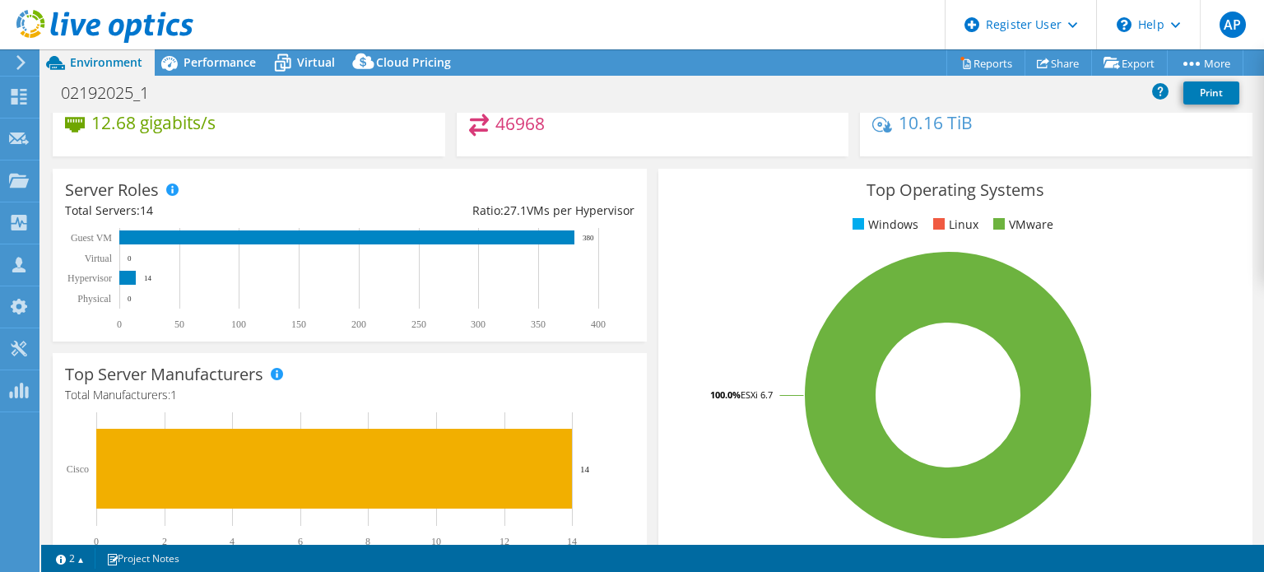
scroll to position [247, 0]
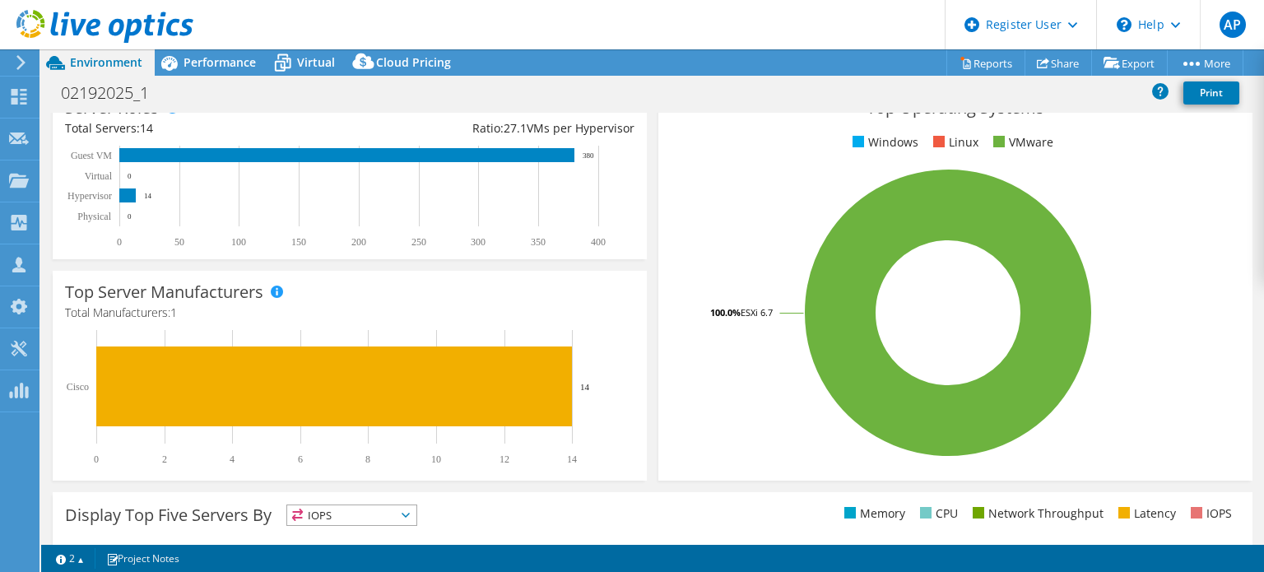
click at [1114, 249] on rect at bounding box center [948, 313] width 555 height 288
click at [184, 65] on span "Performance" at bounding box center [219, 62] width 72 height 16
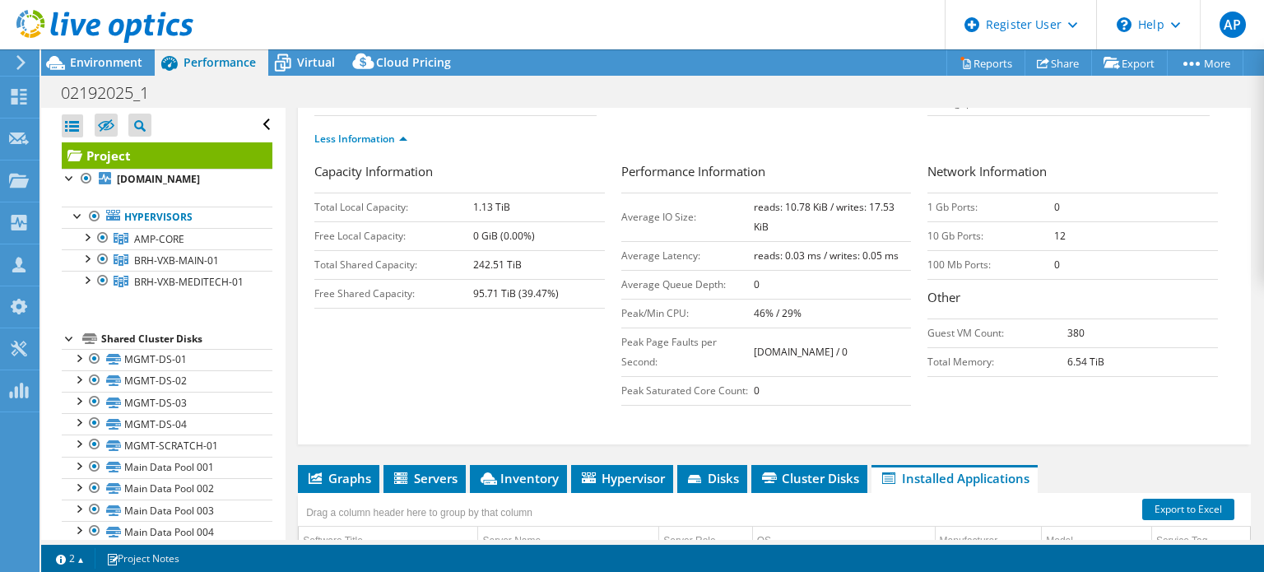
scroll to position [0, 0]
click at [95, 56] on span "Environment" at bounding box center [106, 62] width 72 height 16
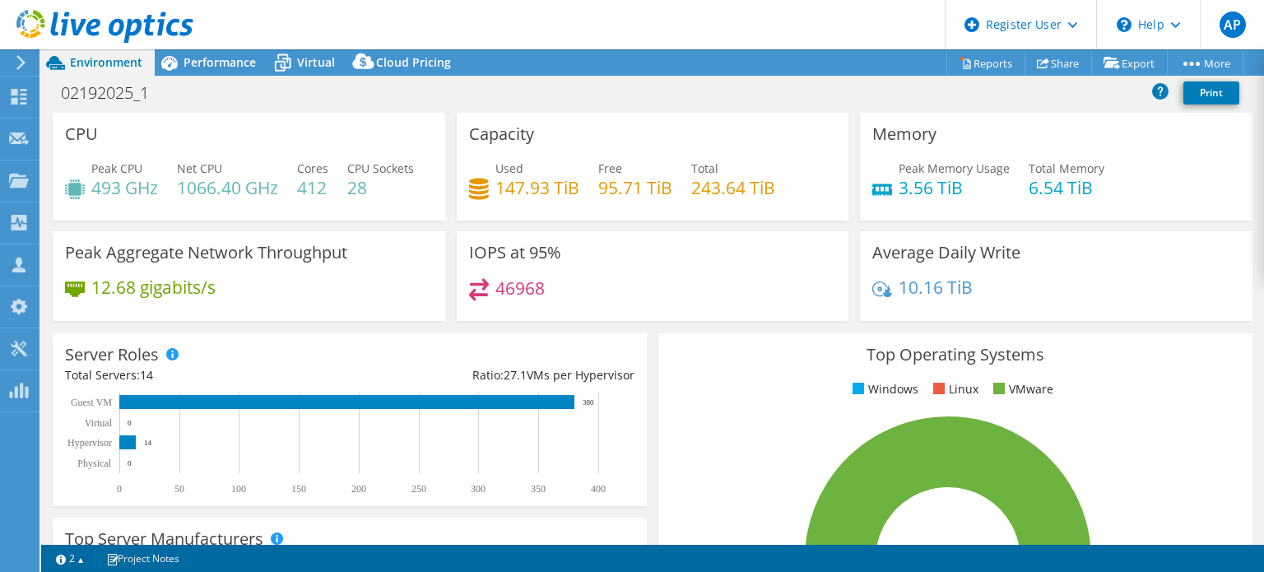
click at [783, 318] on div "IOPS at 95% 46968" at bounding box center [653, 276] width 392 height 90
click at [641, 296] on div "IOPS at 95% 46968" at bounding box center [653, 276] width 392 height 90
click at [1028, 174] on span "Total Memory" at bounding box center [1066, 168] width 76 height 16
click at [523, 297] on h4 "46968" at bounding box center [519, 288] width 49 height 18
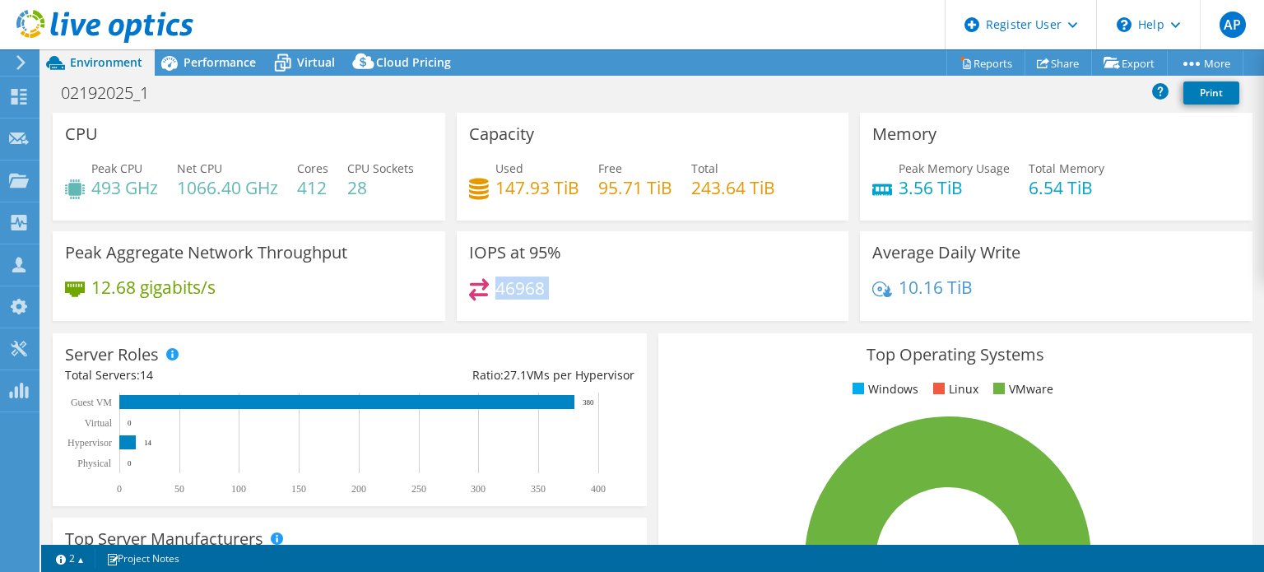
click at [523, 297] on h4 "46968" at bounding box center [519, 288] width 49 height 18
click at [658, 313] on div "46968" at bounding box center [653, 295] width 368 height 35
click at [618, 207] on div "Used 147.93 TiB Free 95.71 TiB Total 243.64 TiB" at bounding box center [653, 186] width 368 height 53
click at [498, 221] on div "Capacity Used 147.93 TiB Free 95.71 TiB Total 243.64 TiB" at bounding box center [653, 167] width 392 height 108
click at [748, 221] on div "Capacity Used 147.93 TiB Free 95.71 TiB Total 243.64 TiB" at bounding box center [653, 167] width 392 height 108
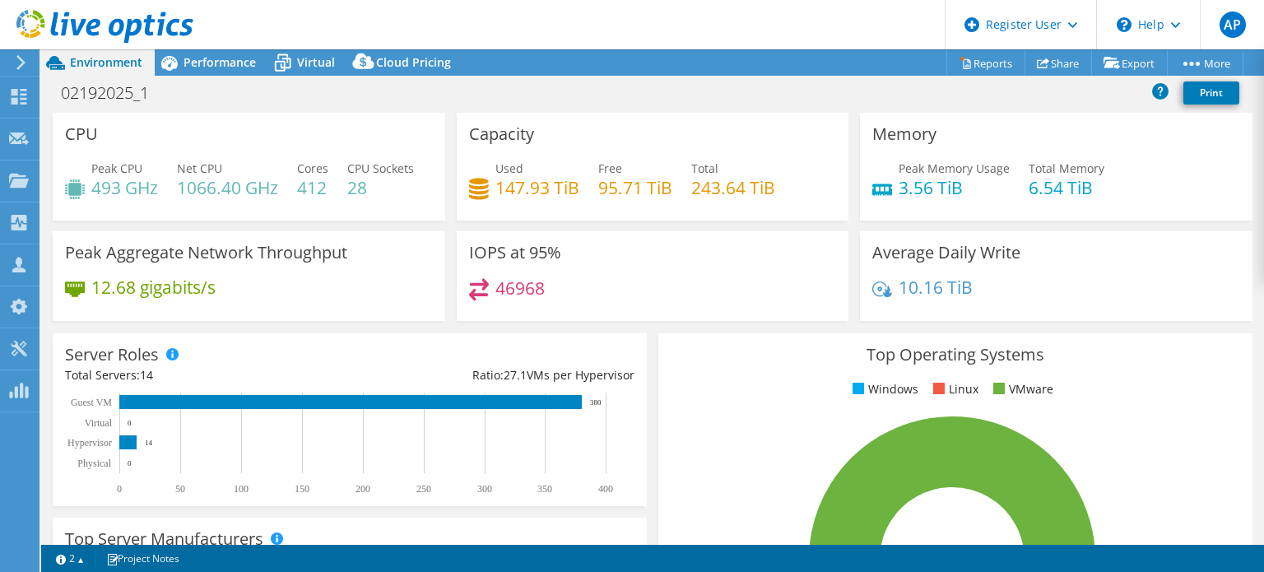
click at [674, 313] on div "46968" at bounding box center [653, 295] width 368 height 35
click at [208, 183] on h4 "1066.40 GHz" at bounding box center [227, 188] width 101 height 18
click at [355, 213] on div "Peak CPU 493 GHz Net CPU 1066.40 GHz Cores 412 CPU Sockets 28" at bounding box center [249, 186] width 368 height 53
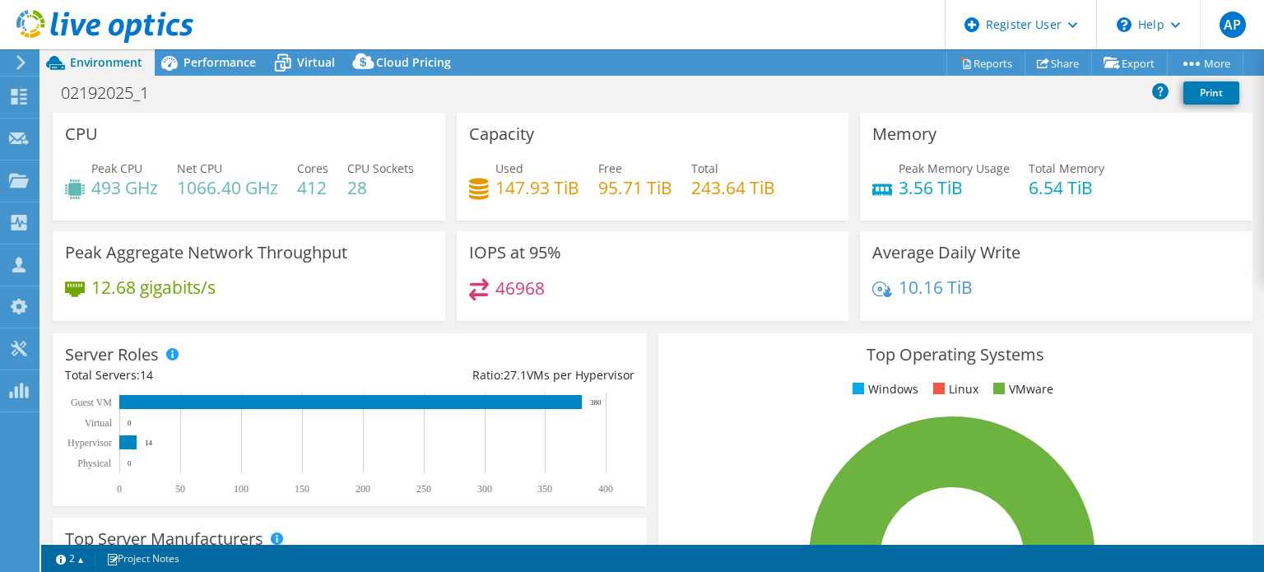
click at [700, 313] on div "46968" at bounding box center [653, 295] width 368 height 35
click at [1078, 231] on div "Memory Peak Memory Usage 3.56 TiB Total Memory 6.54 TiB" at bounding box center [1056, 172] width 404 height 118
drag, startPoint x: 690, startPoint y: 184, endPoint x: 769, endPoint y: 187, distance: 79.0
click at [768, 187] on h4 "243.64 TiB" at bounding box center [733, 188] width 84 height 18
click at [790, 200] on div "Used 147.93 TiB Free 95.71 TiB Total 243.64 TiB" at bounding box center [653, 186] width 368 height 53
